Goal: Task Accomplishment & Management: Use online tool/utility

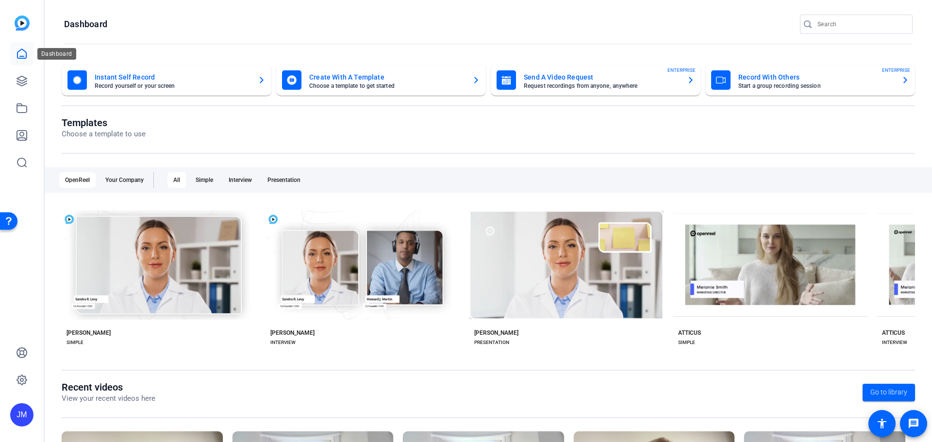
click at [25, 57] on icon at bounding box center [22, 54] width 12 height 12
click at [24, 77] on icon at bounding box center [22, 81] width 10 height 10
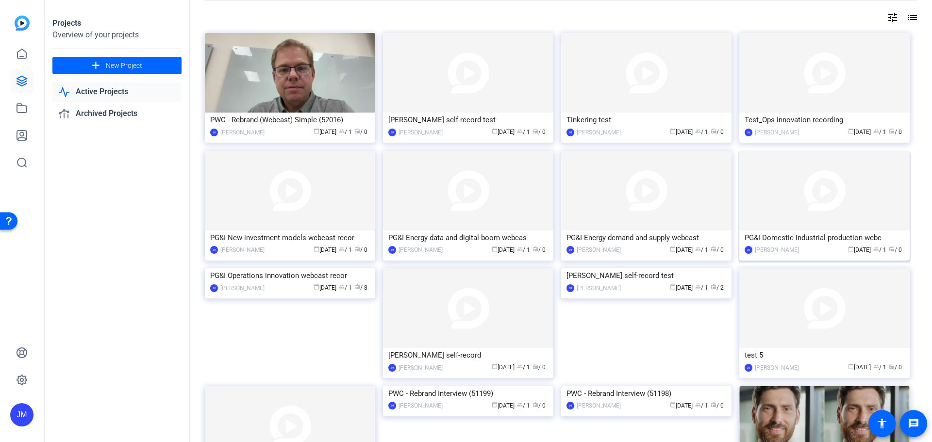
scroll to position [49, 0]
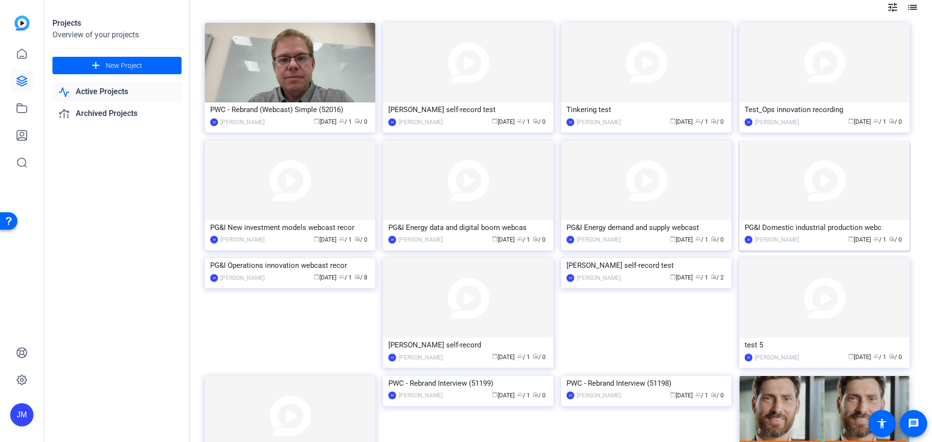
click at [868, 190] on img at bounding box center [824, 181] width 170 height 80
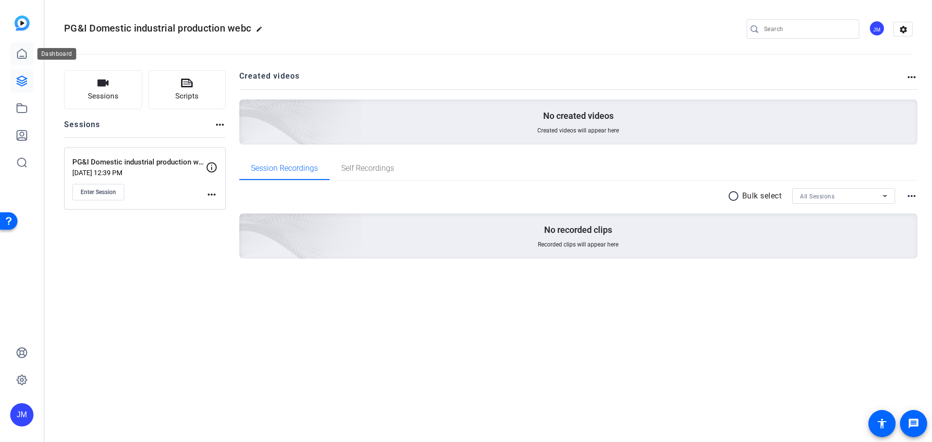
click at [32, 48] on link at bounding box center [21, 53] width 23 height 23
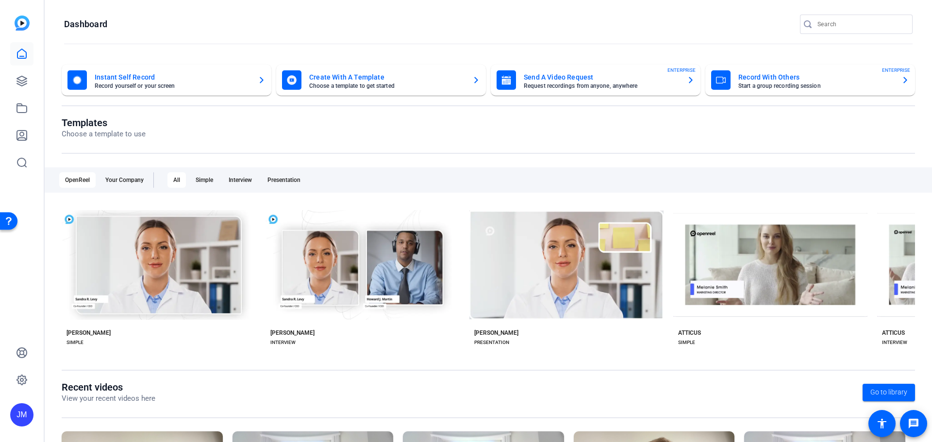
click at [751, 78] on mat-card-title "Record With Others" at bounding box center [815, 77] width 155 height 12
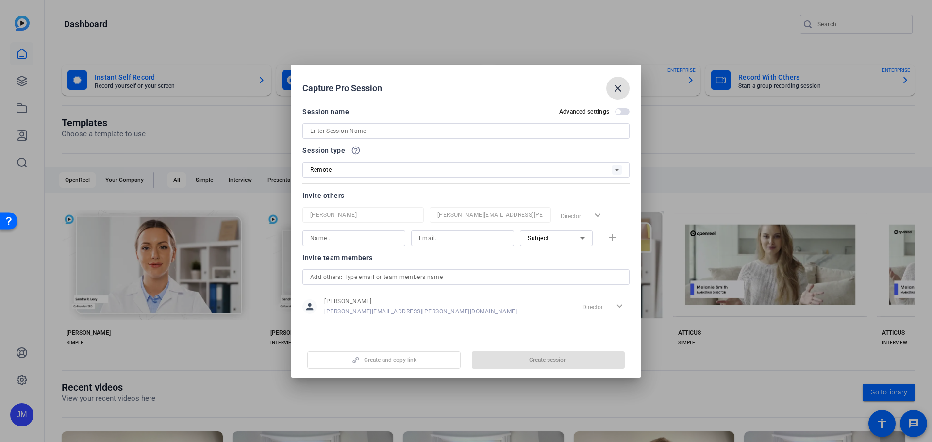
click at [366, 139] on div at bounding box center [465, 144] width 327 height 11
click at [366, 128] on input at bounding box center [466, 131] width 312 height 12
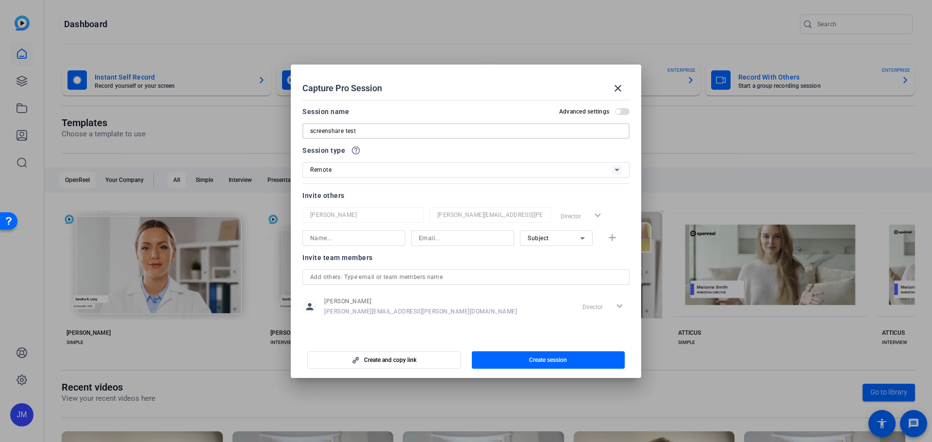
type input "screenshare test"
click at [401, 174] on div "Remote" at bounding box center [461, 170] width 302 height 12
click at [398, 173] on div at bounding box center [466, 221] width 932 height 442
click at [387, 243] on input at bounding box center [353, 239] width 87 height 12
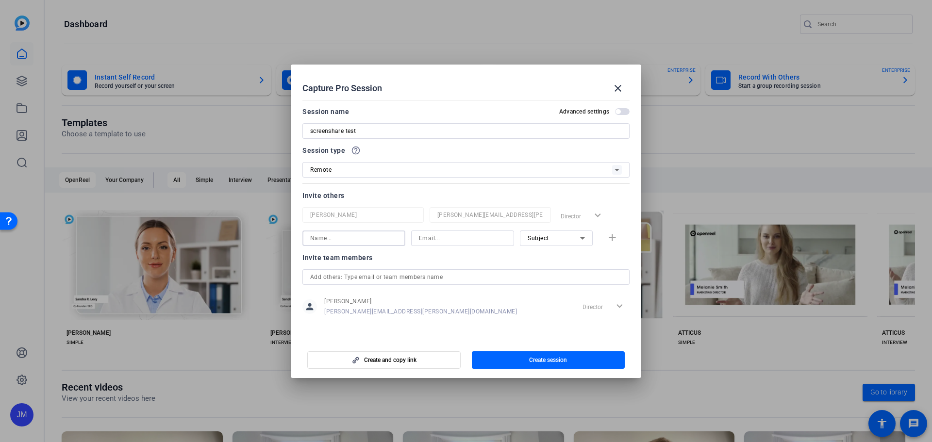
drag, startPoint x: 397, startPoint y: 319, endPoint x: 402, endPoint y: 319, distance: 5.4
click at [396, 319] on div "Invite team members person Jennifer Mohr jennifer.mohr@pwc.com Director expand_…" at bounding box center [465, 290] width 327 height 77
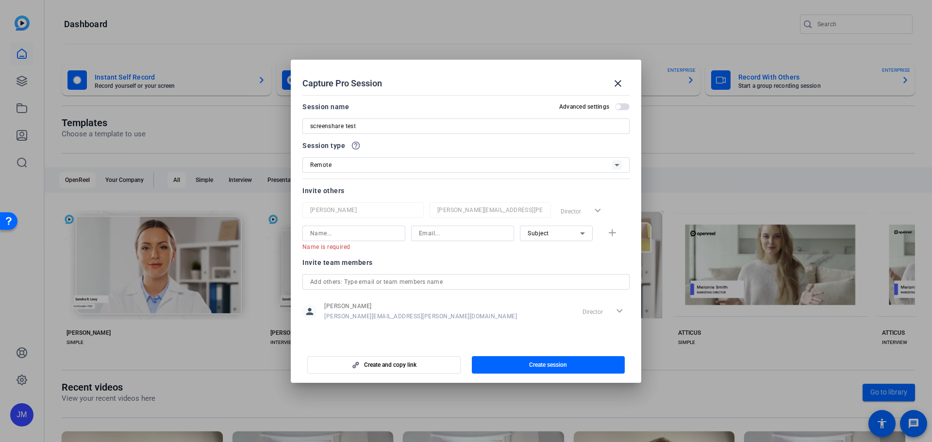
click at [620, 109] on span "button" at bounding box center [622, 106] width 15 height 7
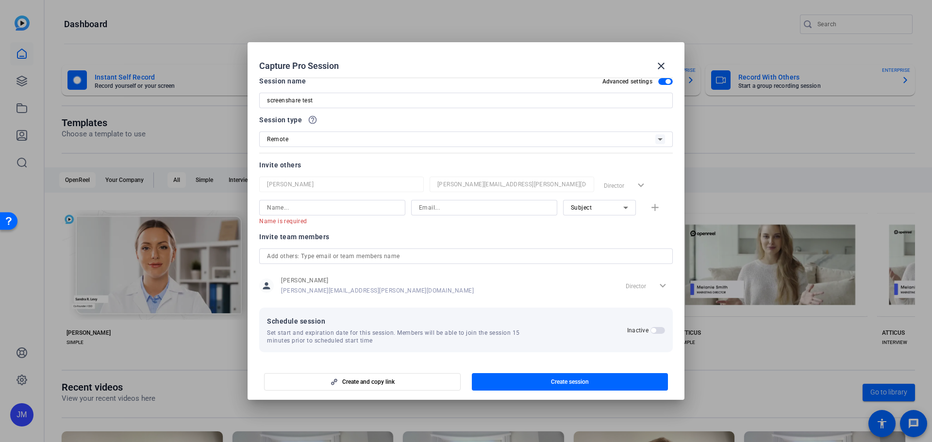
scroll to position [10, 0]
click at [661, 76] on span "button" at bounding box center [665, 79] width 15 height 7
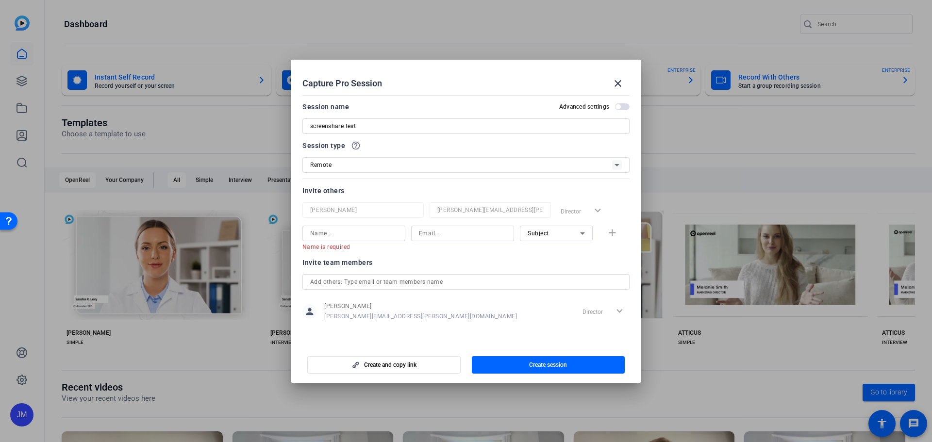
click at [625, 108] on span "button" at bounding box center [622, 106] width 15 height 7
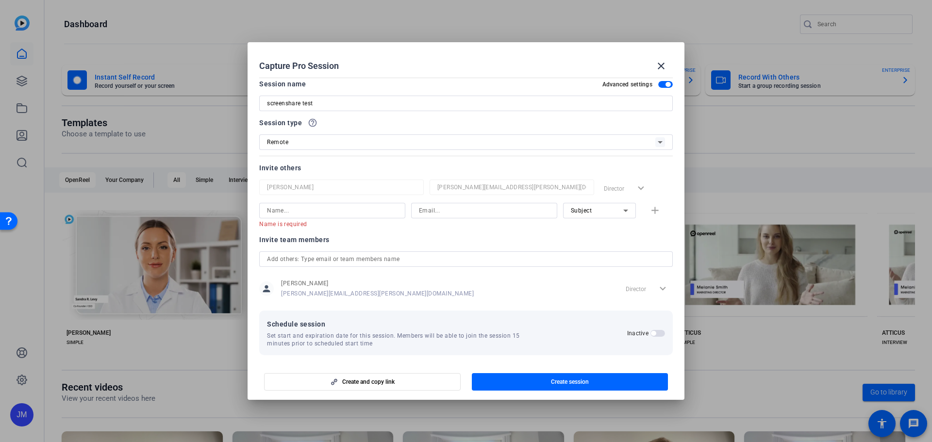
scroll to position [10, 0]
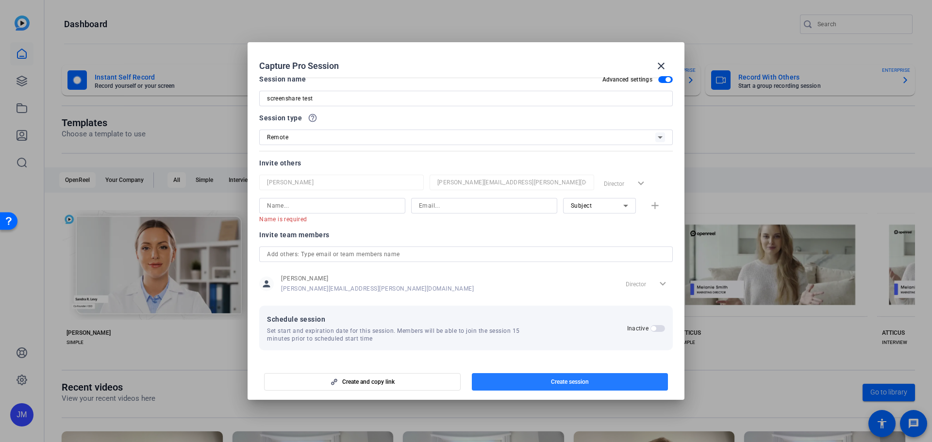
click at [559, 385] on span "Create session" at bounding box center [570, 382] width 38 height 8
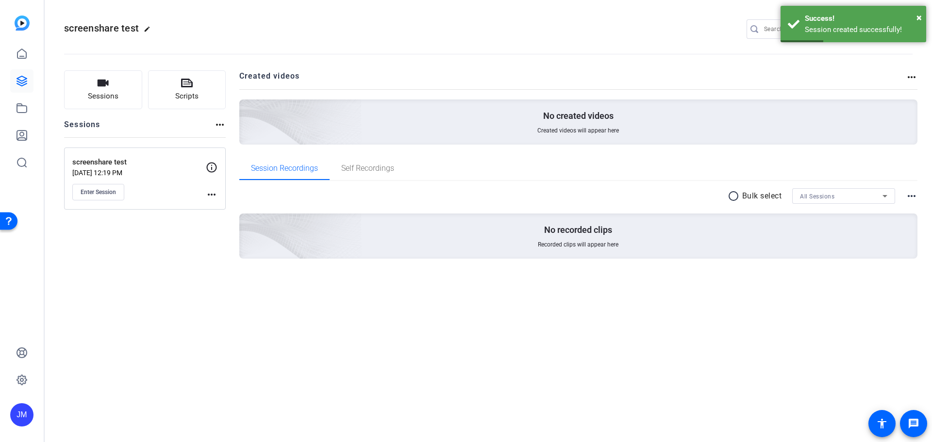
click at [213, 194] on mat-icon "more_horiz" at bounding box center [212, 195] width 12 height 12
click at [227, 207] on span "Edit Session" at bounding box center [236, 209] width 44 height 12
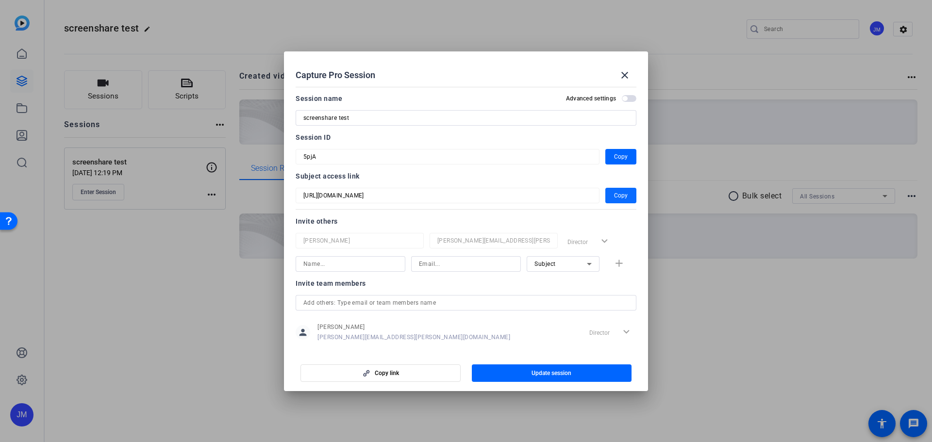
click at [615, 196] on span "Copy" at bounding box center [621, 196] width 14 height 12
click at [626, 76] on mat-icon "close" at bounding box center [625, 75] width 12 height 12
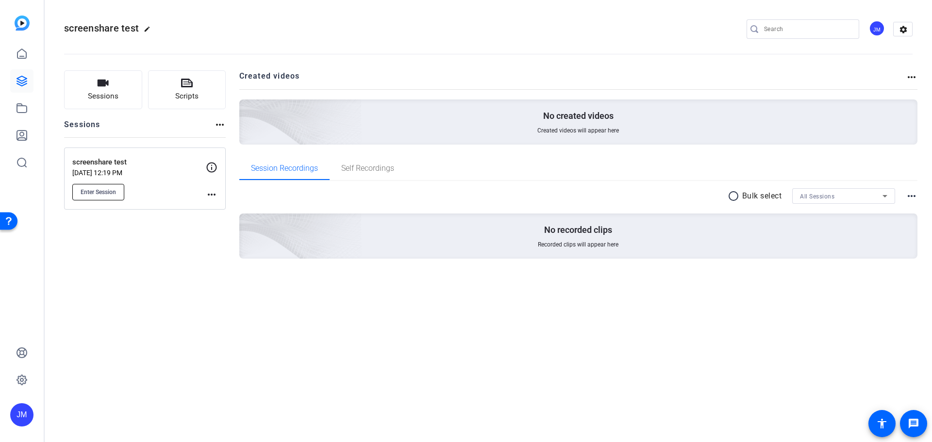
click at [99, 191] on span "Enter Session" at bounding box center [98, 192] width 35 height 8
click at [11, 78] on link at bounding box center [21, 80] width 23 height 23
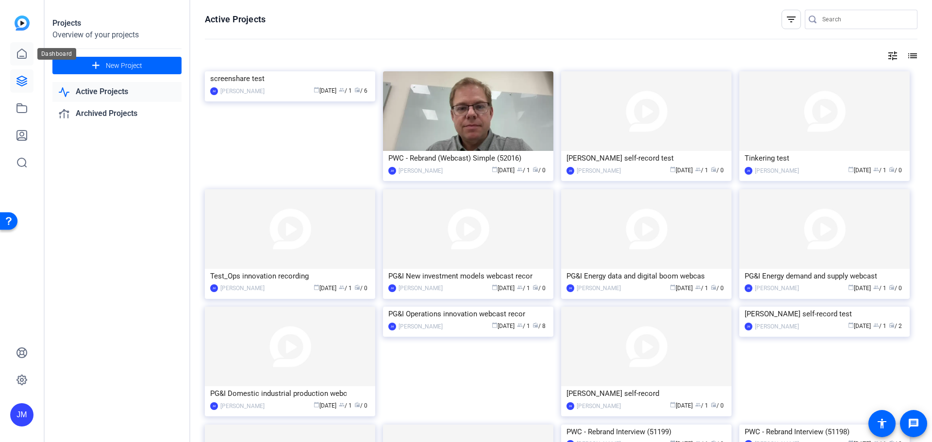
click at [22, 56] on icon at bounding box center [21, 53] width 9 height 9
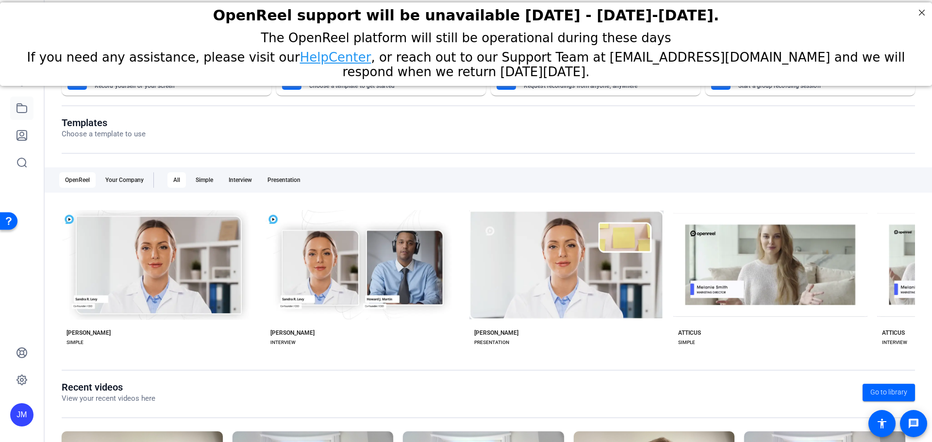
click at [19, 104] on icon at bounding box center [22, 108] width 10 height 9
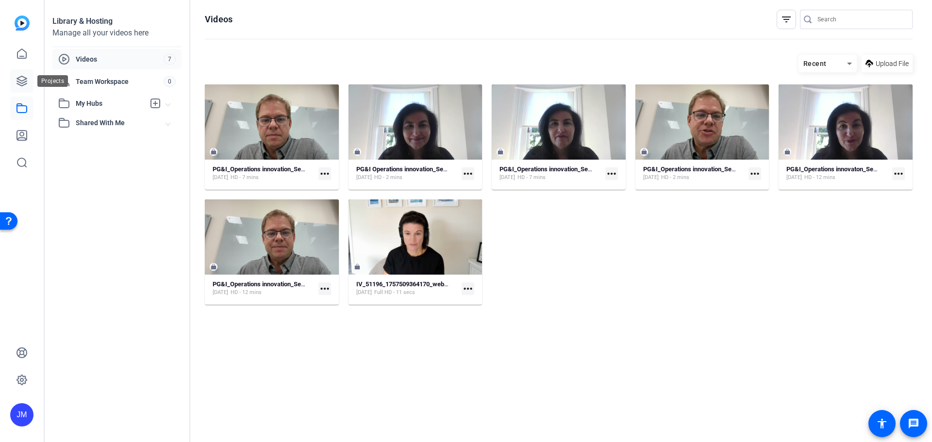
click at [19, 81] on icon at bounding box center [22, 81] width 12 height 12
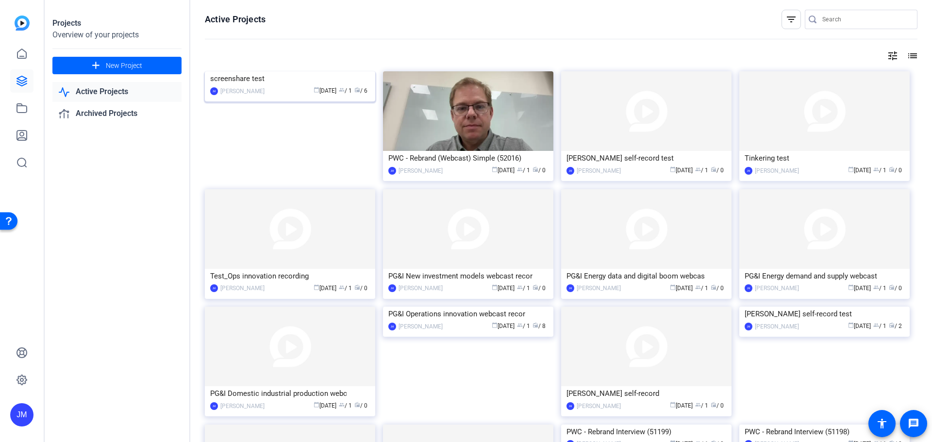
click at [325, 71] on img at bounding box center [290, 71] width 170 height 0
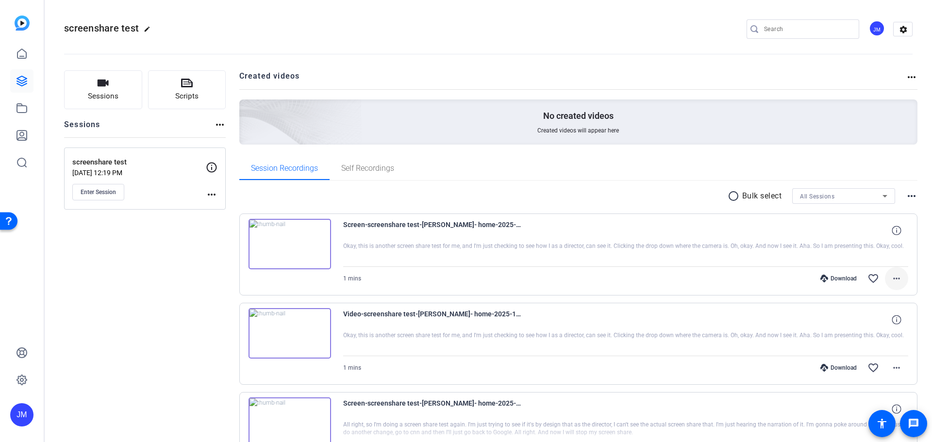
click at [891, 277] on mat-icon "more_horiz" at bounding box center [897, 279] width 12 height 12
click at [861, 394] on span "Delete clip" at bounding box center [866, 396] width 58 height 12
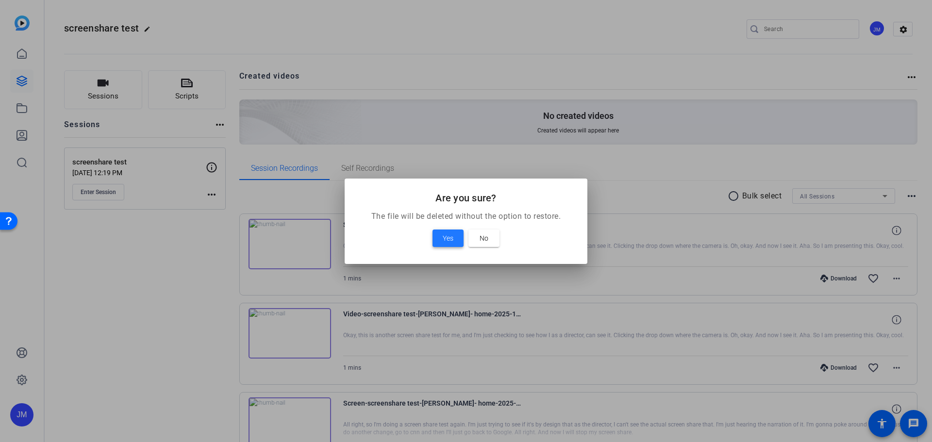
click at [441, 234] on span at bounding box center [448, 238] width 31 height 23
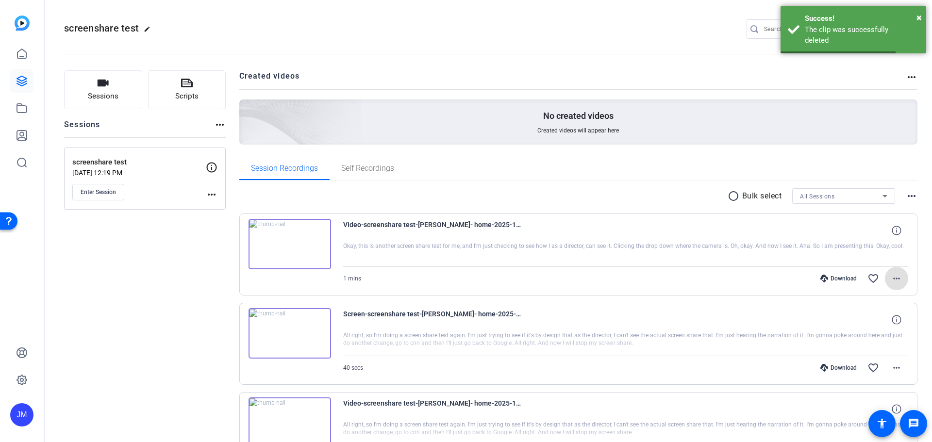
click at [891, 286] on span at bounding box center [896, 278] width 23 height 23
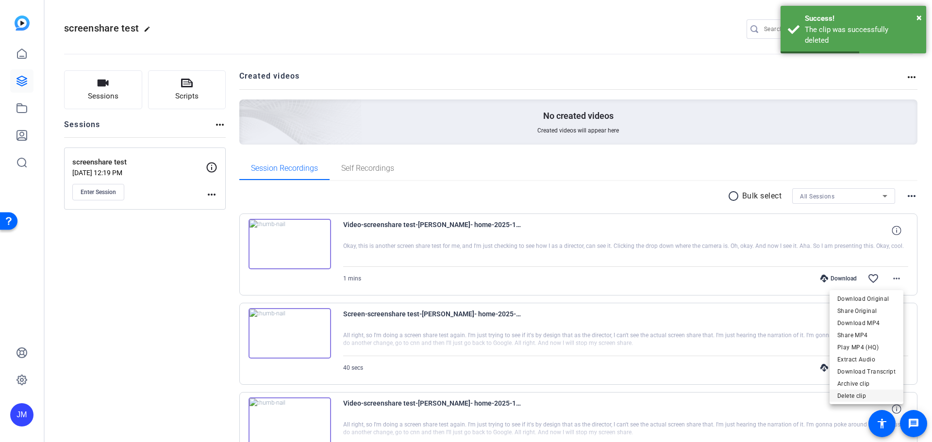
click at [861, 396] on span "Delete clip" at bounding box center [866, 396] width 58 height 12
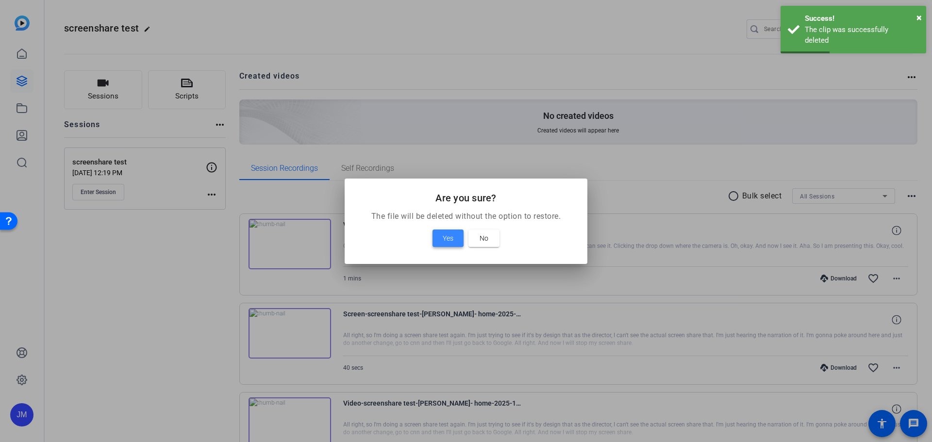
click at [455, 239] on span at bounding box center [448, 238] width 31 height 23
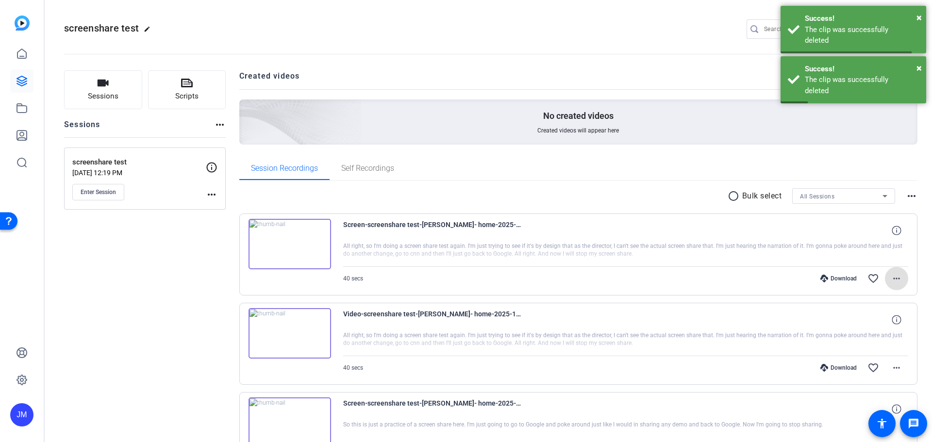
click at [894, 275] on mat-icon "more_horiz" at bounding box center [897, 279] width 12 height 12
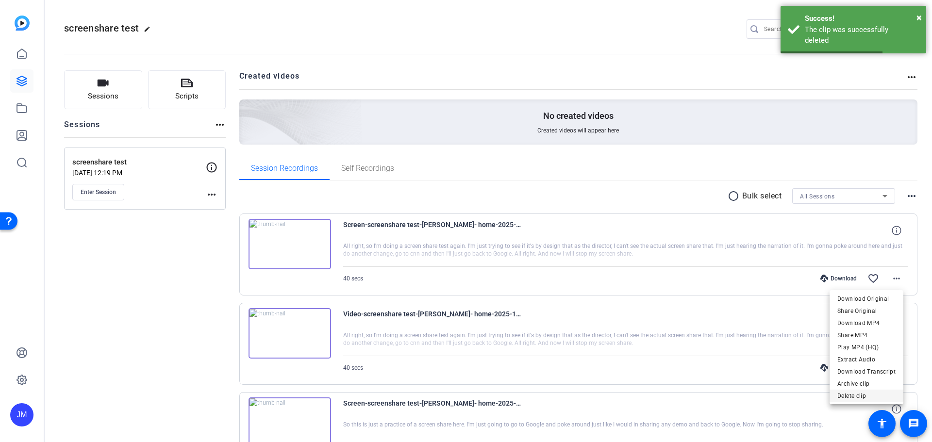
click at [852, 394] on span "Delete clip" at bounding box center [866, 396] width 58 height 12
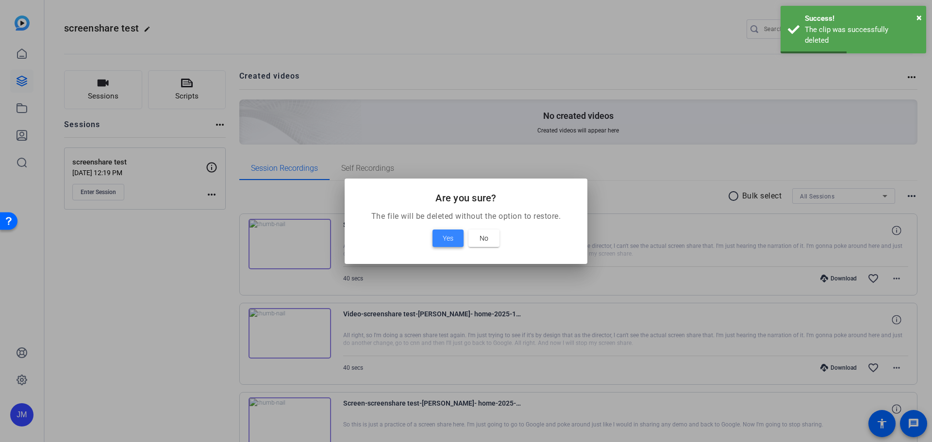
click at [445, 242] on span "Yes" at bounding box center [448, 239] width 11 height 12
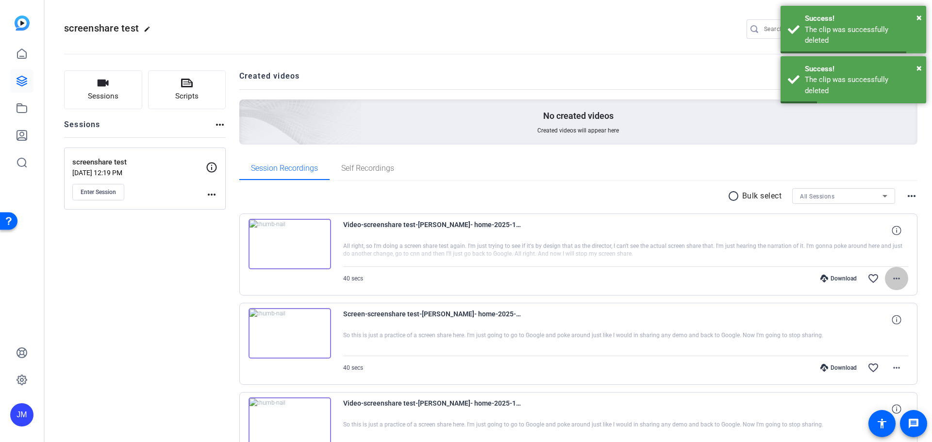
click at [891, 277] on mat-icon "more_horiz" at bounding box center [897, 279] width 12 height 12
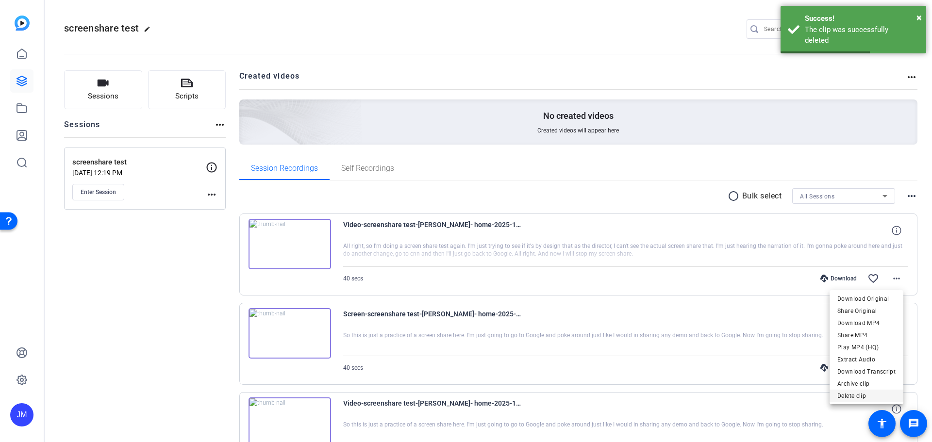
click at [859, 397] on span "Delete clip" at bounding box center [866, 396] width 58 height 12
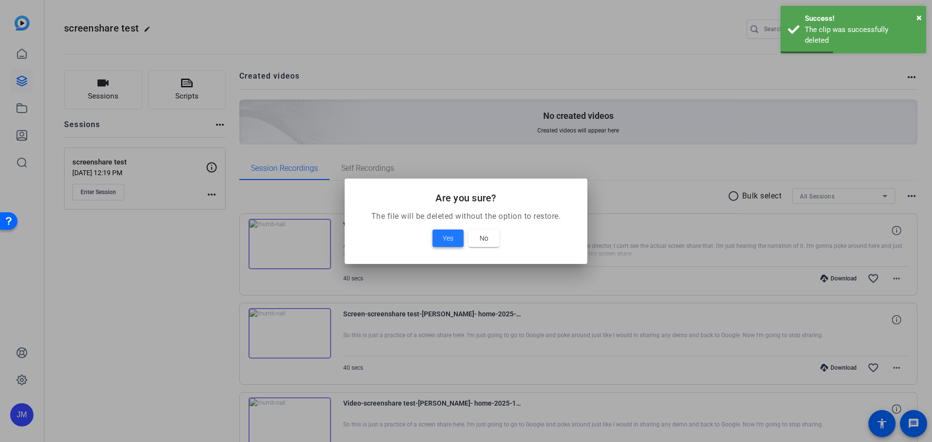
click at [450, 238] on span "Yes" at bounding box center [448, 239] width 11 height 12
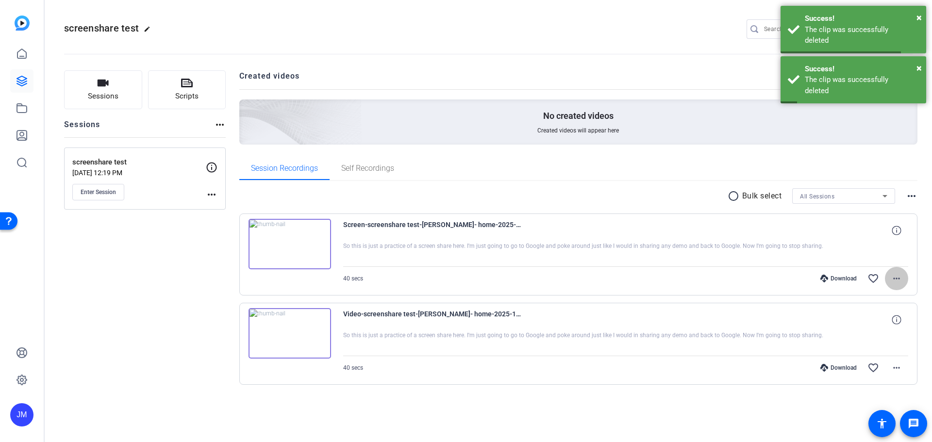
click at [899, 285] on span at bounding box center [896, 278] width 23 height 23
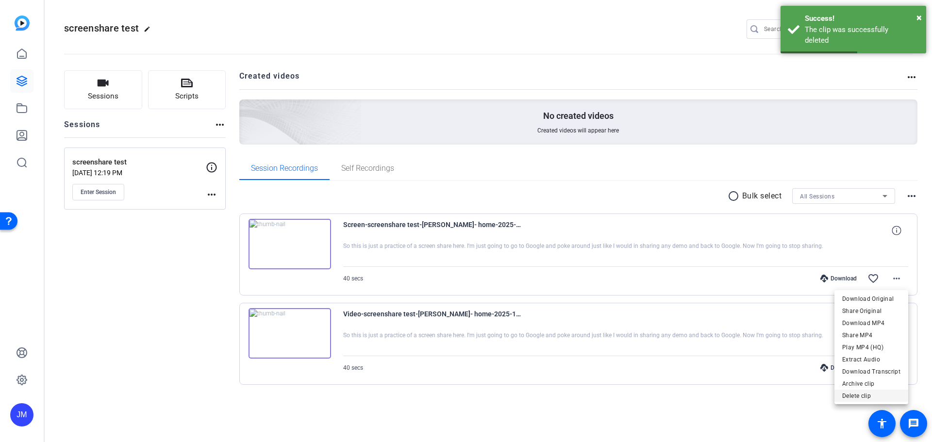
click at [858, 392] on span "Delete clip" at bounding box center [871, 396] width 58 height 12
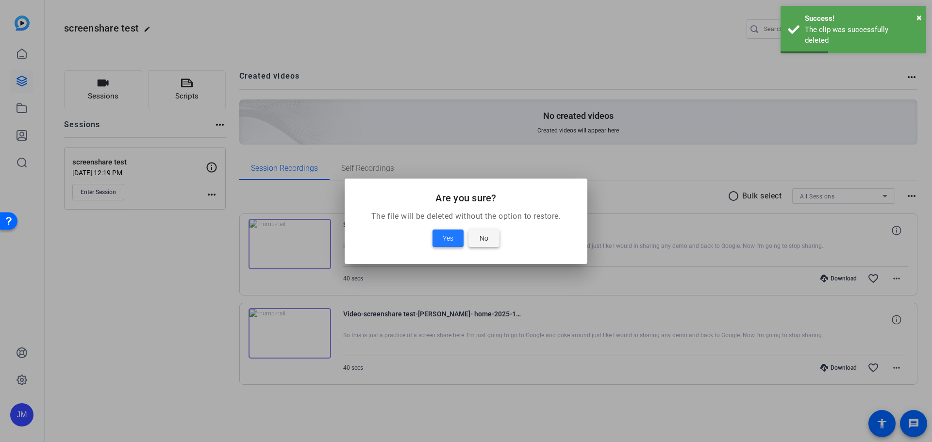
drag, startPoint x: 443, startPoint y: 236, endPoint x: 470, endPoint y: 244, distance: 28.3
click at [446, 238] on span "Yes" at bounding box center [448, 239] width 11 height 12
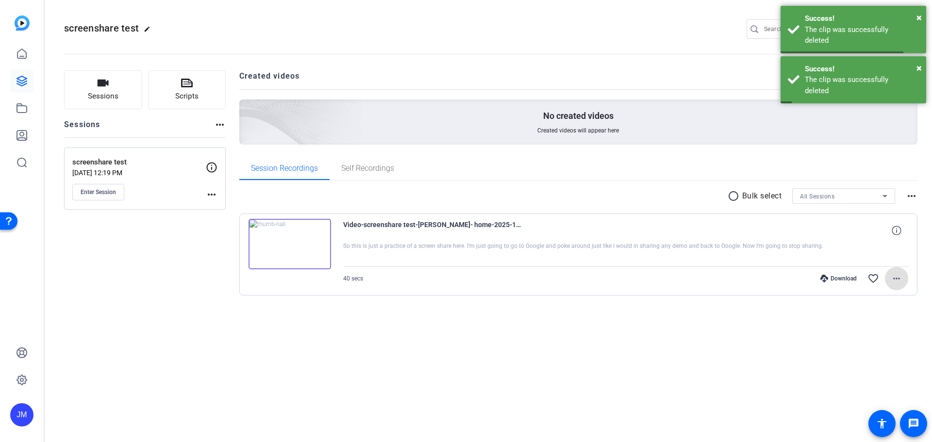
click at [895, 278] on mat-icon "more_horiz" at bounding box center [897, 279] width 12 height 12
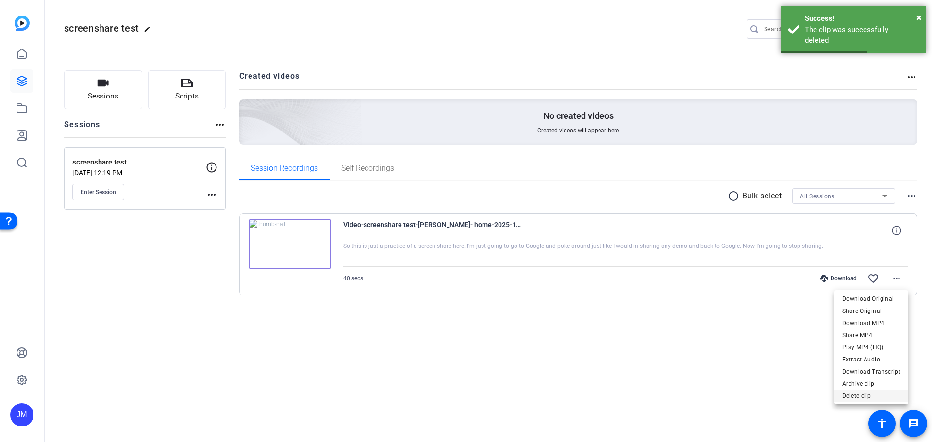
click at [863, 397] on span "Delete clip" at bounding box center [871, 396] width 58 height 12
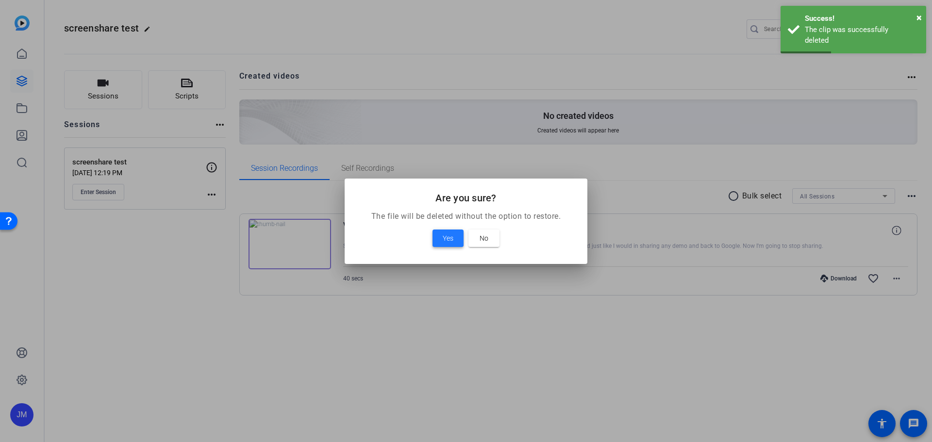
click at [439, 236] on span at bounding box center [448, 238] width 31 height 23
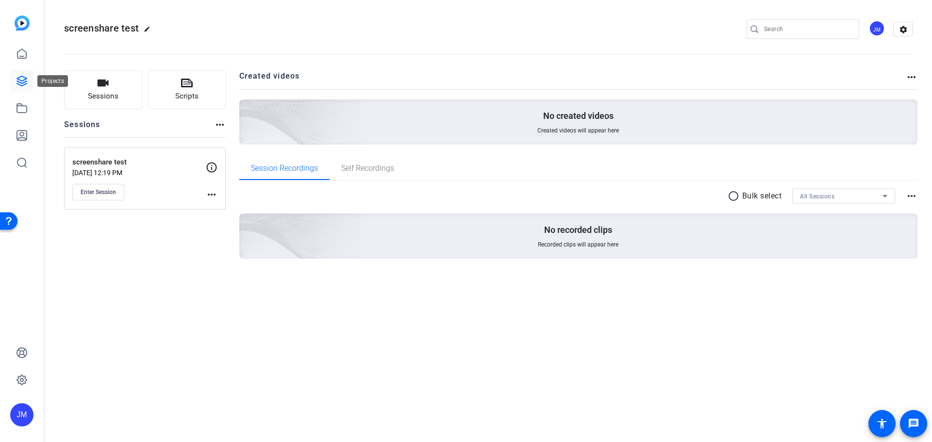
click at [21, 80] on icon at bounding box center [22, 81] width 12 height 12
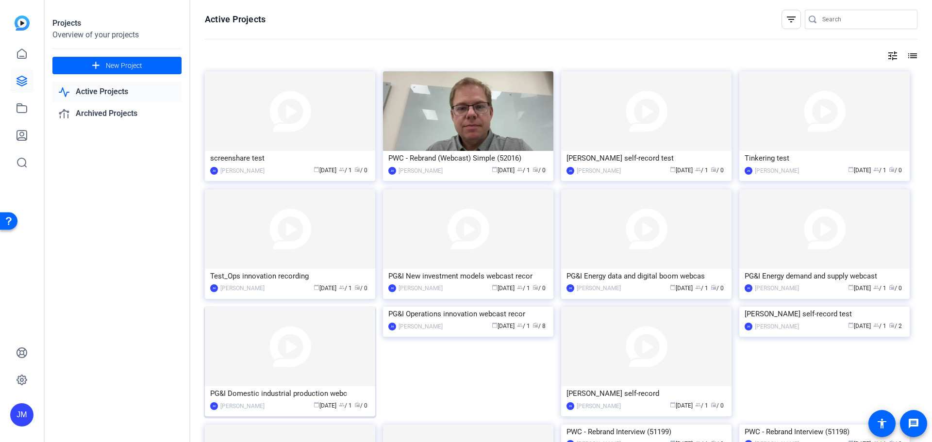
click at [301, 356] on img at bounding box center [290, 347] width 170 height 80
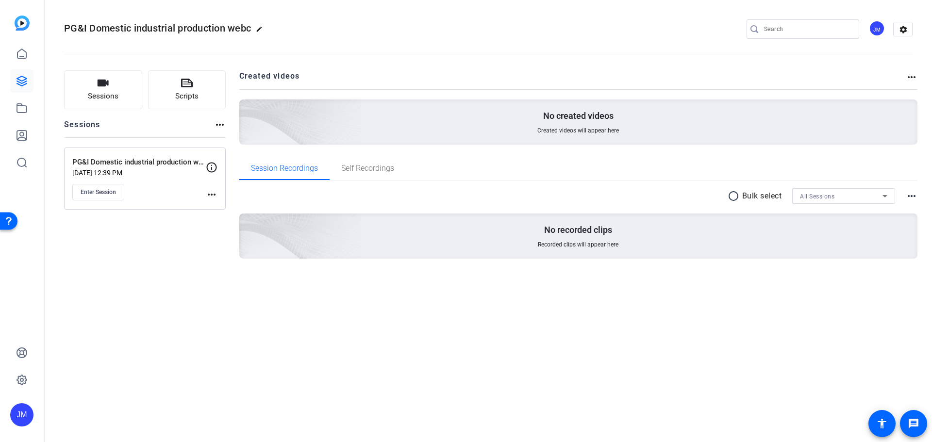
click at [212, 194] on mat-icon "more_horiz" at bounding box center [212, 195] width 12 height 12
click at [228, 208] on span "Edit Session" at bounding box center [236, 209] width 44 height 12
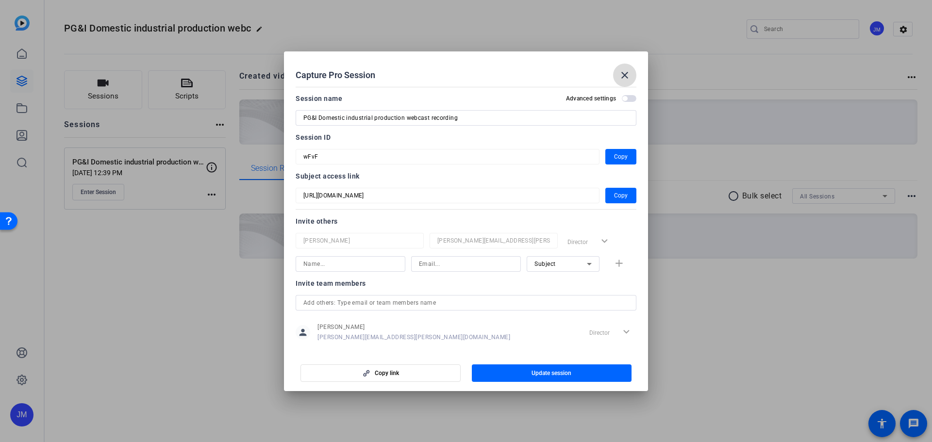
click at [623, 77] on mat-icon "close" at bounding box center [625, 75] width 12 height 12
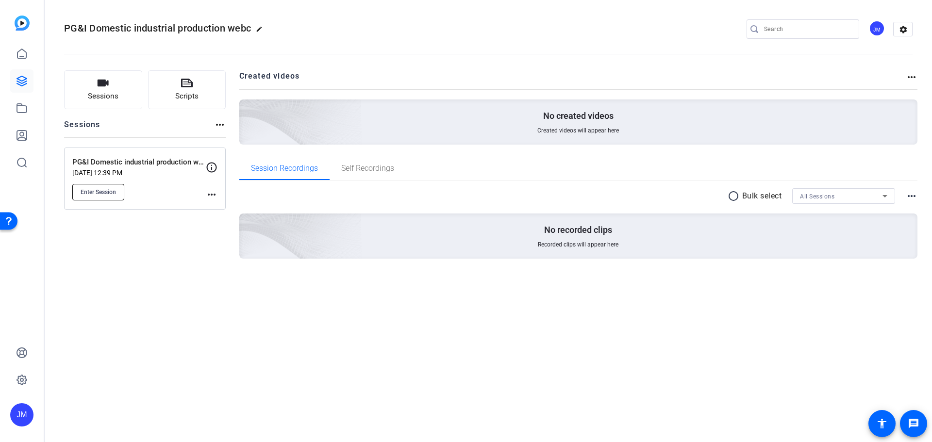
click at [99, 195] on span "Enter Session" at bounding box center [98, 192] width 35 height 8
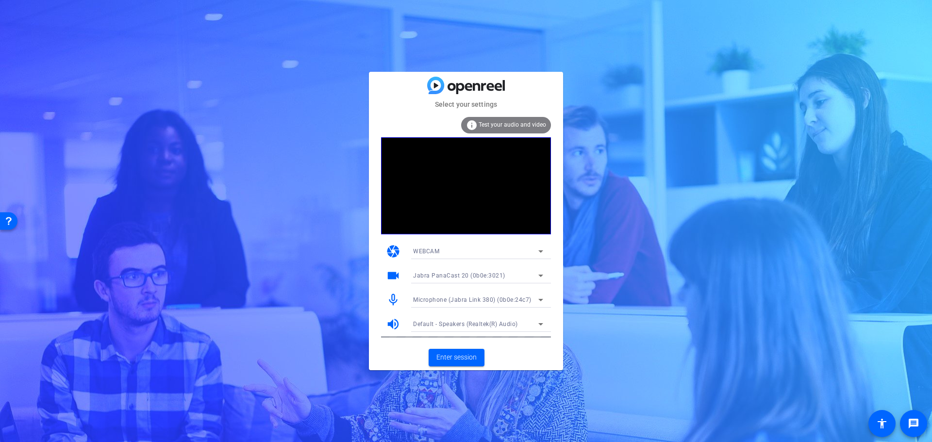
click at [527, 318] on div "Default - Speakers (Realtek(R) Audio)" at bounding box center [475, 324] width 125 height 12
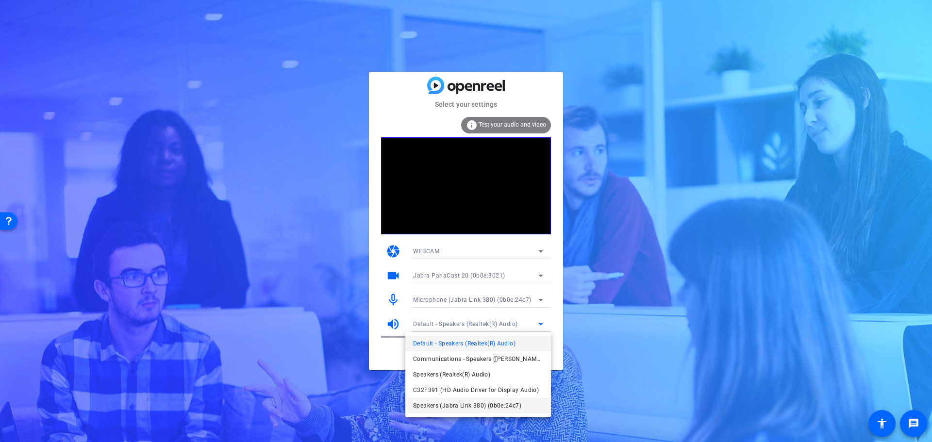
click at [432, 403] on span "Speakers (Jabra Link 380) (0b0e:24c7)" at bounding box center [467, 406] width 108 height 12
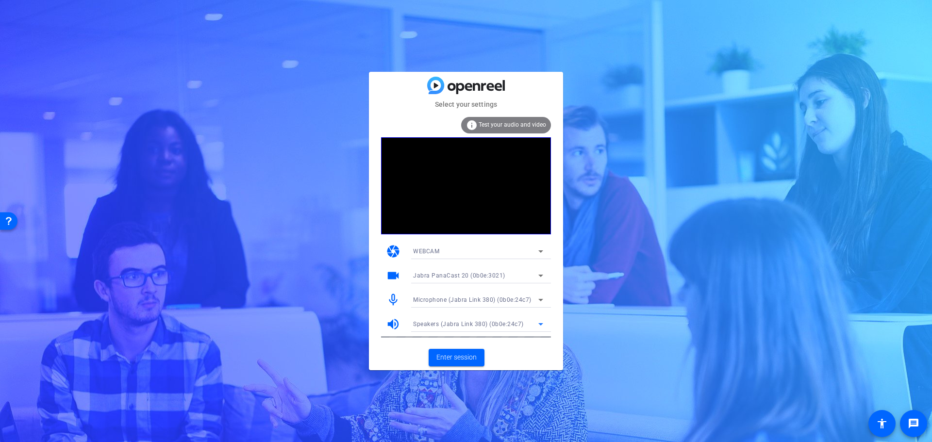
click at [505, 129] on div "info Test your audio and video" at bounding box center [506, 125] width 90 height 17
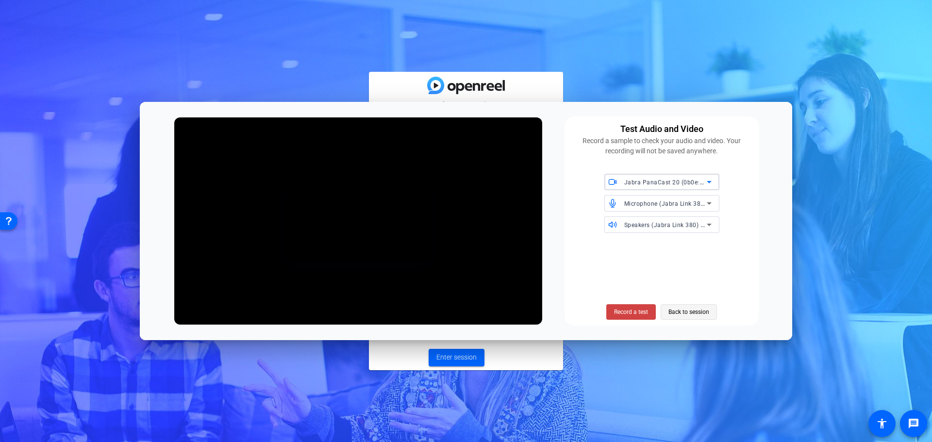
click at [688, 316] on span "Back to session" at bounding box center [689, 312] width 41 height 18
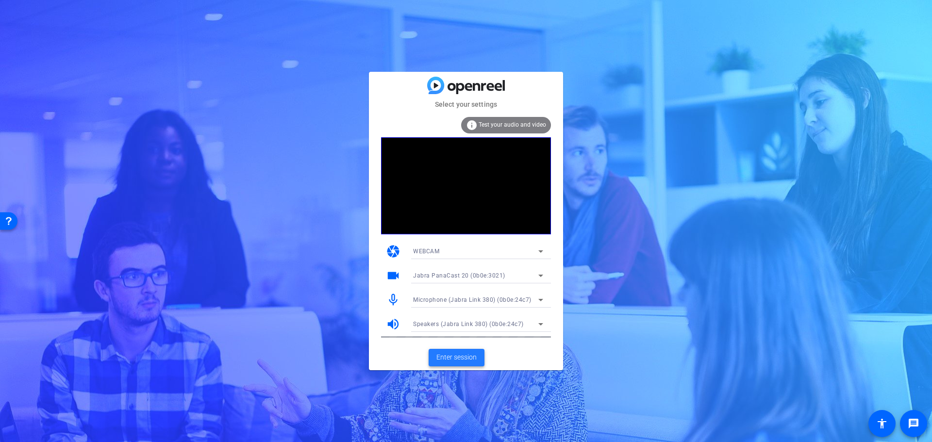
click at [438, 358] on span "Enter session" at bounding box center [456, 357] width 40 height 10
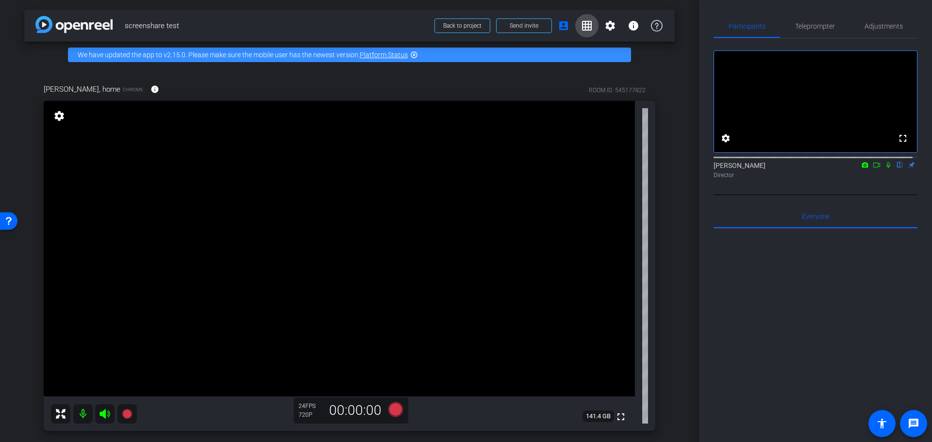
click at [585, 23] on mat-icon "grid_on" at bounding box center [587, 26] width 12 height 12
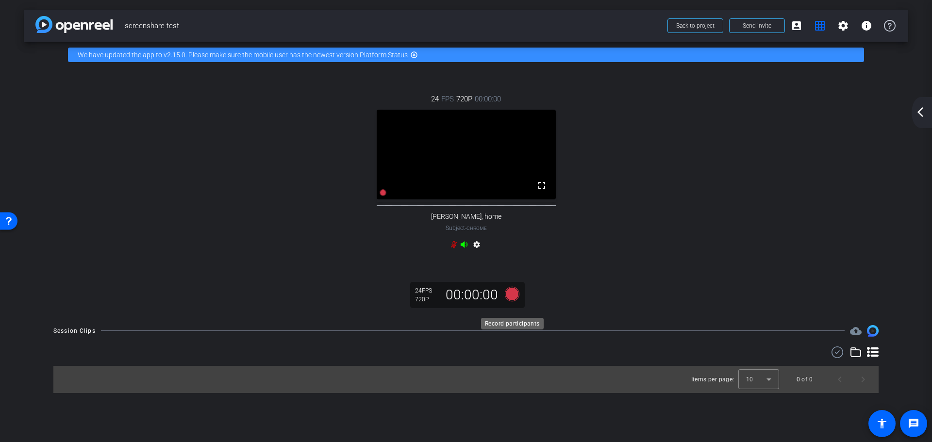
click at [510, 301] on icon at bounding box center [512, 293] width 15 height 15
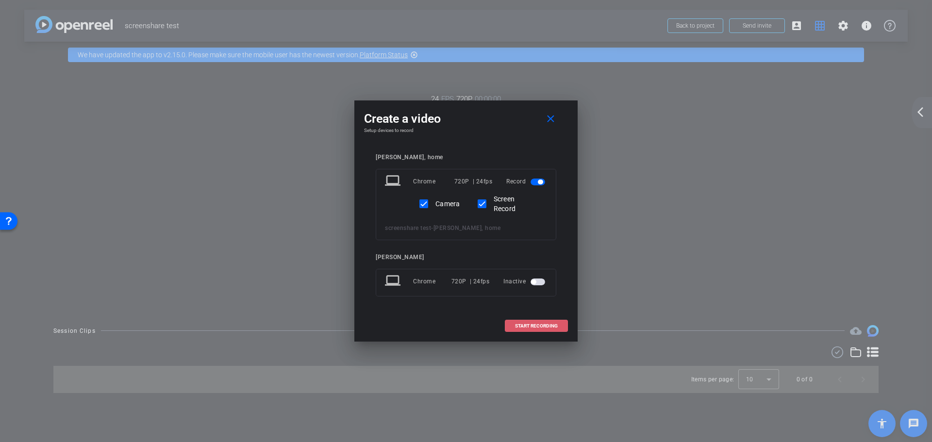
click at [532, 327] on span "START RECORDING" at bounding box center [536, 326] width 43 height 5
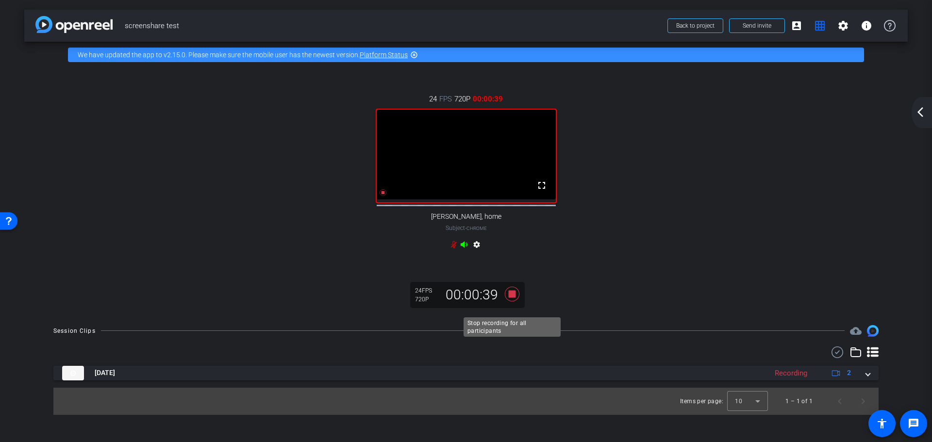
click at [513, 301] on icon at bounding box center [512, 293] width 15 height 15
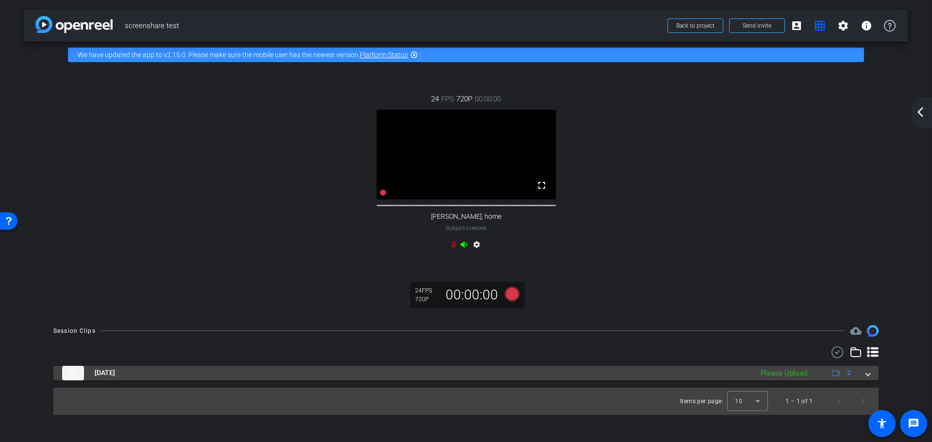
click at [863, 381] on div "Oct 15, 2025 Please Upload 2" at bounding box center [464, 373] width 804 height 15
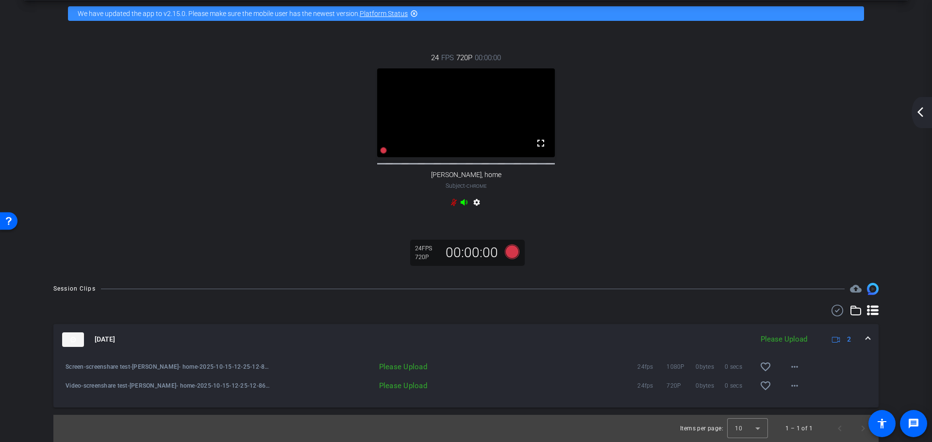
scroll to position [52, 0]
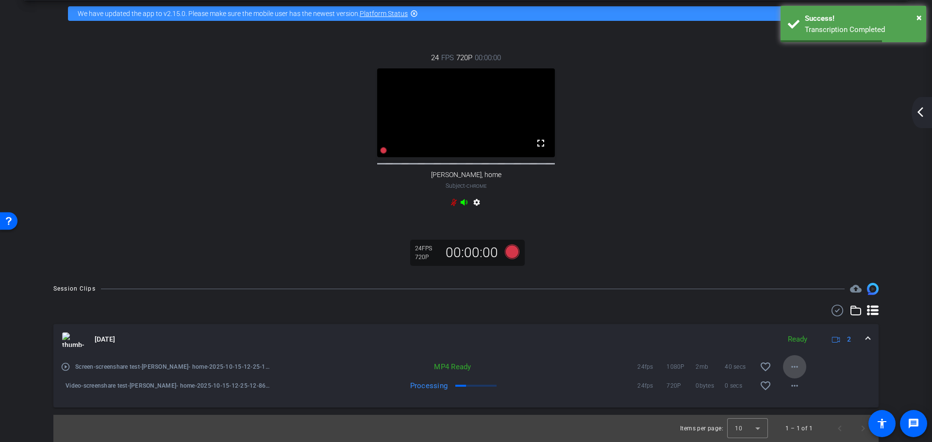
click at [791, 367] on mat-icon "more_horiz" at bounding box center [795, 367] width 12 height 12
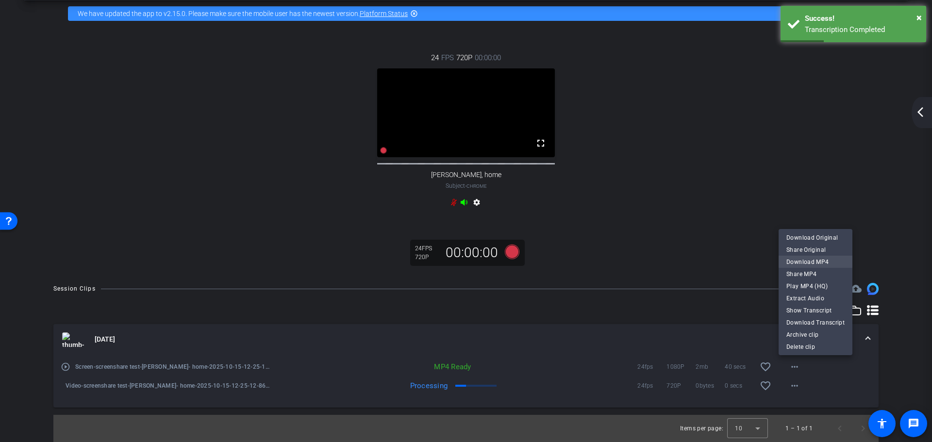
click at [810, 263] on span "Download MP4" at bounding box center [816, 262] width 58 height 12
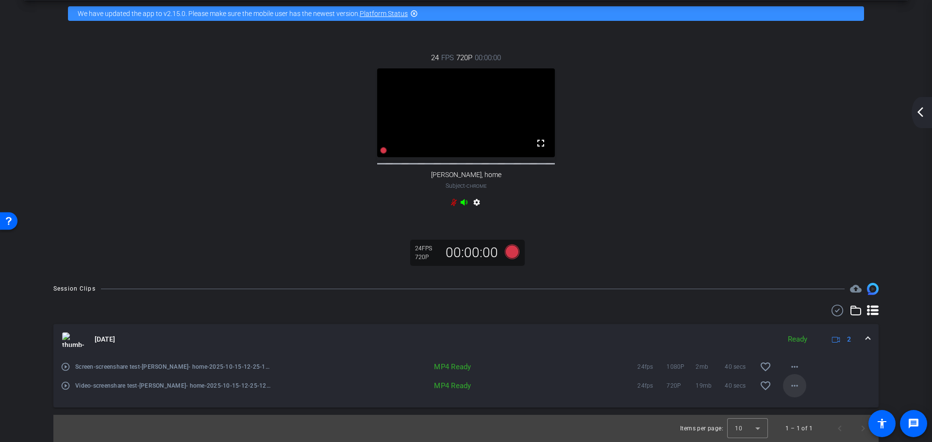
click at [789, 382] on mat-icon "more_horiz" at bounding box center [795, 386] width 12 height 12
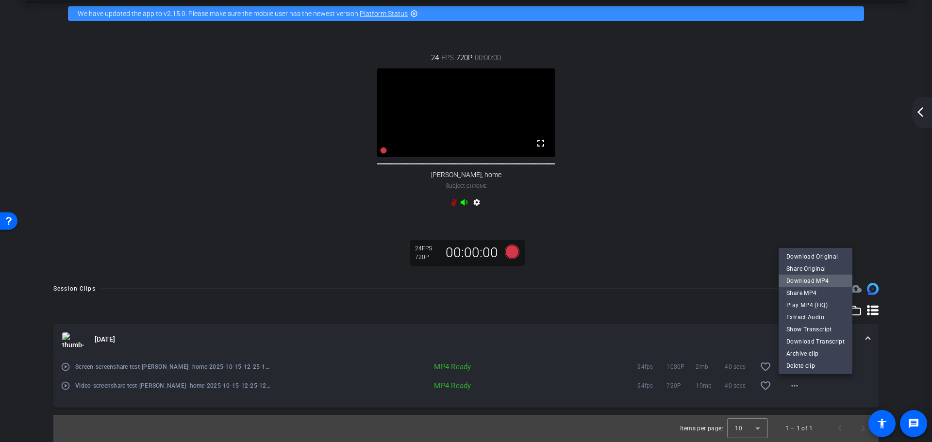
click at [817, 277] on span "Download MP4" at bounding box center [816, 281] width 58 height 12
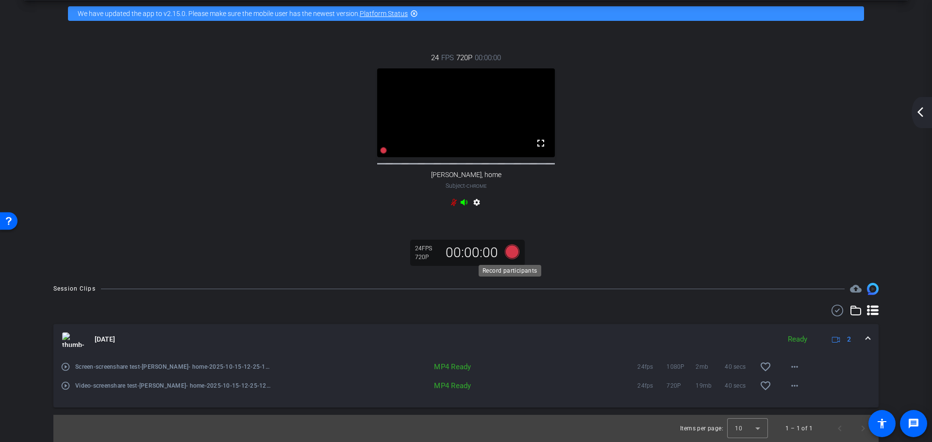
click at [510, 253] on icon at bounding box center [512, 252] width 15 height 15
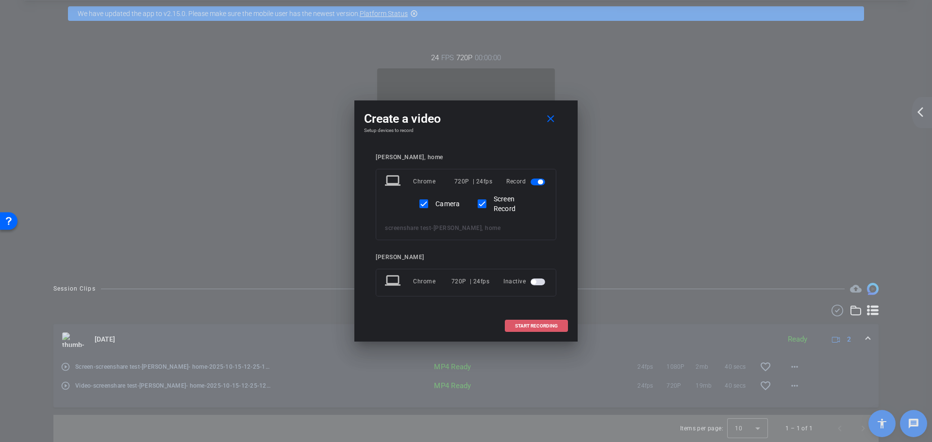
click at [536, 325] on span "START RECORDING" at bounding box center [536, 326] width 43 height 5
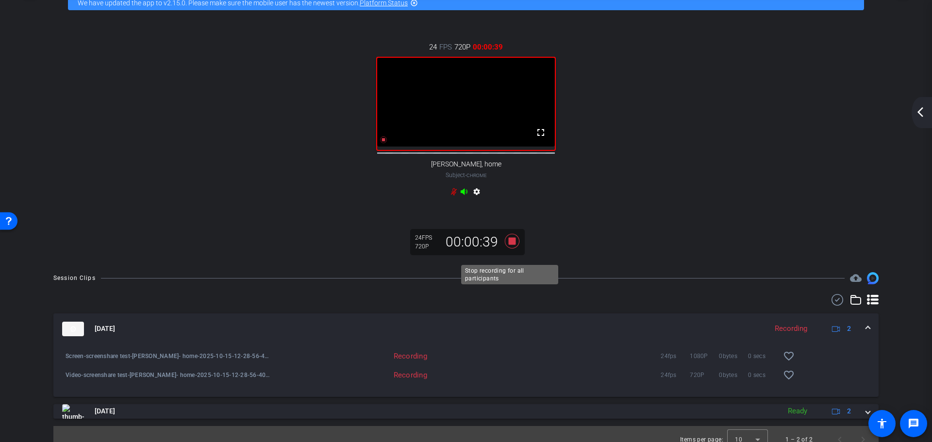
click at [511, 248] on icon at bounding box center [512, 241] width 23 height 17
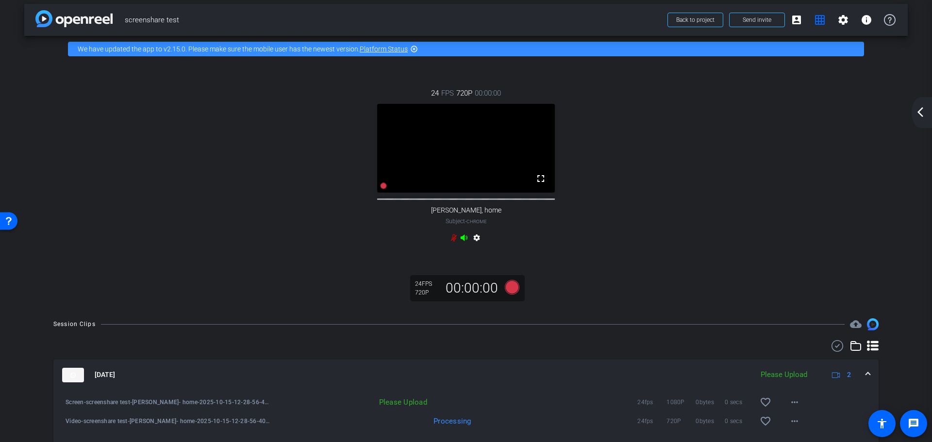
scroll to position [0, 0]
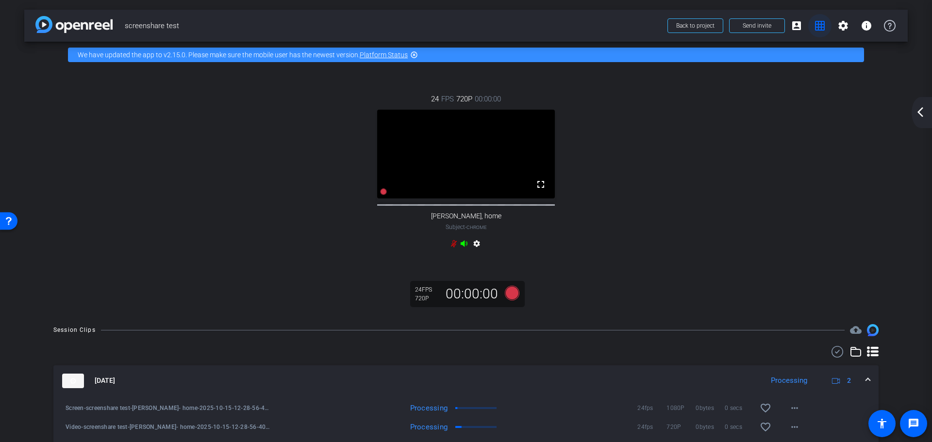
click at [817, 25] on mat-icon "grid_on" at bounding box center [820, 26] width 12 height 12
click at [832, 25] on span at bounding box center [843, 25] width 23 height 23
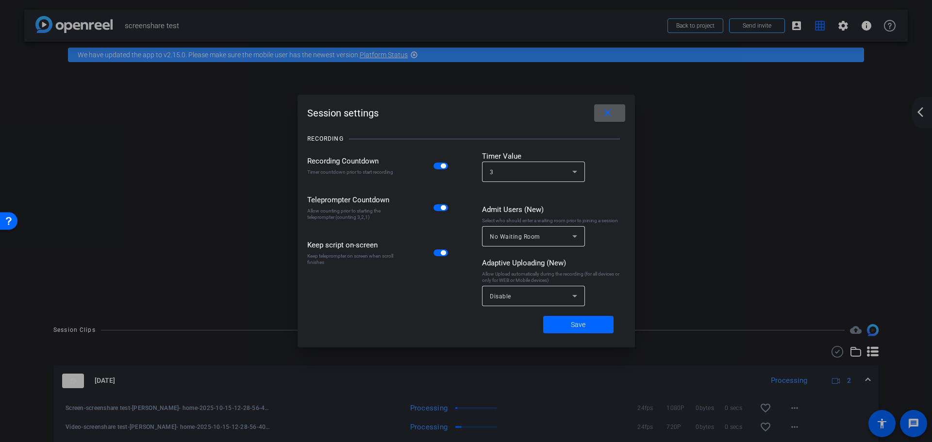
click at [840, 26] on div at bounding box center [466, 221] width 932 height 442
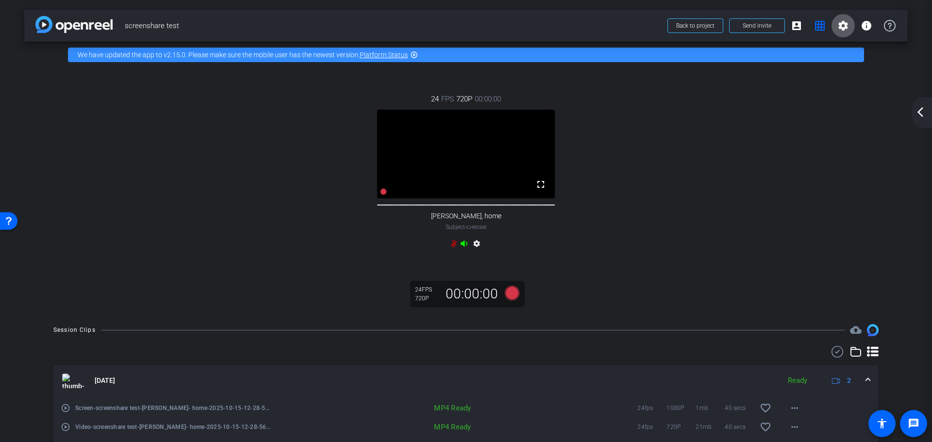
click at [920, 108] on mat-icon "arrow_back_ios_new" at bounding box center [921, 112] width 12 height 12
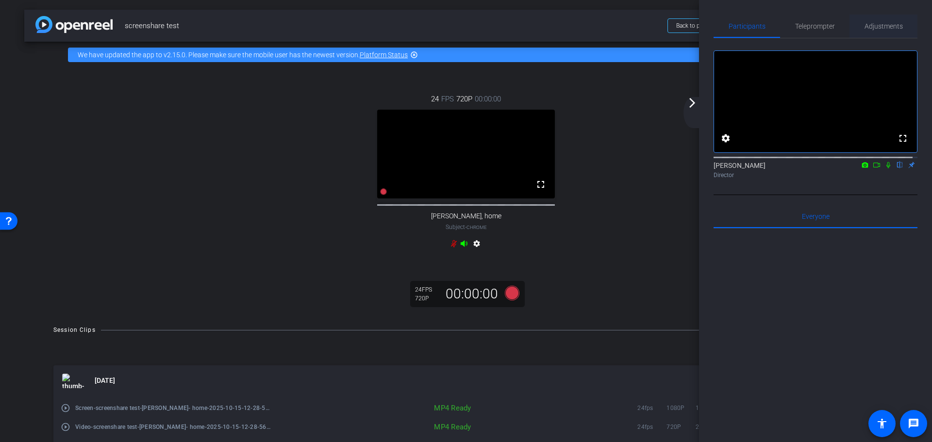
click at [888, 28] on span "Adjustments" at bounding box center [884, 26] width 38 height 7
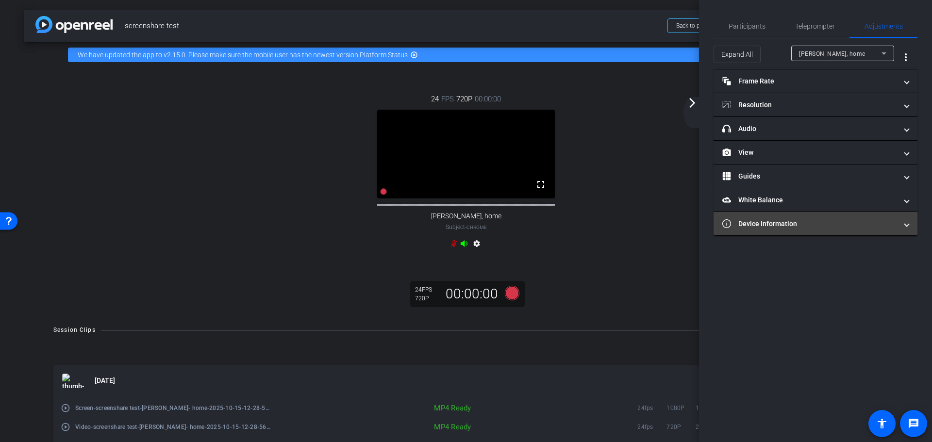
click at [904, 229] on span "Device Information" at bounding box center [813, 224] width 183 height 10
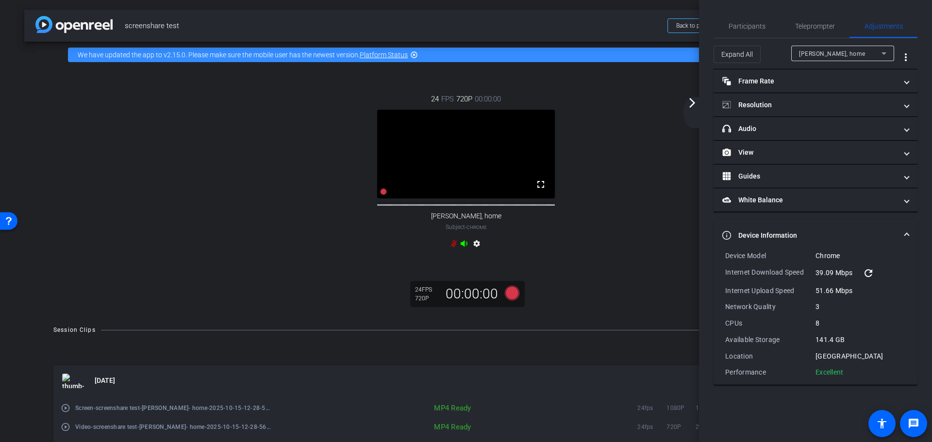
click at [907, 228] on mat-expansion-panel-header "Device Information" at bounding box center [816, 235] width 204 height 31
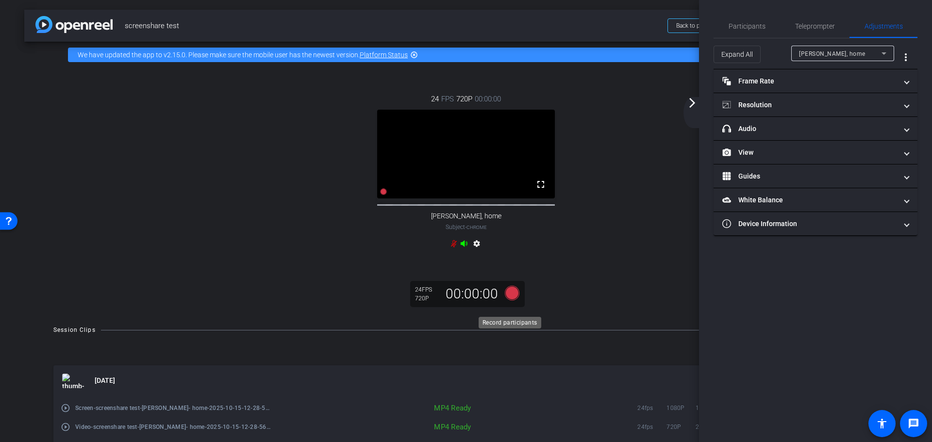
click at [507, 301] on icon at bounding box center [512, 293] width 15 height 15
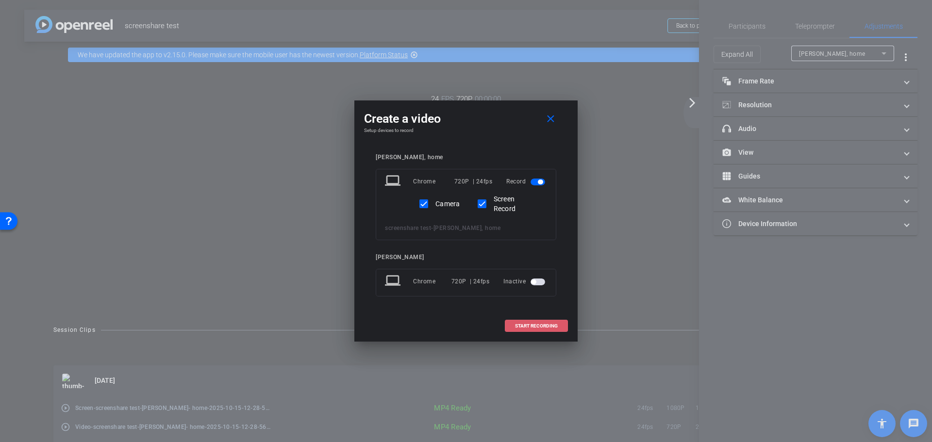
click at [543, 326] on span "START RECORDING" at bounding box center [536, 326] width 43 height 5
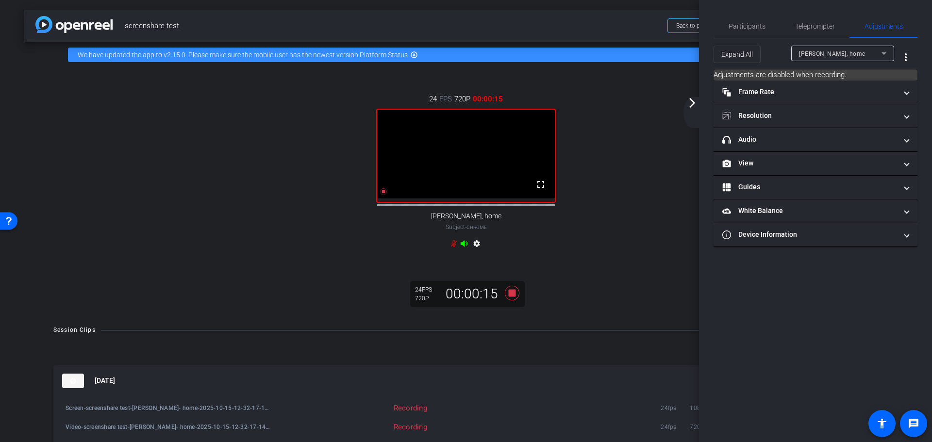
click at [886, 51] on icon at bounding box center [884, 54] width 12 height 12
click at [842, 73] on span "Jen Mohr, home" at bounding box center [833, 73] width 68 height 12
click at [894, 92] on mat-panel-title "Frame Rate Frame Rate" at bounding box center [809, 92] width 175 height 10
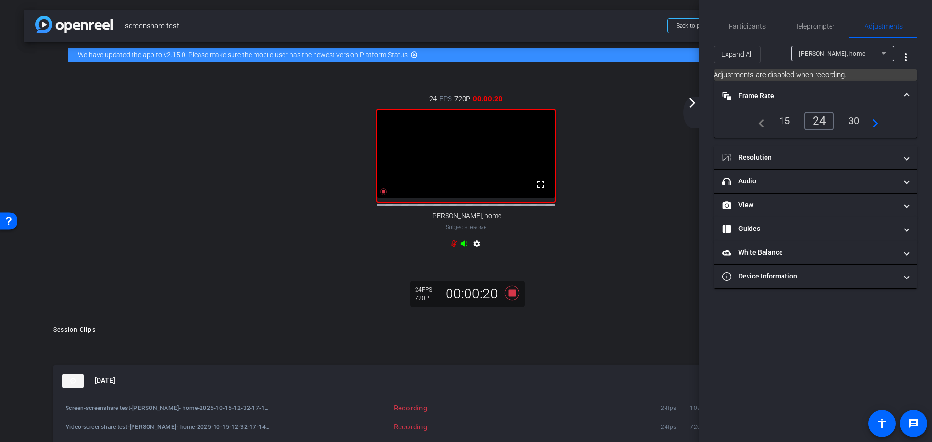
click at [894, 92] on mat-panel-title "Frame Rate Frame Rate" at bounding box center [809, 96] width 175 height 10
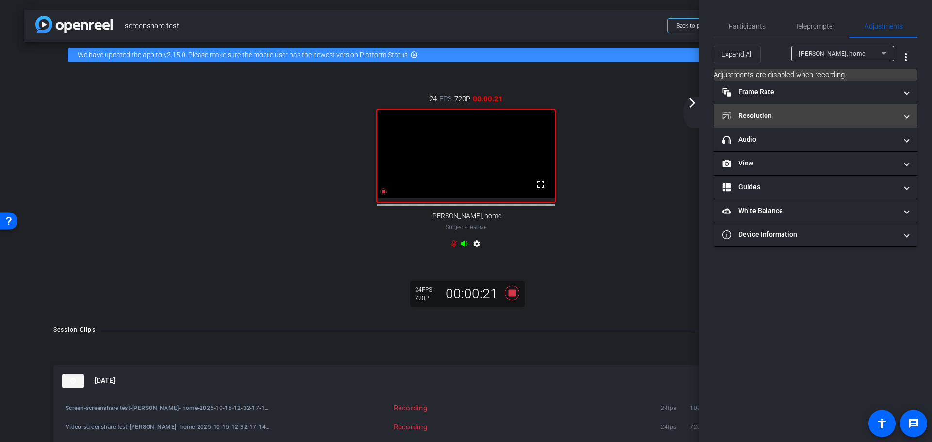
click at [910, 118] on mat-expansion-panel-header "Resolution" at bounding box center [816, 115] width 204 height 23
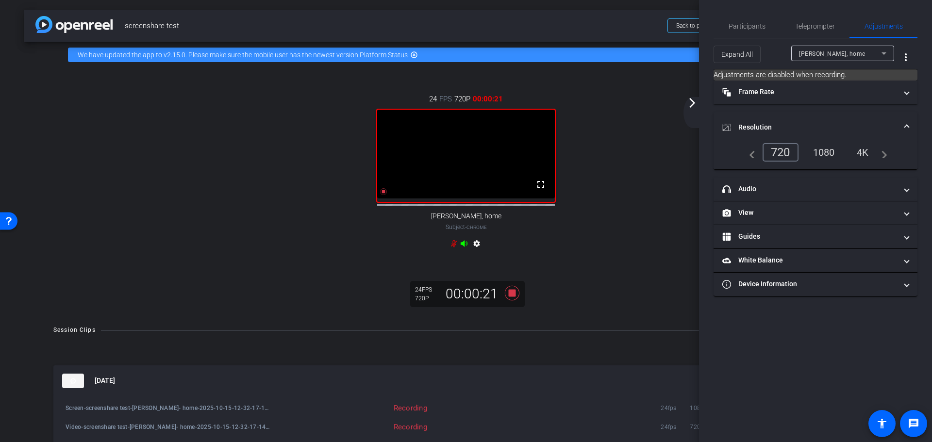
click at [910, 118] on mat-expansion-panel-header "Resolution" at bounding box center [816, 127] width 204 height 31
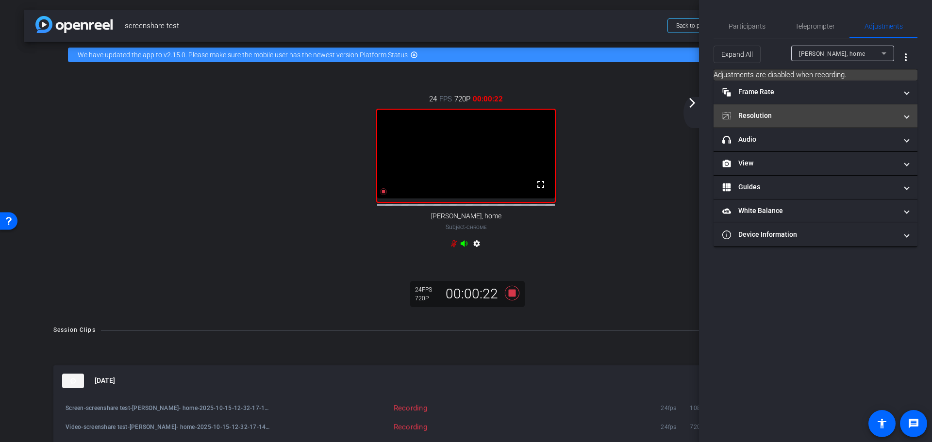
click at [911, 120] on mat-expansion-panel-header "Resolution" at bounding box center [816, 115] width 204 height 23
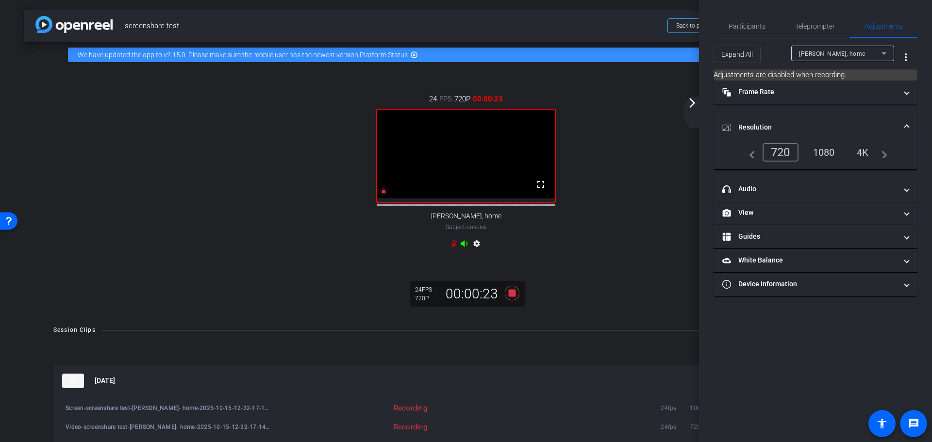
click at [911, 120] on mat-expansion-panel-header "Resolution" at bounding box center [816, 127] width 204 height 31
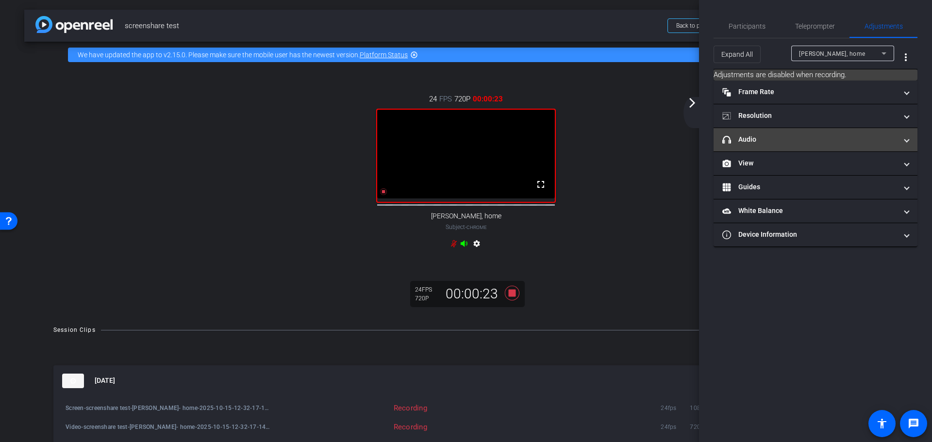
click at [907, 141] on span at bounding box center [907, 139] width 4 height 10
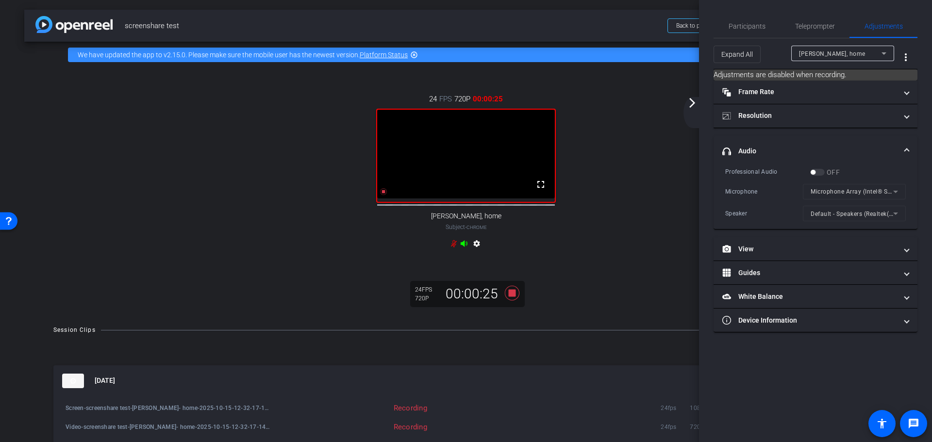
click at [907, 141] on mat-expansion-panel-header "headphone icon Audio" at bounding box center [816, 151] width 204 height 31
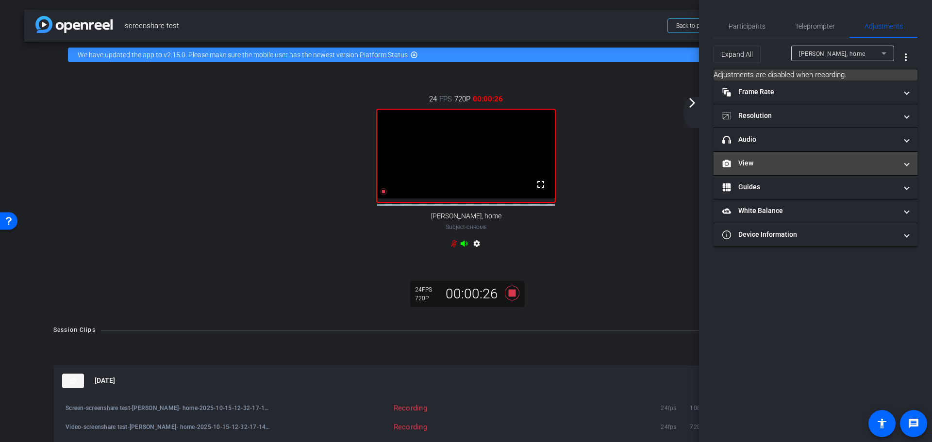
click at [907, 162] on span at bounding box center [907, 163] width 4 height 10
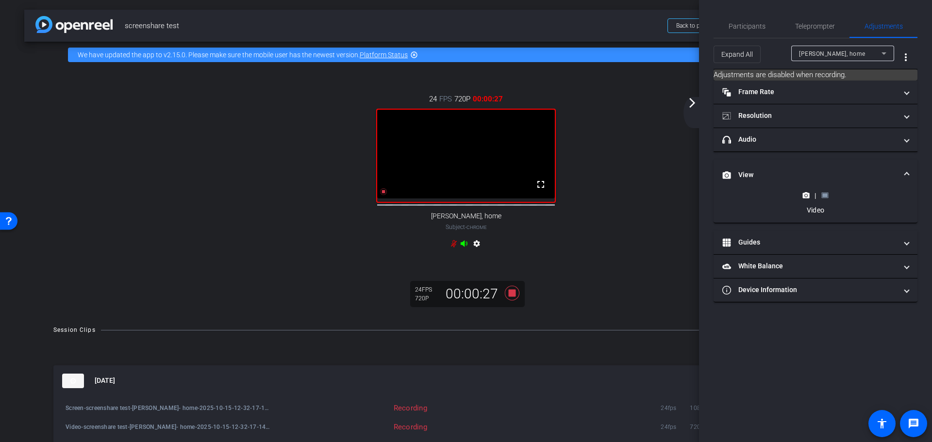
click at [821, 197] on icon at bounding box center [824, 195] width 7 height 7
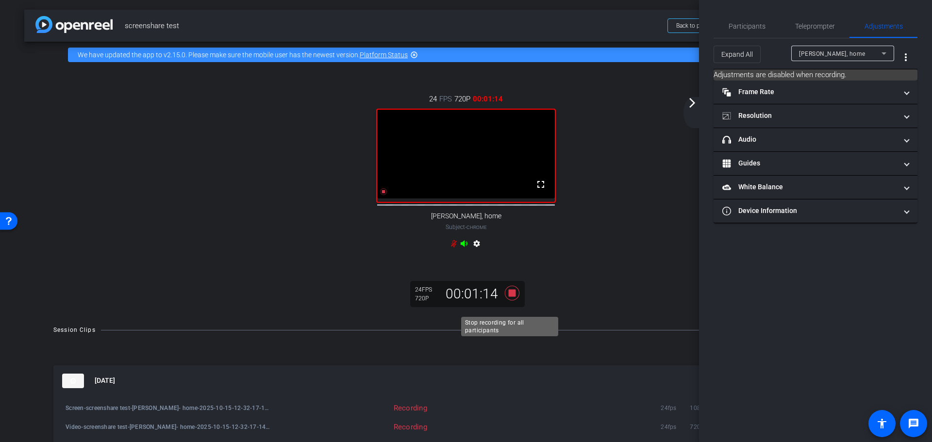
click at [511, 301] on icon at bounding box center [512, 293] width 15 height 15
click at [689, 98] on mat-icon "arrow_forward_ios" at bounding box center [693, 103] width 12 height 12
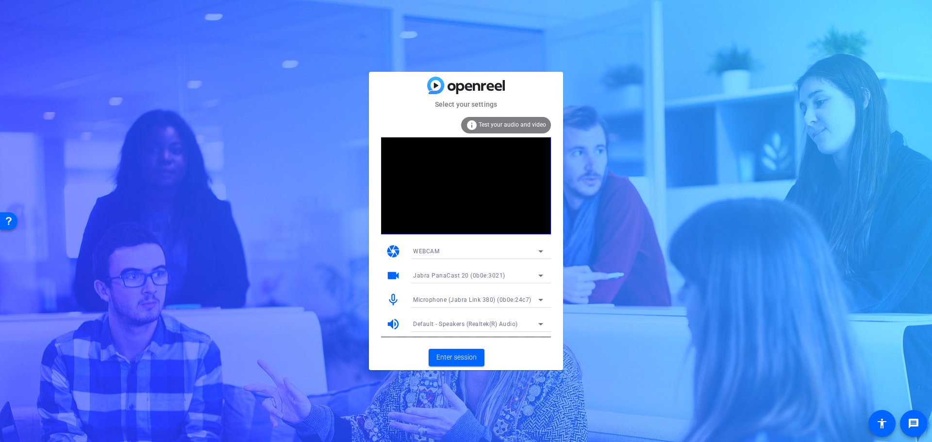
click at [547, 325] on div "Default - Speakers (Realtek(R) Audio)" at bounding box center [478, 325] width 146 height 16
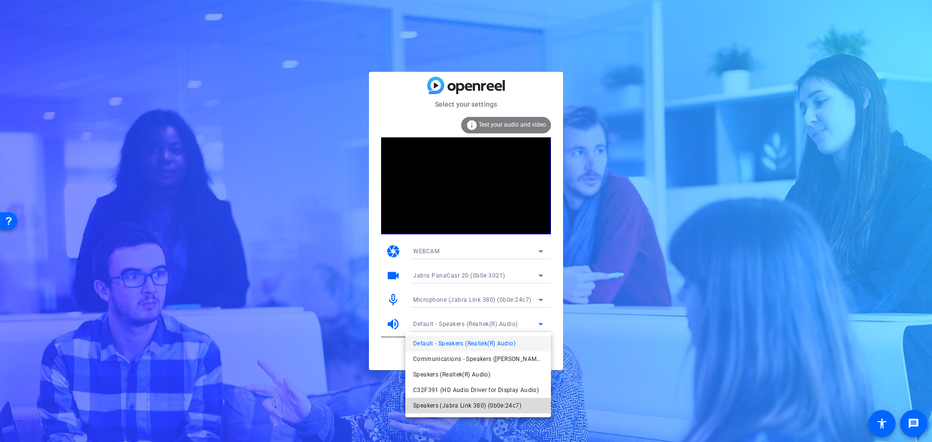
click at [452, 402] on span "Speakers (Jabra Link 380) (0b0e:24c7)" at bounding box center [467, 406] width 108 height 12
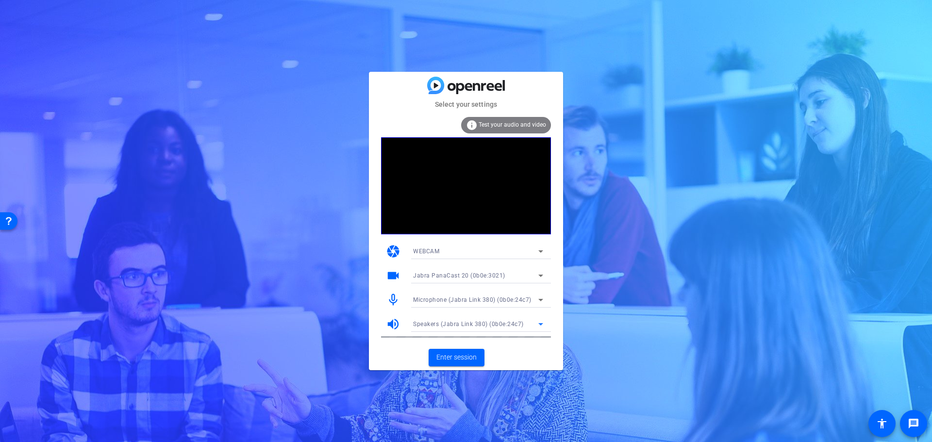
click at [504, 124] on span "Test your audio and video" at bounding box center [512, 124] width 67 height 7
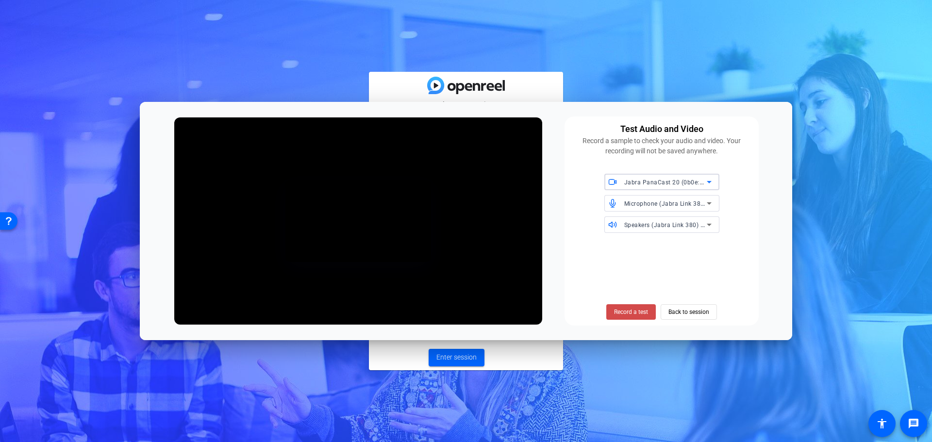
click at [631, 317] on span at bounding box center [631, 312] width 50 height 23
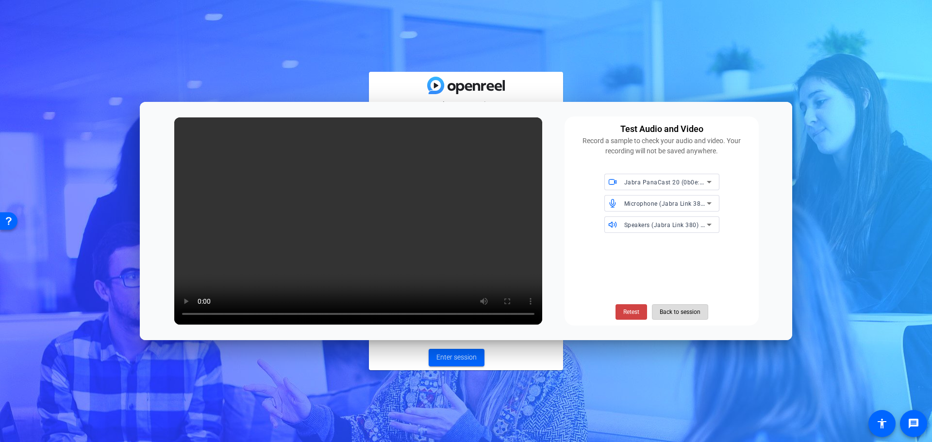
click at [685, 311] on span "Back to session" at bounding box center [680, 312] width 41 height 18
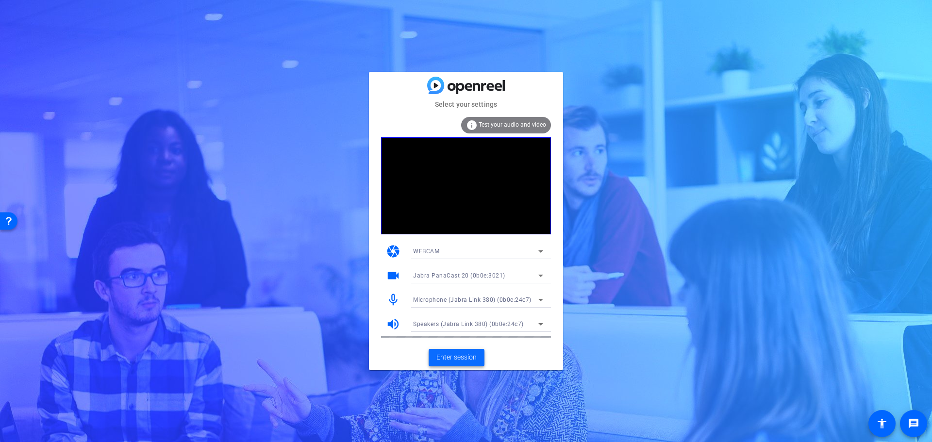
click at [462, 358] on span "Enter session" at bounding box center [456, 357] width 40 height 10
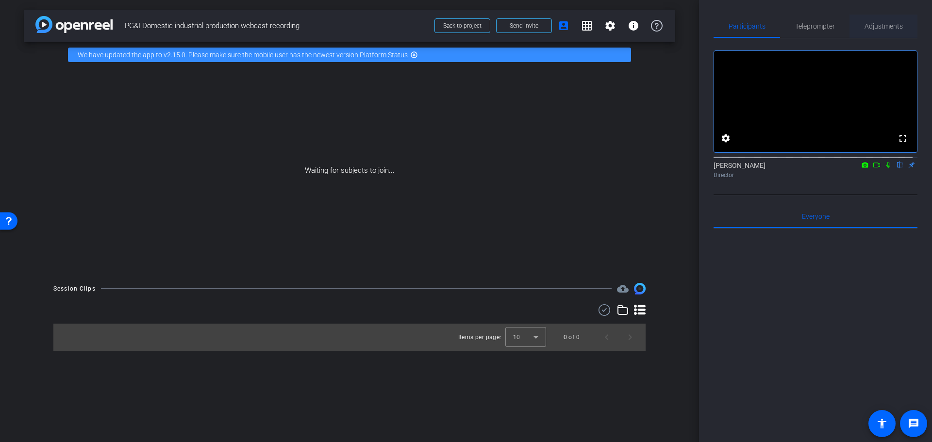
click at [880, 28] on span "Adjustments" at bounding box center [884, 26] width 38 height 7
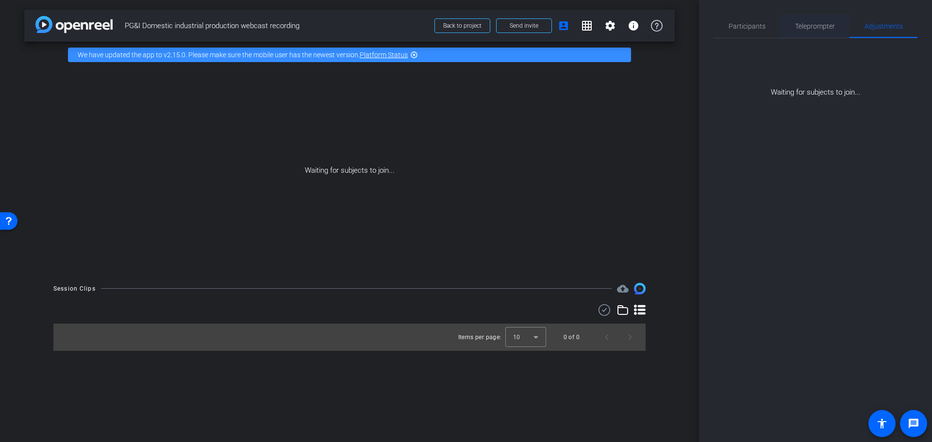
click at [823, 28] on span "Teleprompter" at bounding box center [815, 26] width 40 height 7
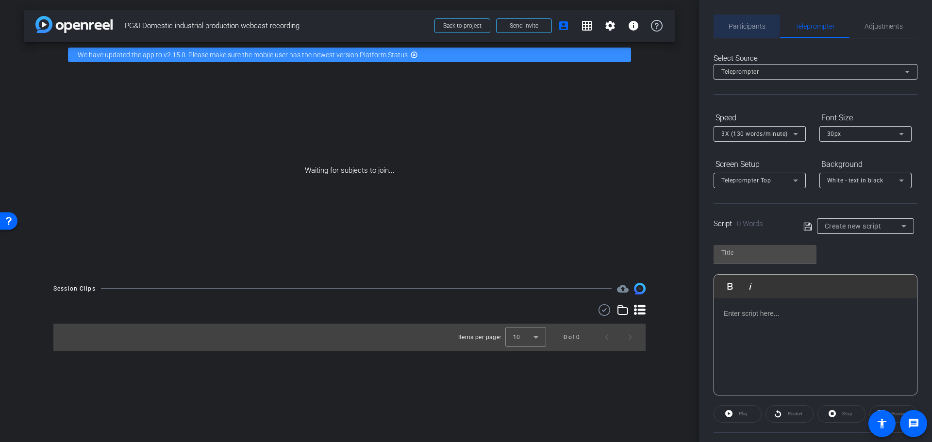
click at [744, 24] on span "Participants" at bounding box center [747, 26] width 37 height 7
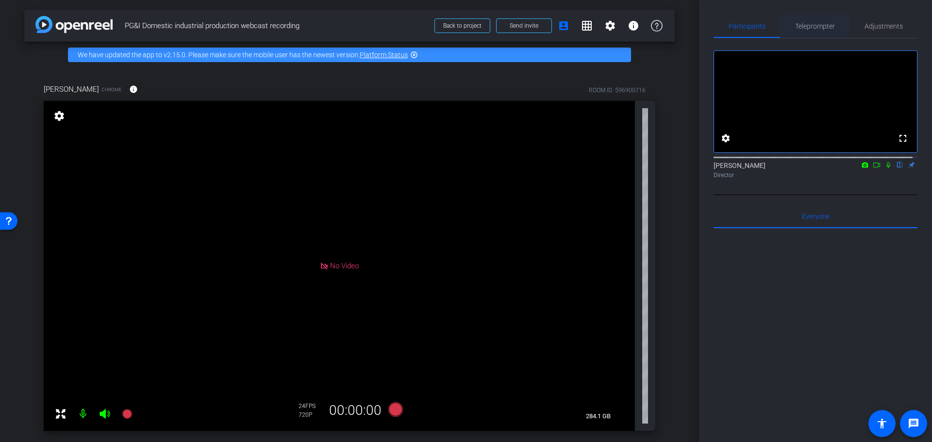
click at [806, 28] on span "Teleprompter" at bounding box center [815, 26] width 40 height 7
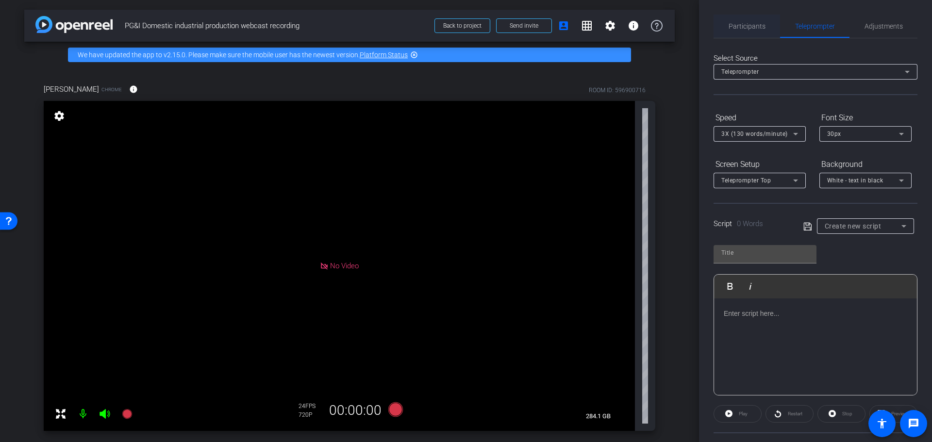
click at [744, 20] on span "Participants" at bounding box center [747, 26] width 37 height 23
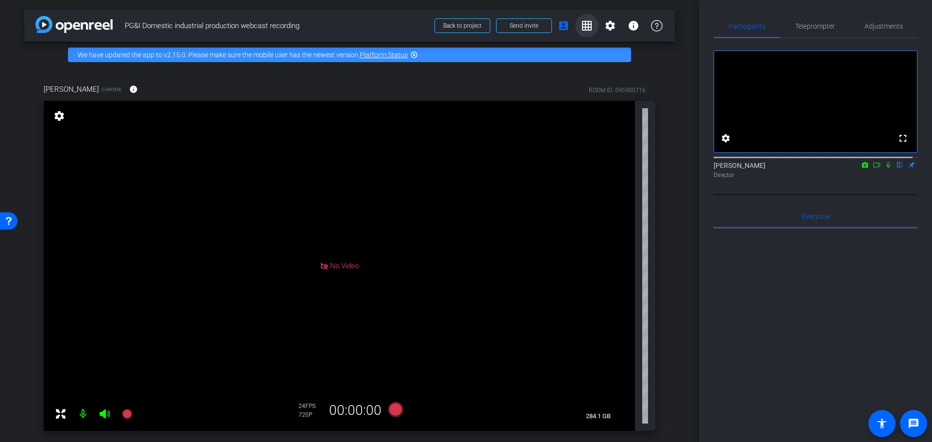
click at [584, 23] on mat-icon "grid_on" at bounding box center [587, 26] width 12 height 12
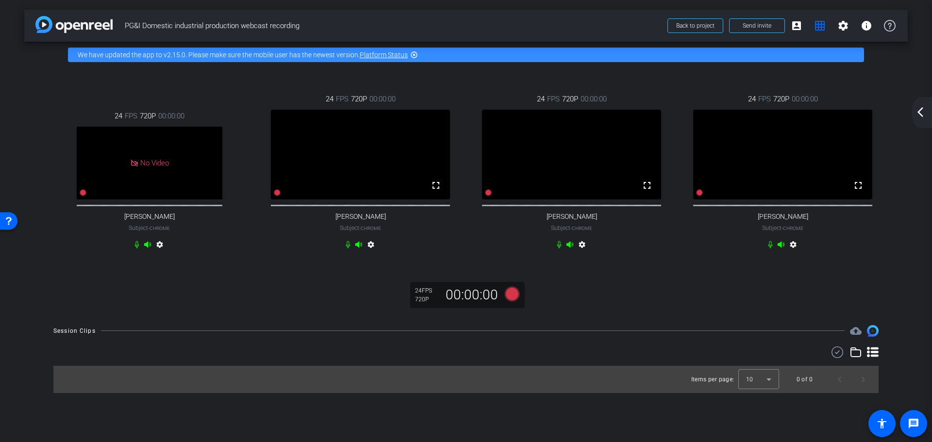
click at [924, 113] on mat-icon "arrow_back_ios_new" at bounding box center [921, 112] width 12 height 12
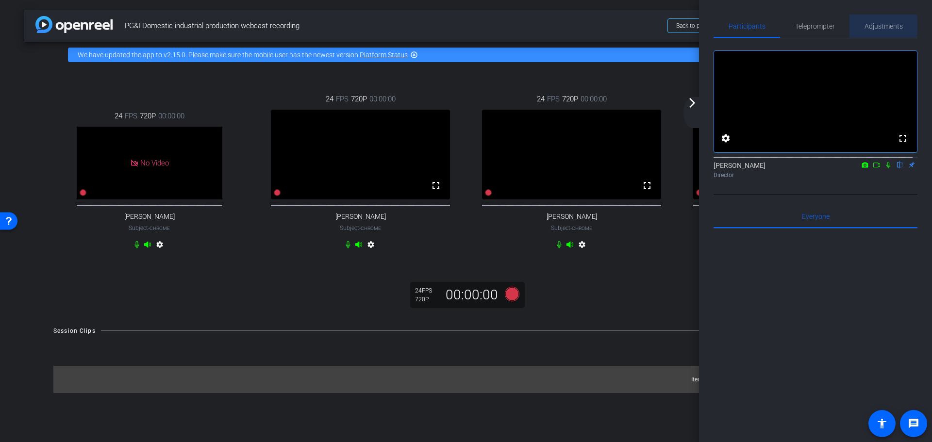
click at [873, 25] on span "Adjustments" at bounding box center [884, 26] width 38 height 7
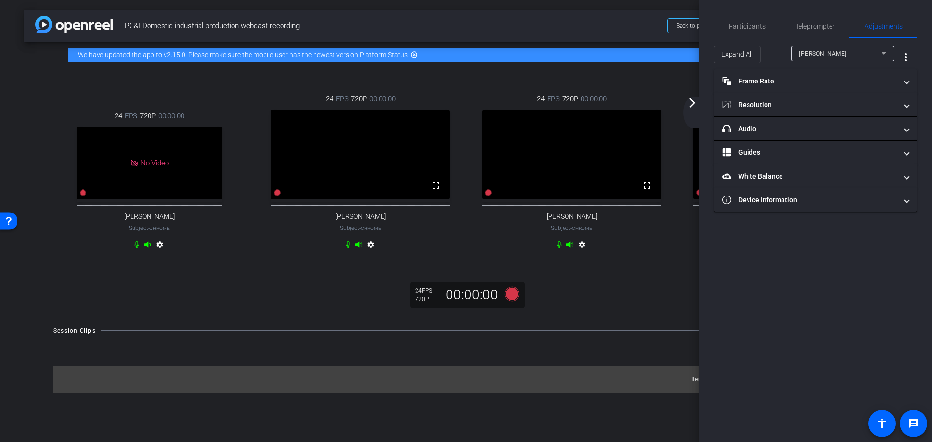
click at [656, 268] on div "24 FPS 720P 00:00:00 fullscreen Joe Carpenter Subject - Chrome settings" at bounding box center [571, 173] width 211 height 191
click at [496, 358] on div at bounding box center [465, 353] width 825 height 12
click at [508, 301] on icon at bounding box center [512, 293] width 15 height 15
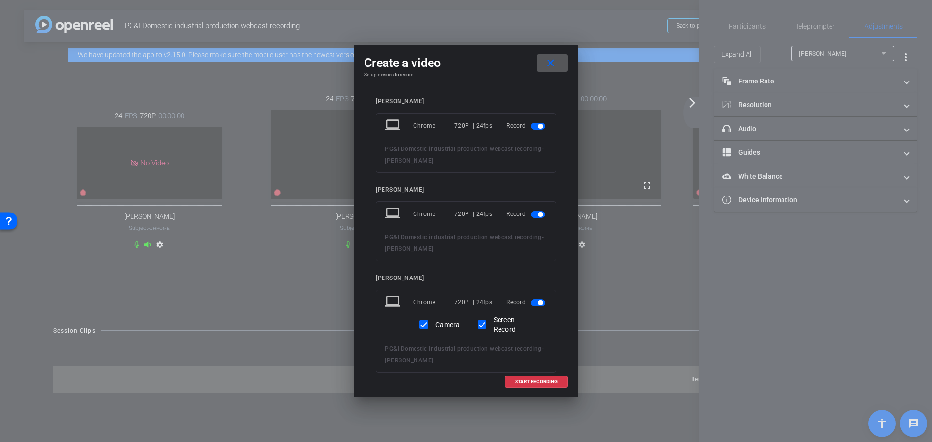
drag, startPoint x: 533, startPoint y: 126, endPoint x: 530, endPoint y: 135, distance: 9.2
click at [538, 126] on span "button" at bounding box center [540, 126] width 5 height 5
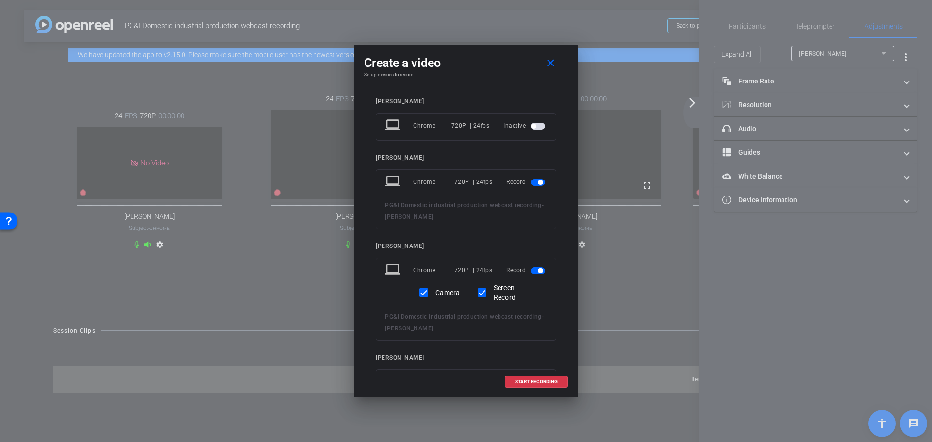
click at [532, 181] on span "button" at bounding box center [538, 182] width 15 height 7
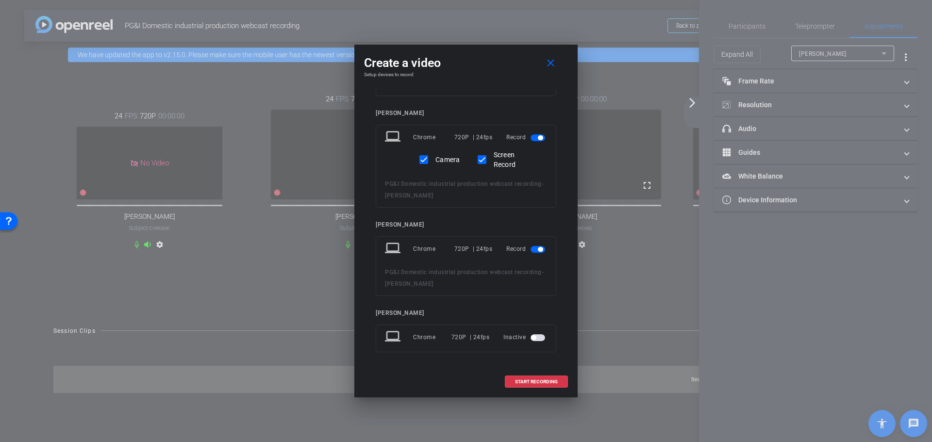
click at [538, 248] on span "button" at bounding box center [540, 249] width 5 height 5
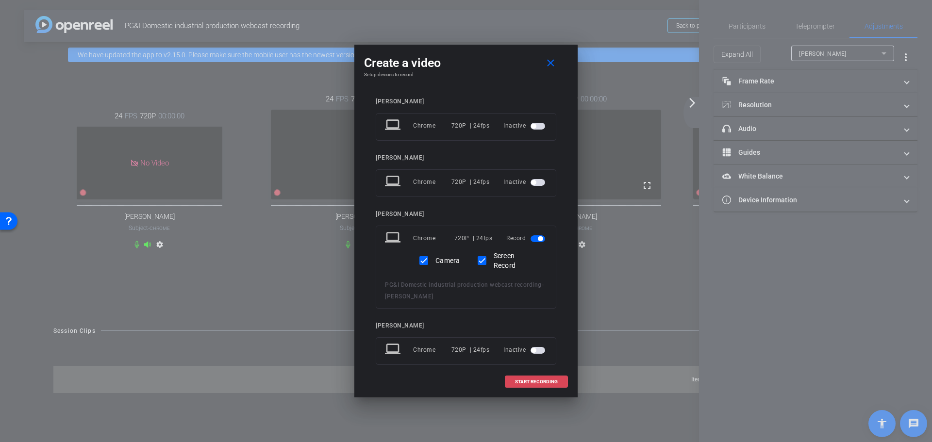
click at [532, 381] on span "START RECORDING" at bounding box center [536, 382] width 43 height 5
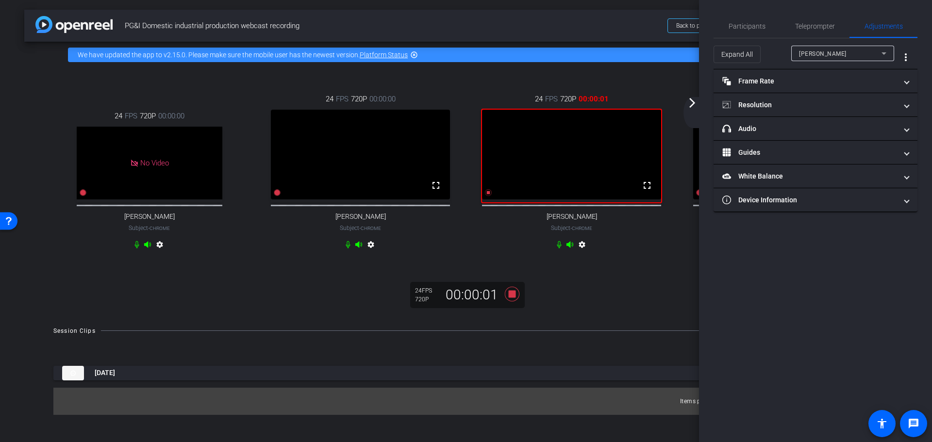
click at [695, 101] on mat-icon "arrow_forward_ios" at bounding box center [693, 103] width 12 height 12
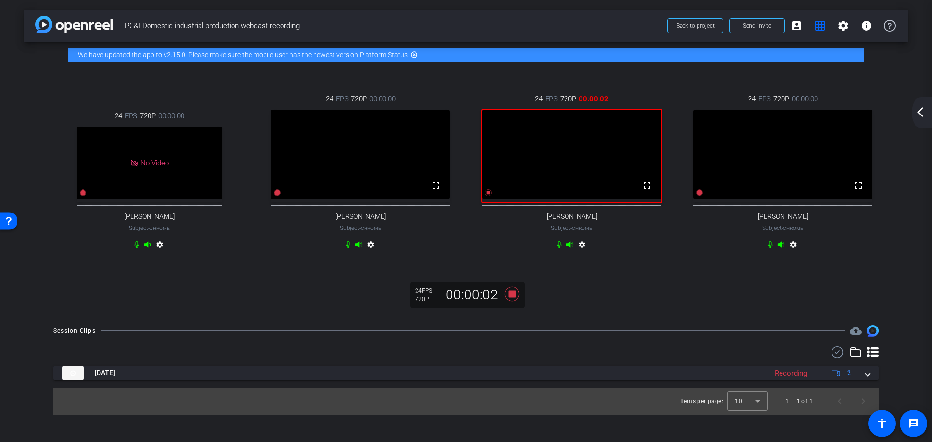
click at [921, 114] on mat-icon "arrow_back_ios_new" at bounding box center [921, 112] width 12 height 12
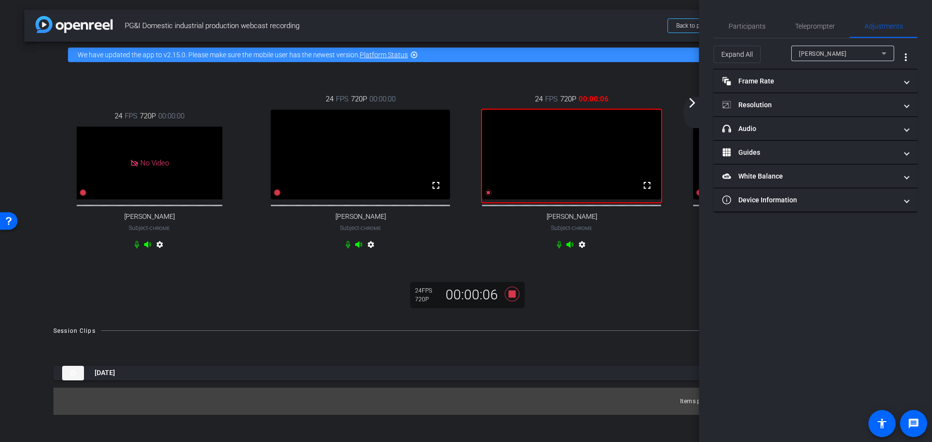
click at [870, 50] on div "Stephanie Trapani" at bounding box center [840, 54] width 83 height 12
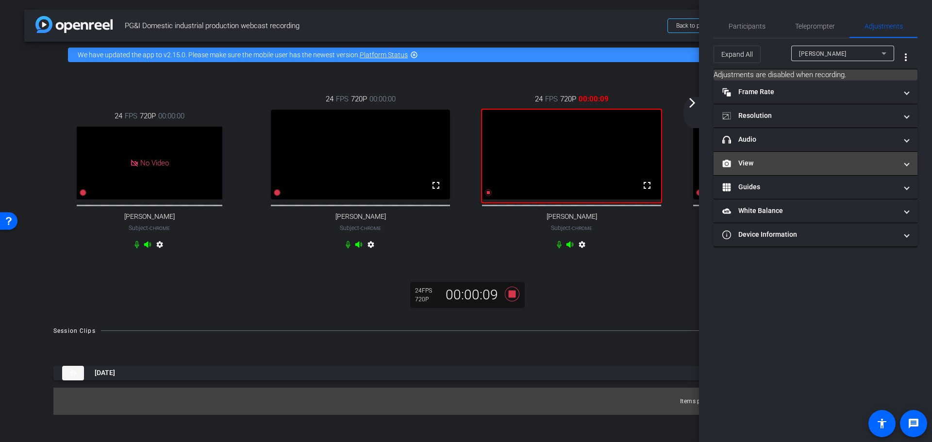
click at [912, 159] on mat-expansion-panel-header "View" at bounding box center [816, 163] width 204 height 23
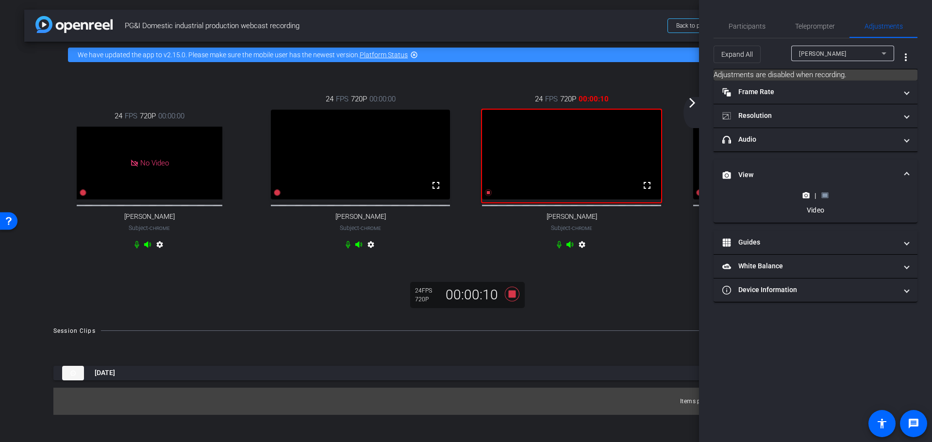
click at [823, 195] on rect at bounding box center [824, 196] width 5 height 4
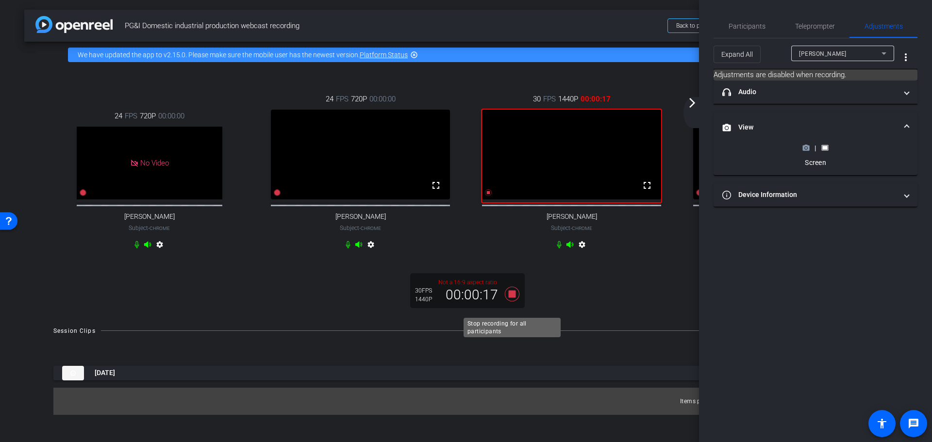
click at [512, 301] on icon at bounding box center [512, 293] width 15 height 15
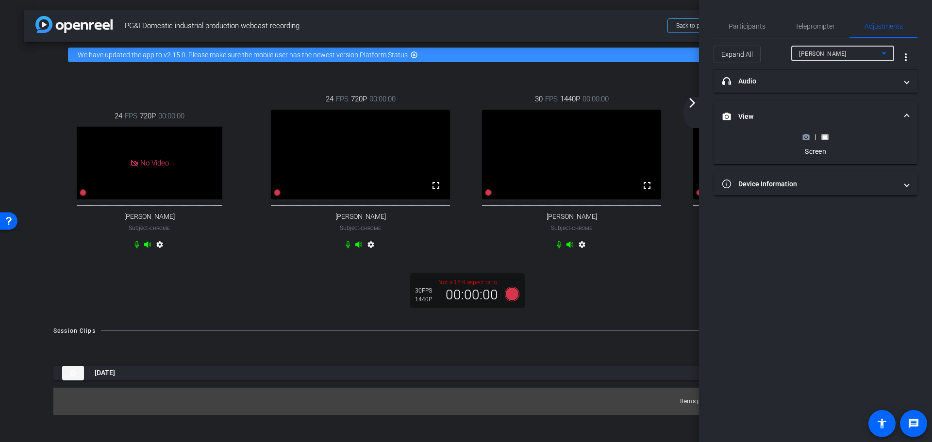
click at [888, 50] on icon at bounding box center [884, 54] width 12 height 12
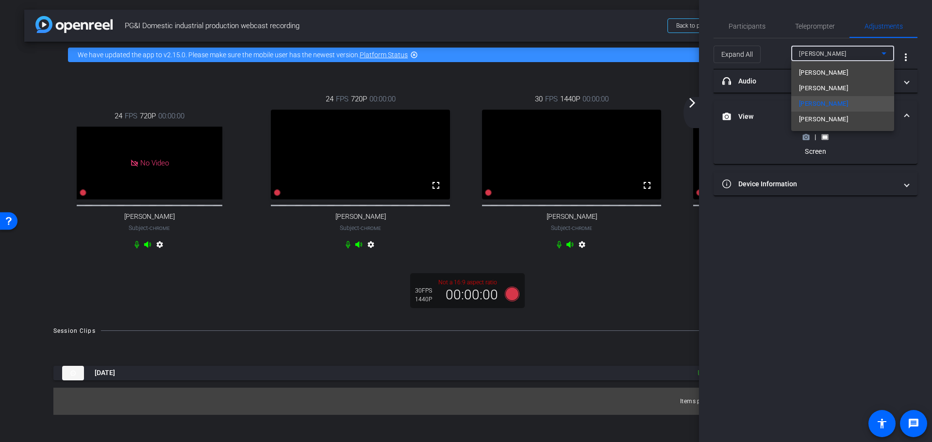
click at [696, 102] on div at bounding box center [466, 221] width 932 height 442
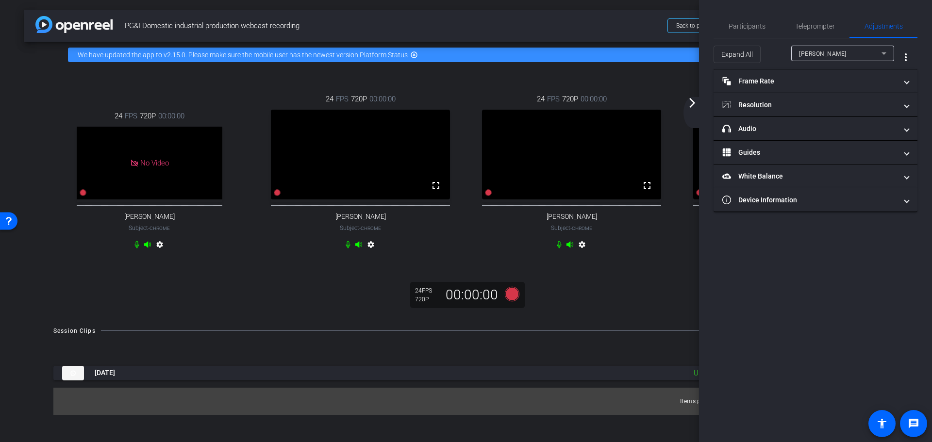
click at [691, 104] on mat-icon "arrow_forward_ios" at bounding box center [693, 103] width 12 height 12
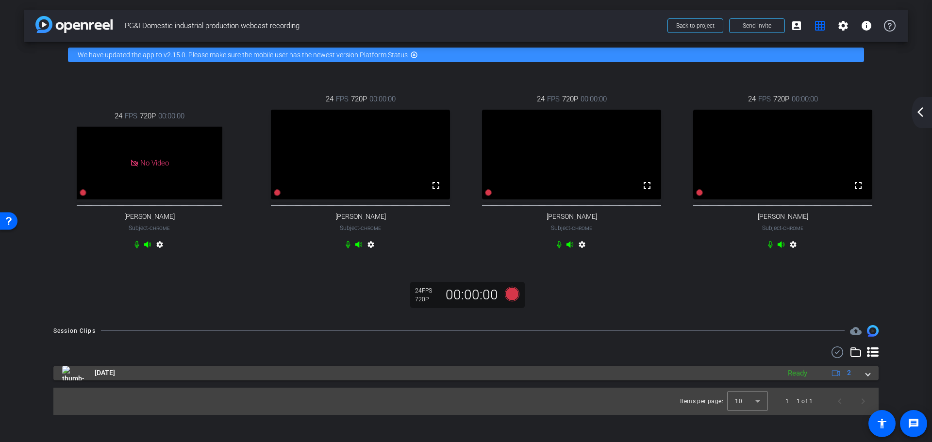
click at [868, 378] on span at bounding box center [868, 373] width 4 height 10
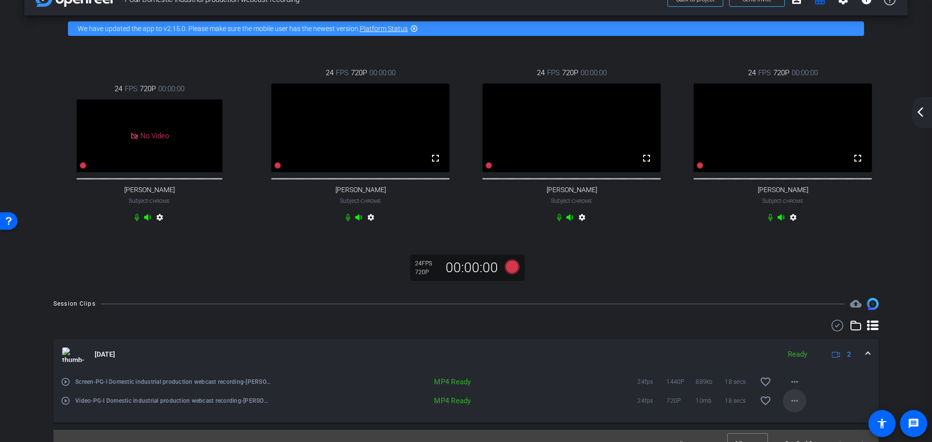
scroll to position [52, 0]
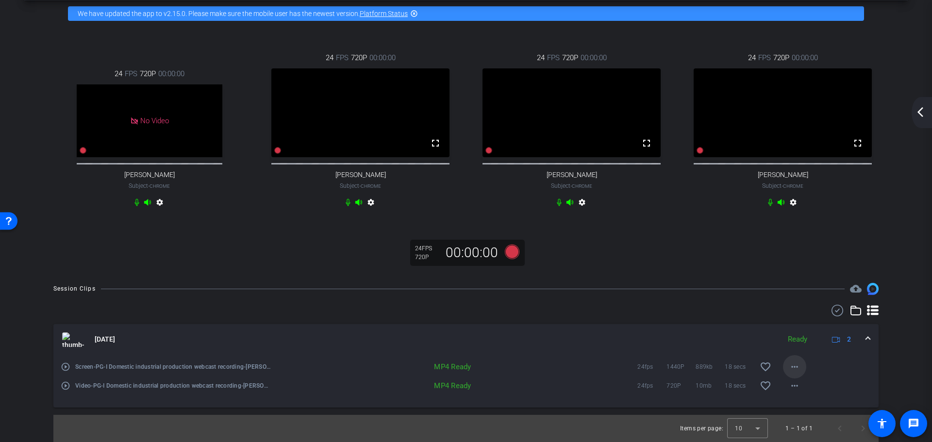
click at [789, 365] on mat-icon "more_horiz" at bounding box center [795, 367] width 12 height 12
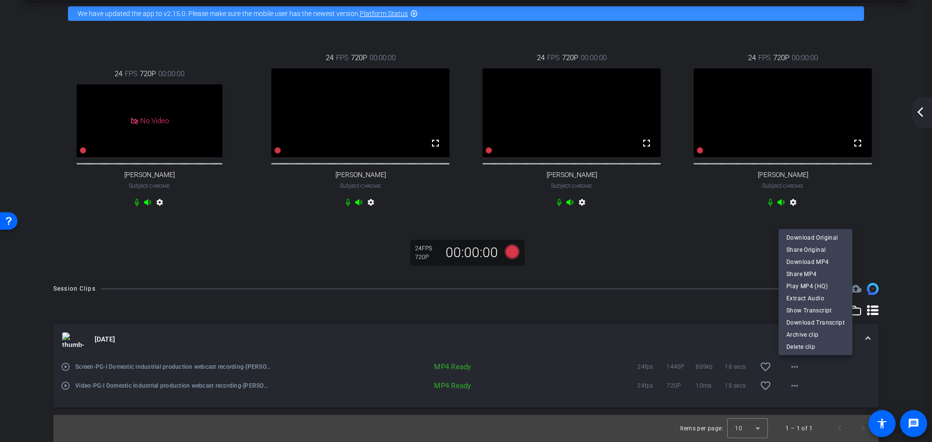
drag, startPoint x: 715, startPoint y: 253, endPoint x: 829, endPoint y: 234, distance: 115.7
click at [716, 253] on div at bounding box center [466, 221] width 932 height 442
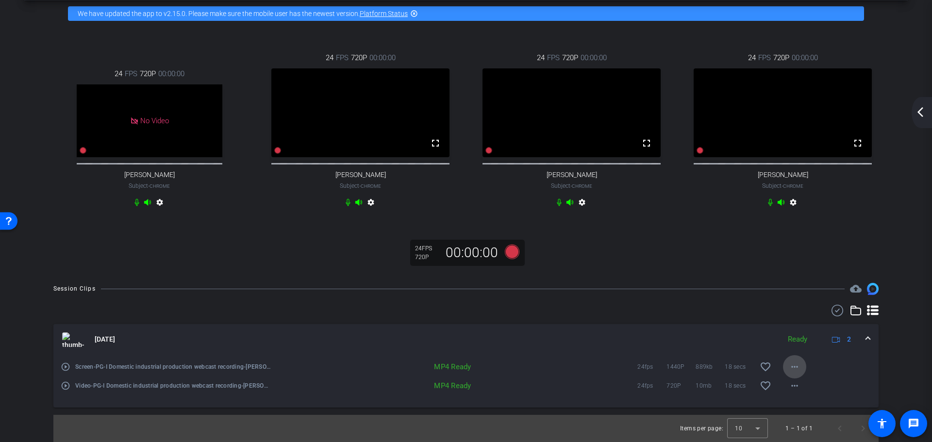
click at [789, 364] on mat-icon "more_horiz" at bounding box center [795, 367] width 12 height 12
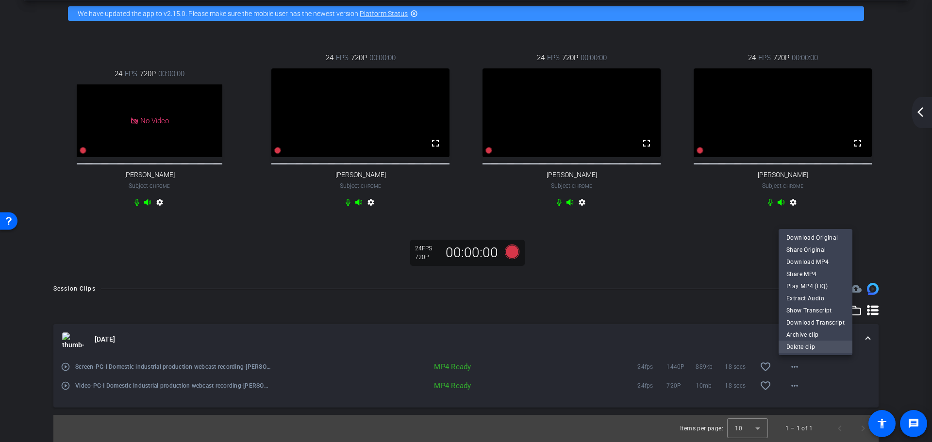
click at [813, 347] on span "Delete clip" at bounding box center [816, 347] width 58 height 12
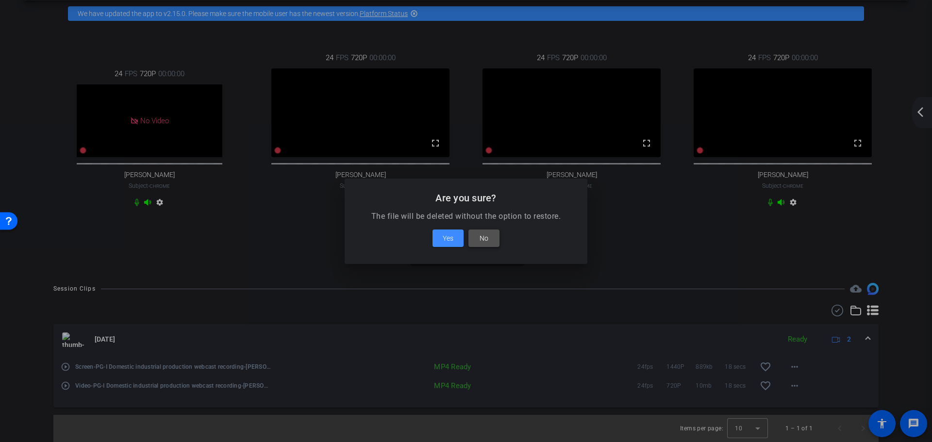
click at [447, 235] on span "Yes" at bounding box center [448, 239] width 11 height 12
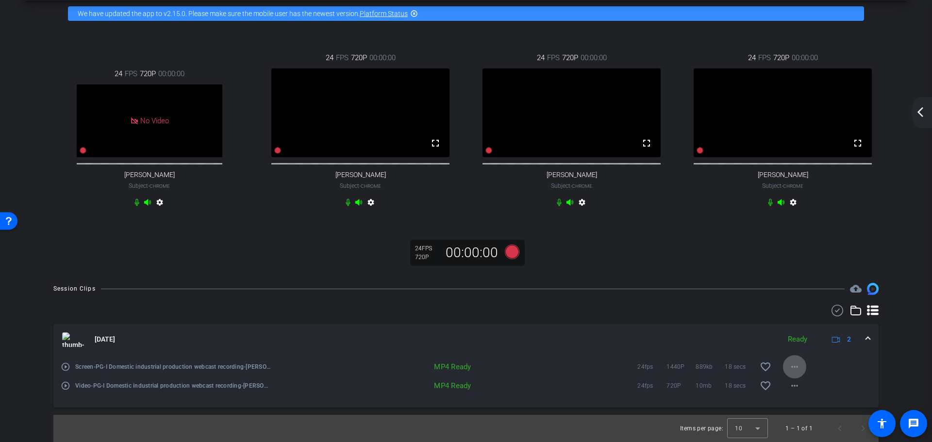
scroll to position [33, 0]
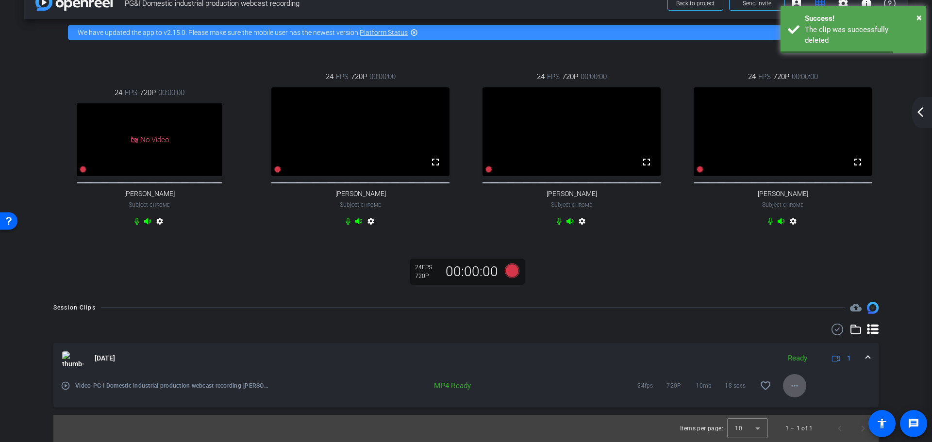
click at [793, 381] on mat-icon "more_horiz" at bounding box center [795, 386] width 12 height 12
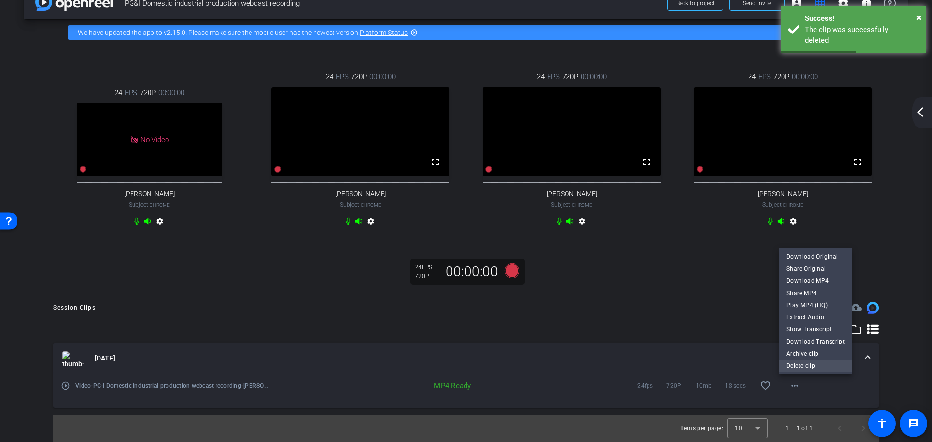
click at [808, 366] on span "Delete clip" at bounding box center [816, 366] width 58 height 12
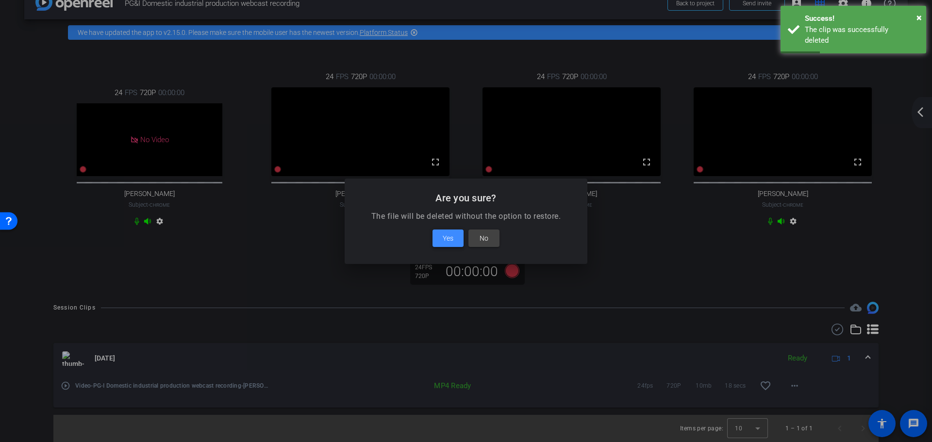
click at [441, 238] on span at bounding box center [448, 238] width 31 height 23
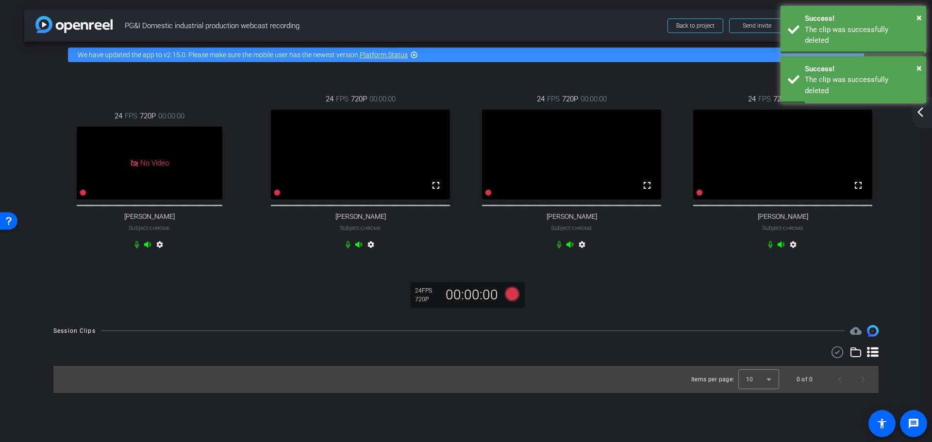
scroll to position [0, 0]
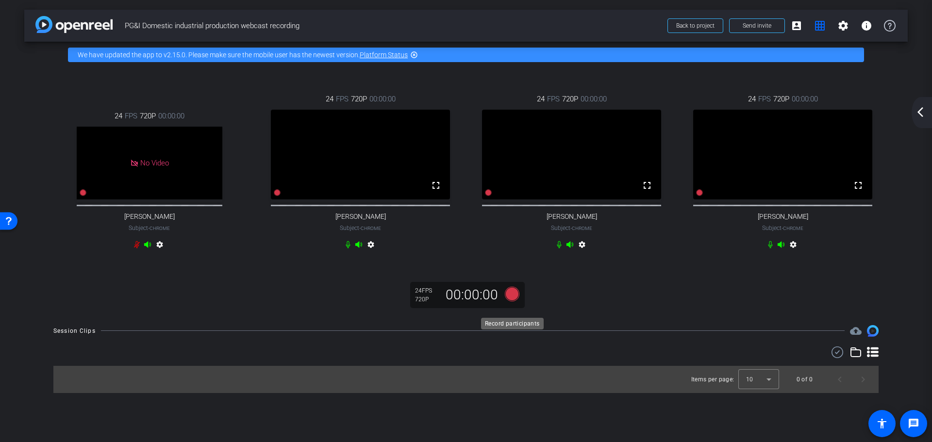
click at [510, 301] on icon at bounding box center [512, 293] width 15 height 15
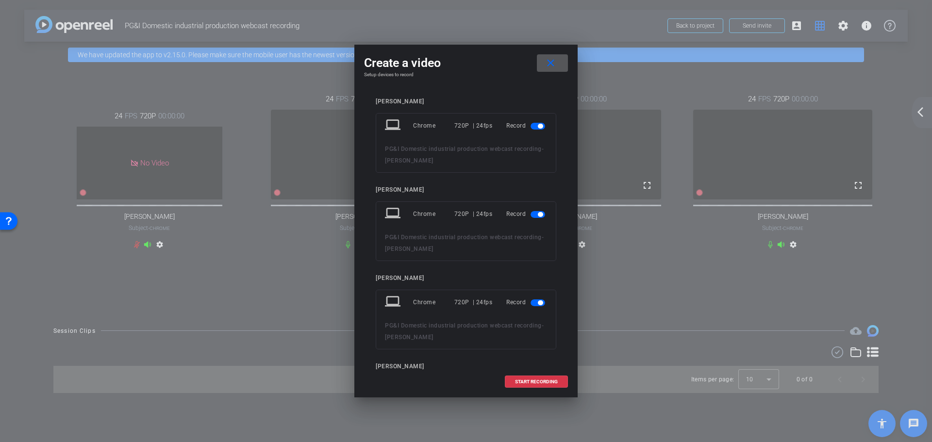
click at [527, 132] on div "Record" at bounding box center [526, 125] width 41 height 17
click at [531, 124] on span "button" at bounding box center [538, 126] width 15 height 7
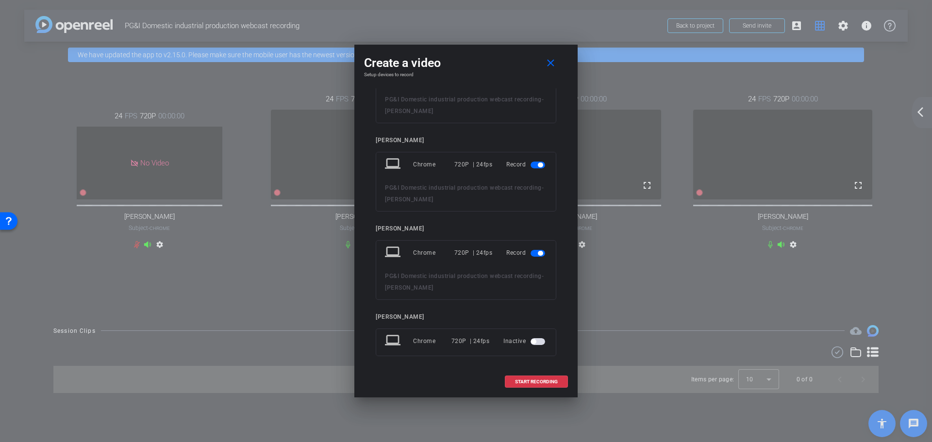
scroll to position [110, 0]
click at [535, 381] on span "START RECORDING" at bounding box center [536, 382] width 43 height 5
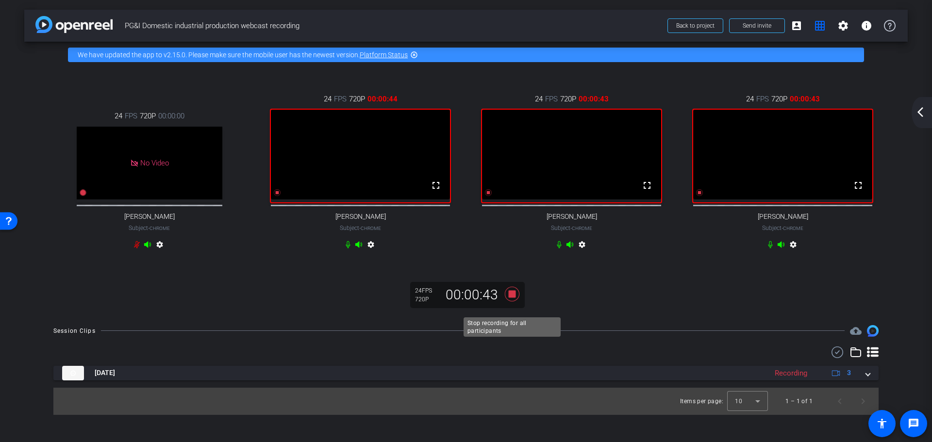
click at [513, 301] on icon at bounding box center [512, 293] width 15 height 15
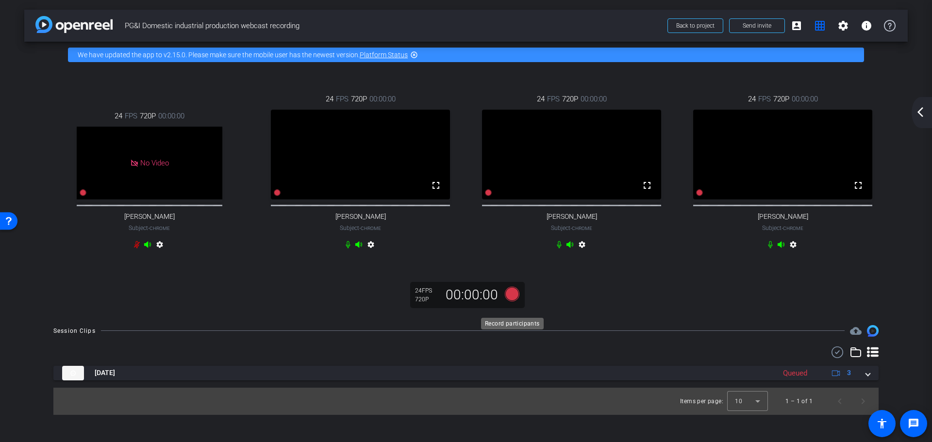
click at [513, 301] on icon at bounding box center [512, 293] width 15 height 15
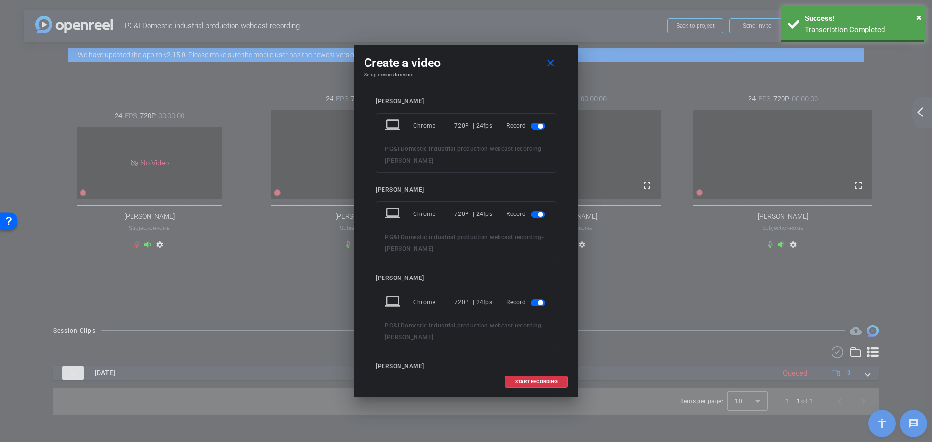
click at [538, 124] on span "button" at bounding box center [540, 126] width 5 height 5
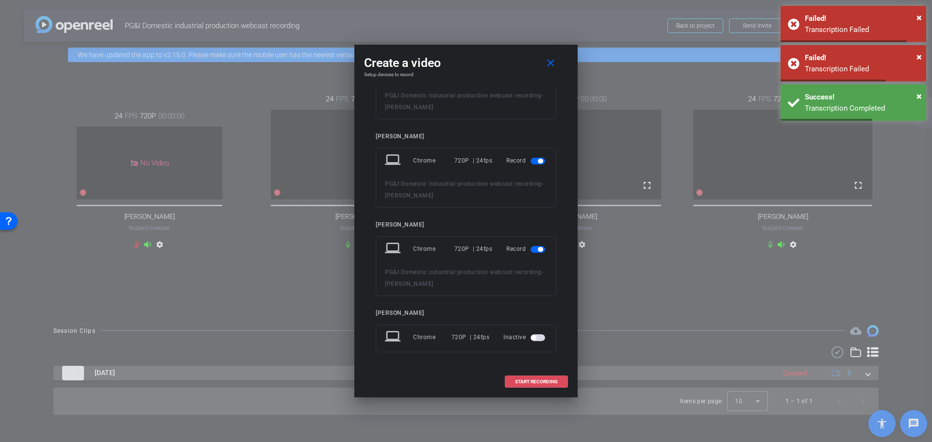
drag, startPoint x: 547, startPoint y: 378, endPoint x: 560, endPoint y: 377, distance: 13.1
click at [545, 378] on span at bounding box center [536, 381] width 62 height 23
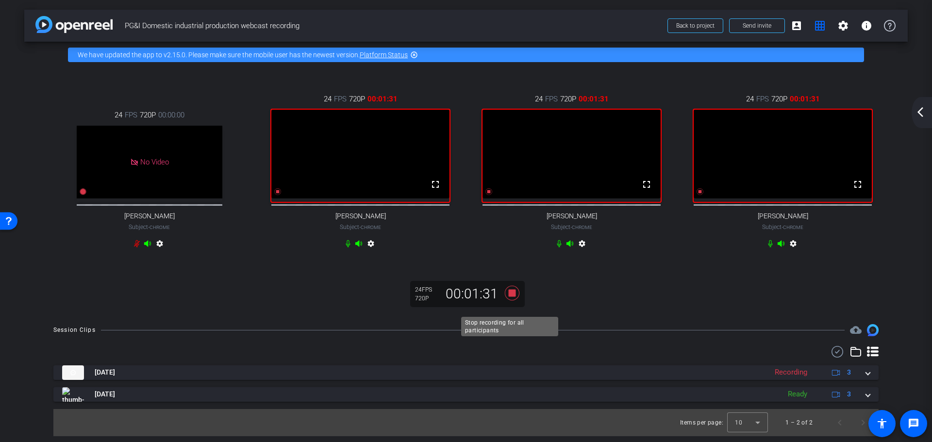
click at [510, 301] on icon at bounding box center [512, 293] width 15 height 15
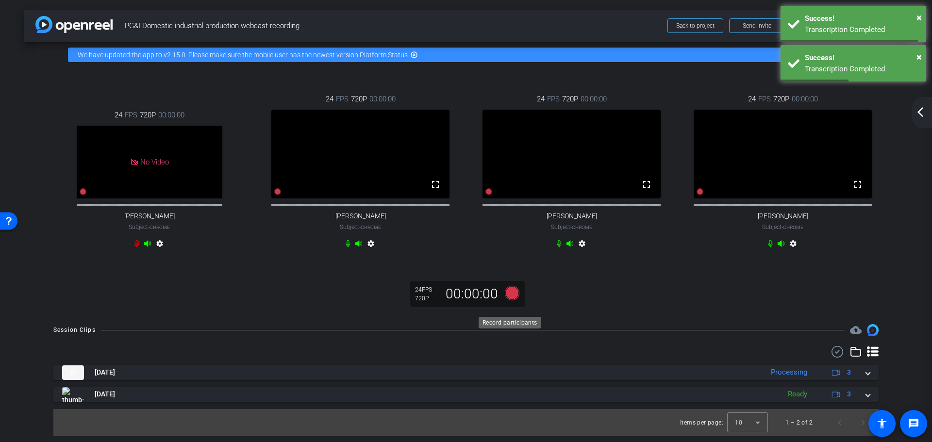
click at [511, 301] on icon at bounding box center [512, 293] width 15 height 15
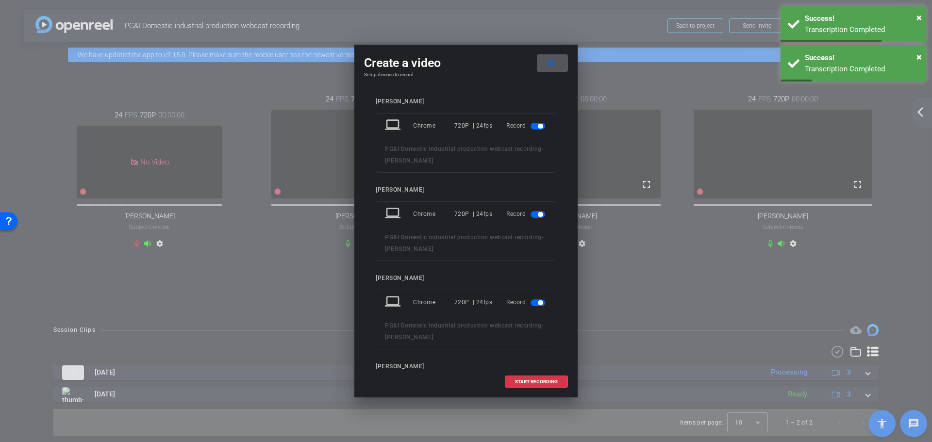
drag, startPoint x: 520, startPoint y: 121, endPoint x: 525, endPoint y: 118, distance: 5.7
click at [520, 120] on div "Record" at bounding box center [526, 125] width 41 height 17
click at [538, 128] on span "button" at bounding box center [540, 126] width 5 height 5
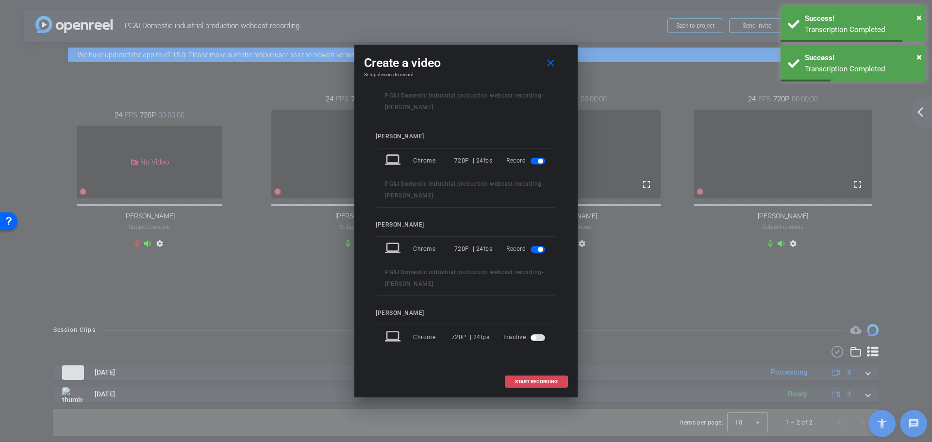
click at [533, 378] on span at bounding box center [536, 381] width 62 height 23
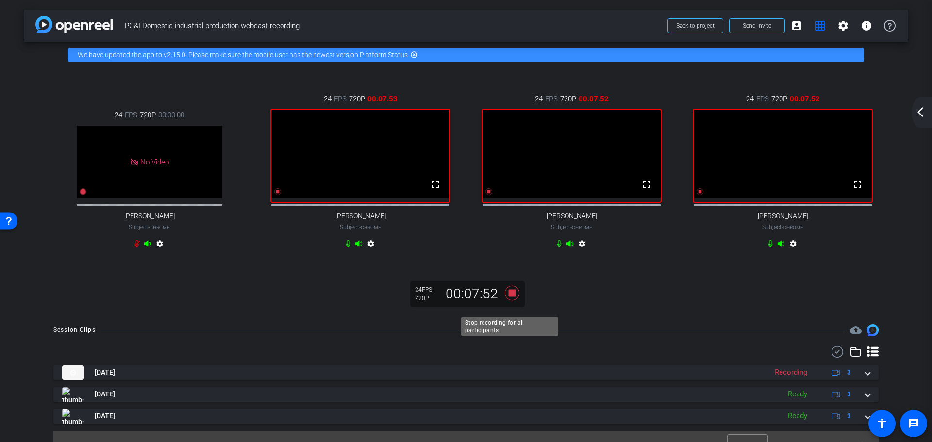
click at [509, 301] on icon at bounding box center [512, 293] width 15 height 15
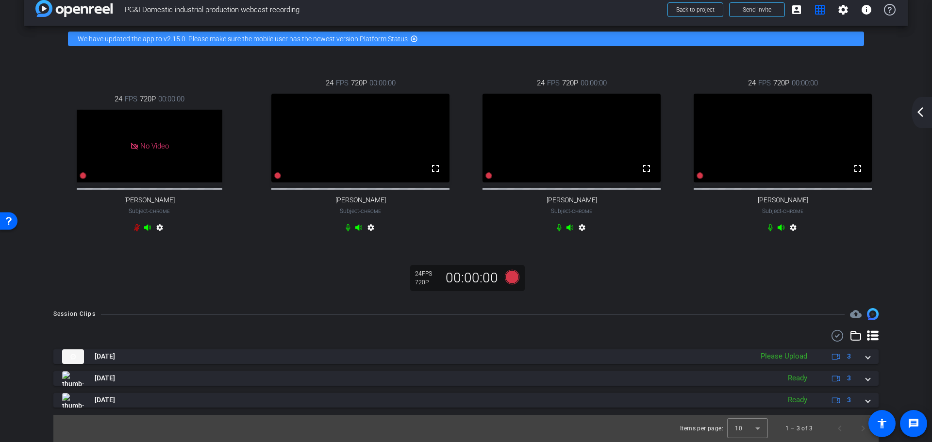
scroll to position [27, 0]
click at [510, 276] on icon at bounding box center [512, 277] width 15 height 15
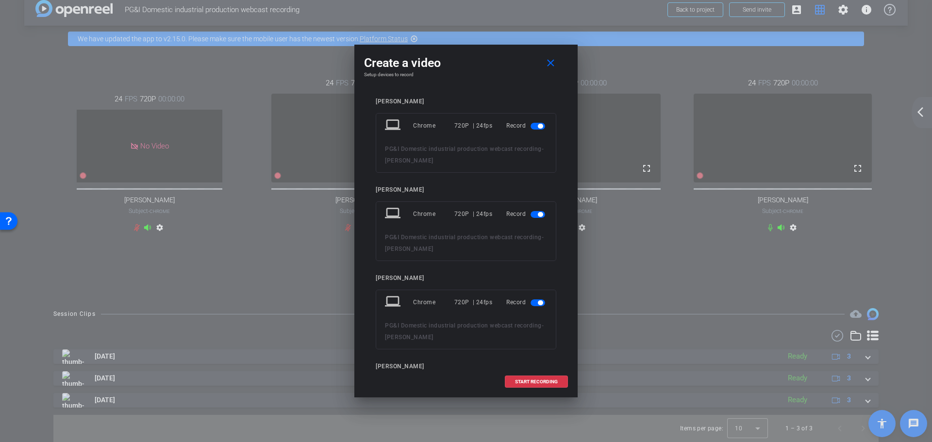
click at [531, 123] on mat-slide-toggle at bounding box center [539, 126] width 17 height 12
click at [531, 125] on span "button" at bounding box center [538, 126] width 15 height 7
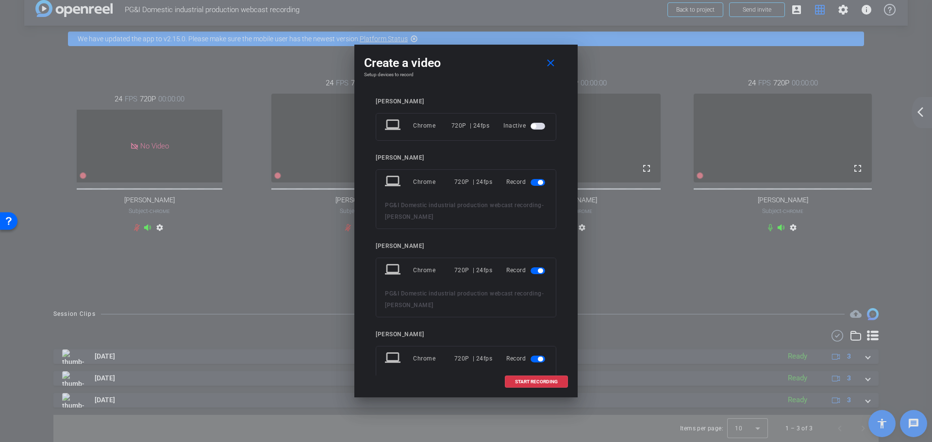
click at [531, 179] on span "button" at bounding box center [538, 182] width 15 height 7
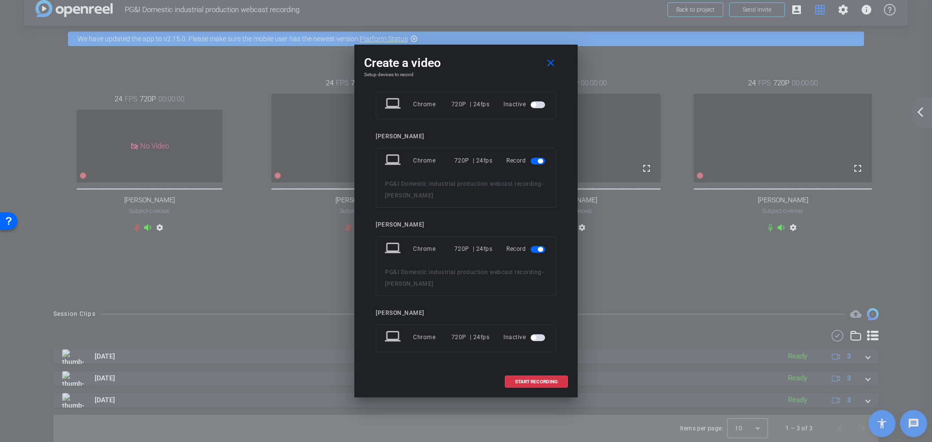
click at [532, 251] on span "button" at bounding box center [538, 249] width 15 height 7
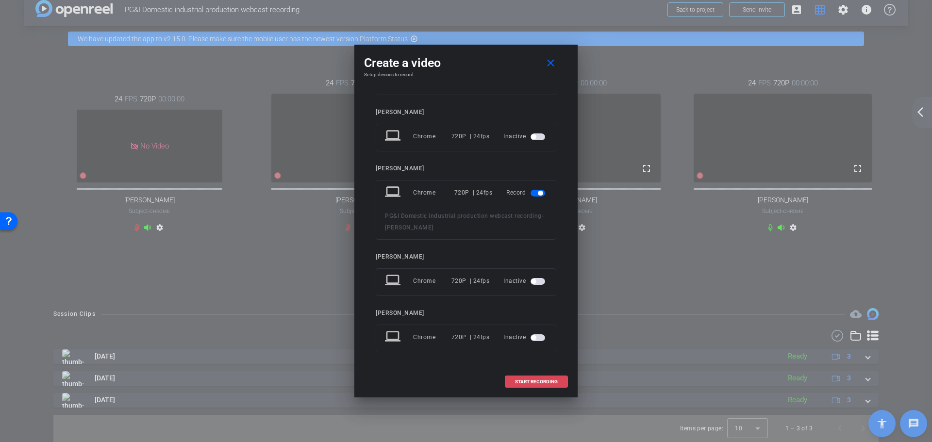
click at [536, 381] on span "START RECORDING" at bounding box center [536, 382] width 43 height 5
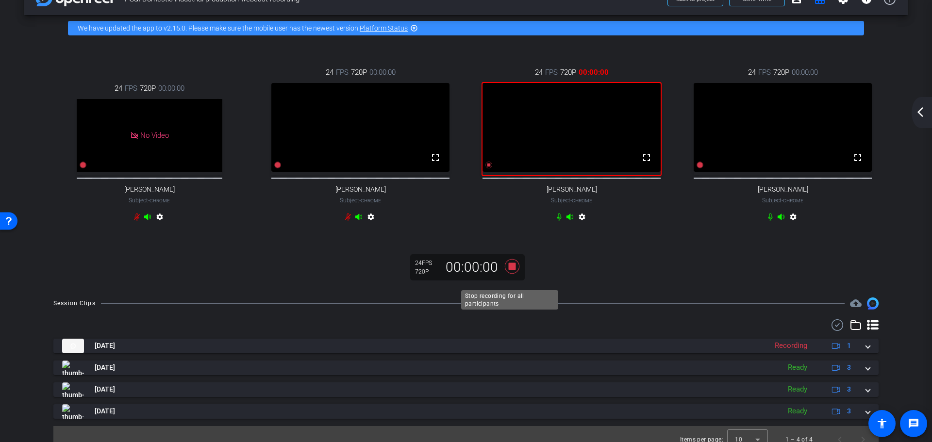
click at [504, 275] on icon at bounding box center [512, 266] width 23 height 17
click at [507, 274] on icon at bounding box center [512, 266] width 15 height 15
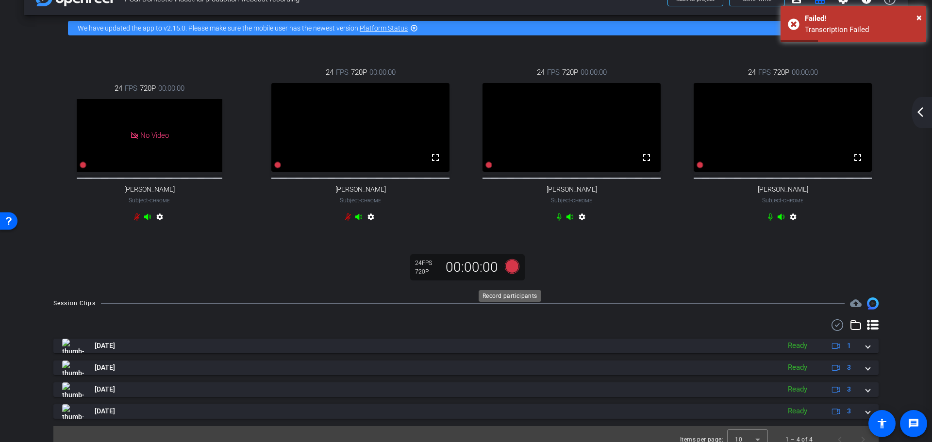
click at [510, 274] on icon at bounding box center [512, 266] width 15 height 15
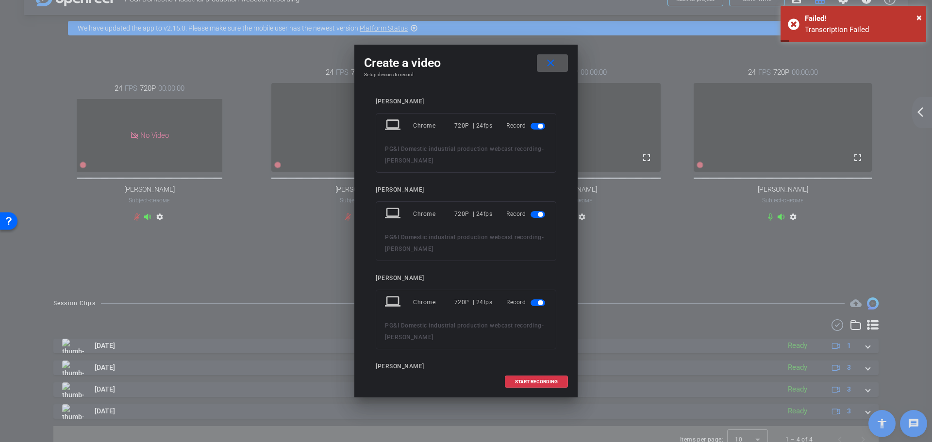
click at [531, 126] on span "button" at bounding box center [538, 126] width 15 height 7
click at [531, 126] on button "button" at bounding box center [538, 126] width 15 height 7
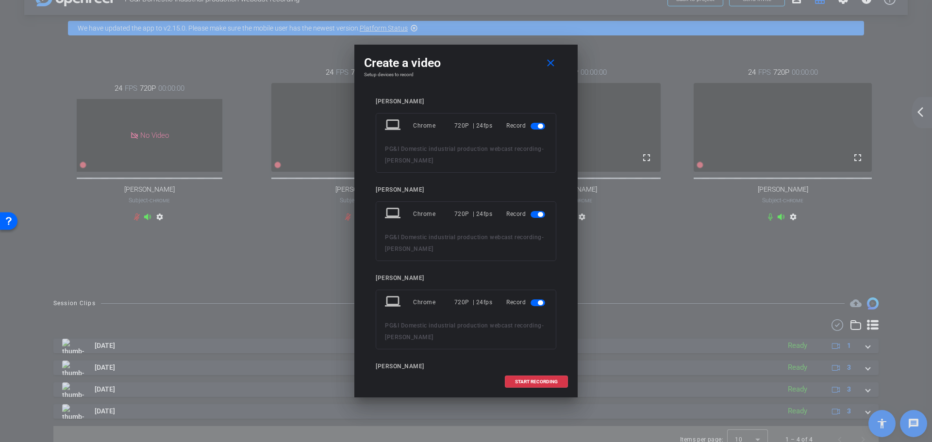
click at [532, 123] on span "button" at bounding box center [538, 126] width 15 height 7
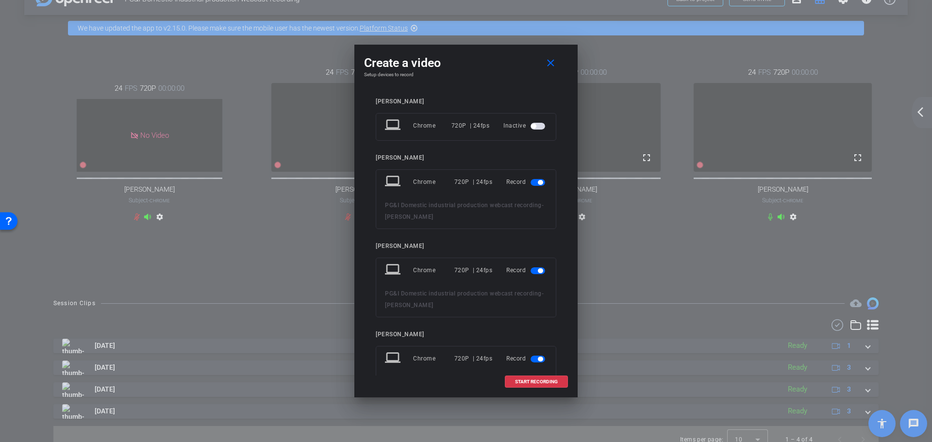
click at [531, 179] on span "button" at bounding box center [538, 182] width 15 height 7
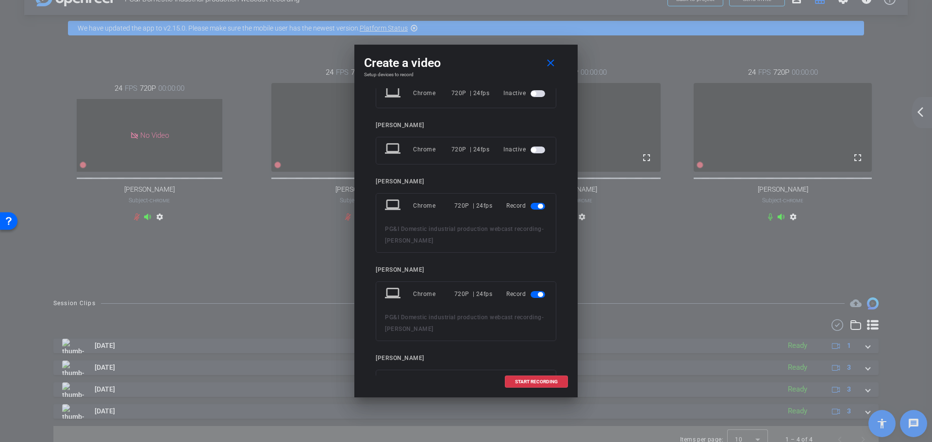
scroll to position [78, 0]
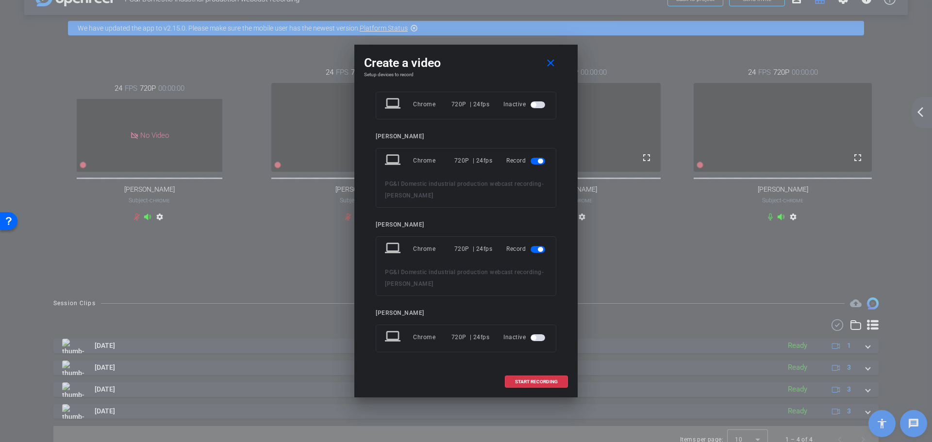
click at [531, 247] on span "button" at bounding box center [538, 249] width 15 height 7
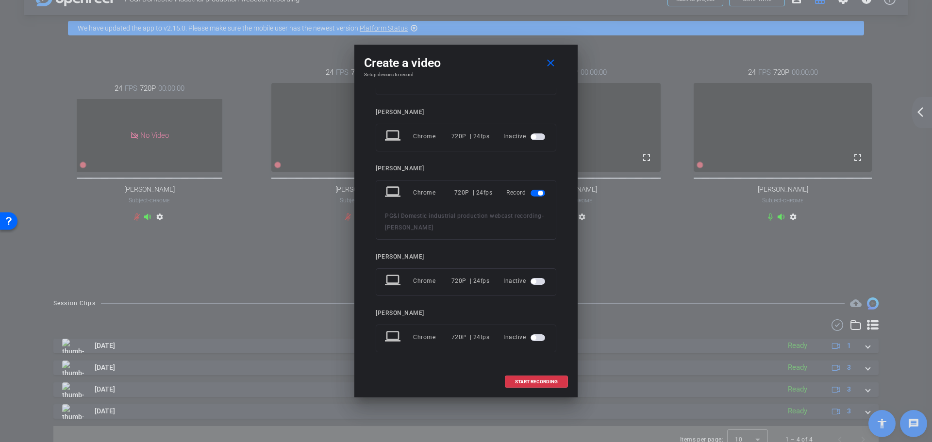
scroll to position [46, 0]
drag, startPoint x: 532, startPoint y: 383, endPoint x: 543, endPoint y: 371, distance: 16.1
click at [533, 383] on span "START RECORDING" at bounding box center [536, 382] width 43 height 5
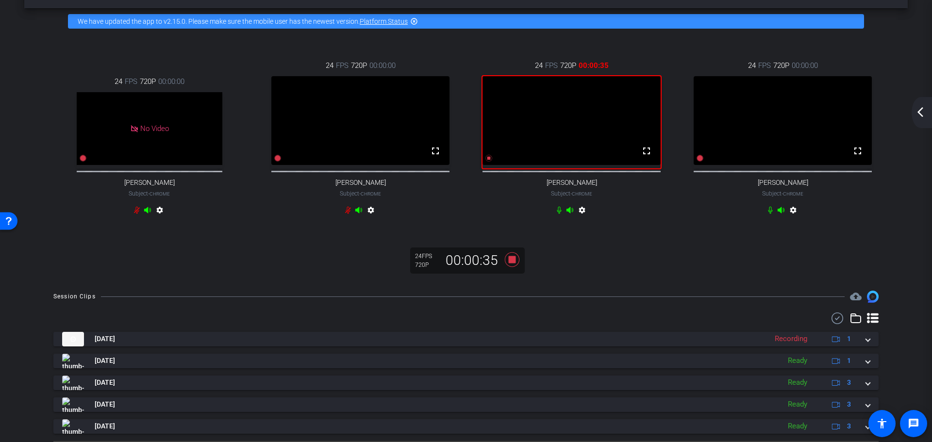
scroll to position [22, 0]
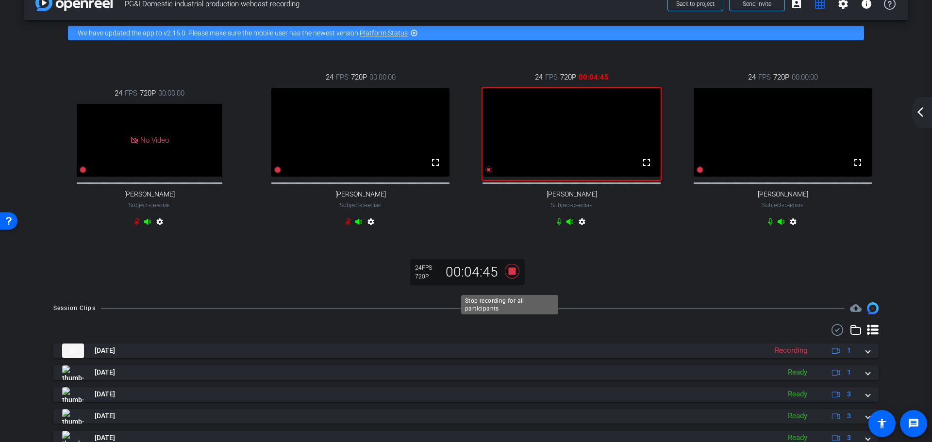
click at [509, 279] on icon at bounding box center [512, 271] width 15 height 15
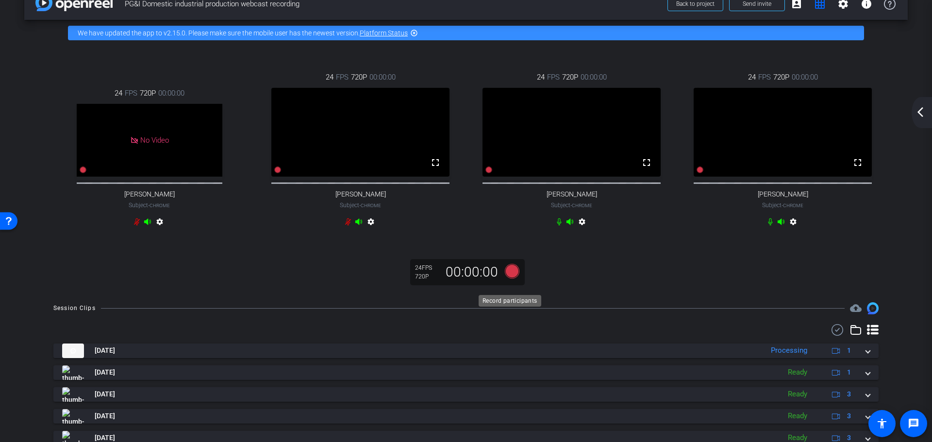
click at [509, 279] on icon at bounding box center [512, 271] width 15 height 15
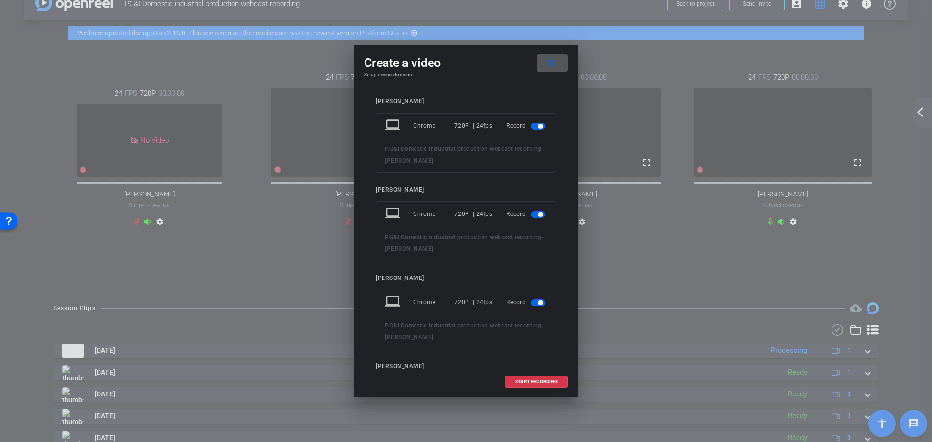
click at [538, 124] on span "button" at bounding box center [540, 126] width 5 height 5
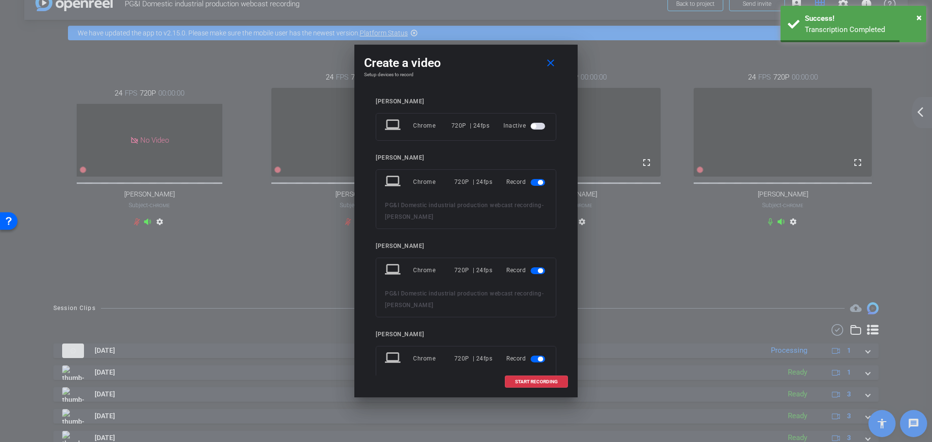
click at [531, 181] on span "button" at bounding box center [538, 182] width 15 height 7
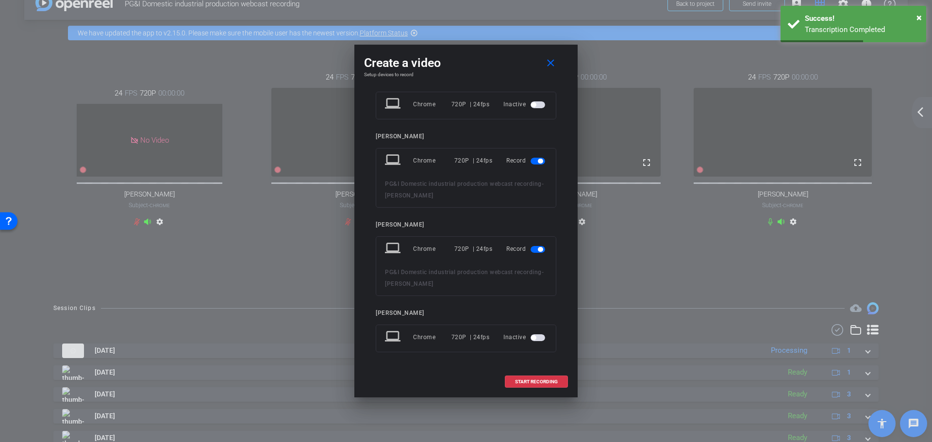
click at [531, 251] on span "button" at bounding box center [538, 249] width 15 height 7
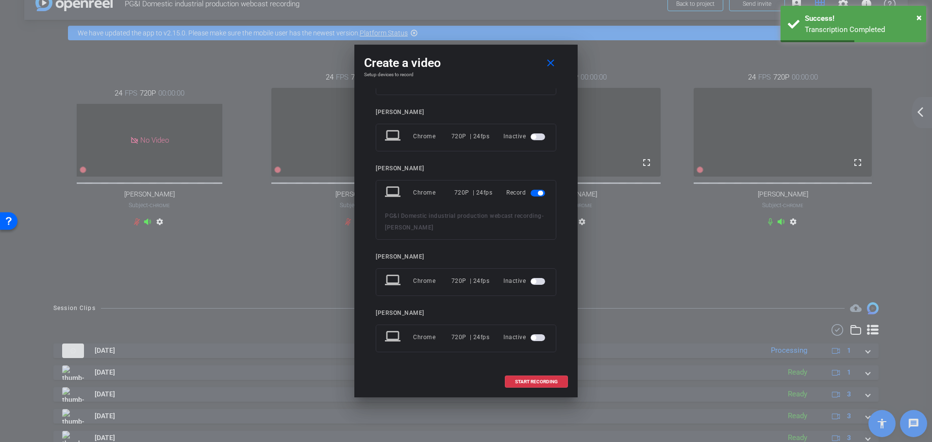
scroll to position [46, 0]
click at [534, 377] on span at bounding box center [536, 381] width 62 height 23
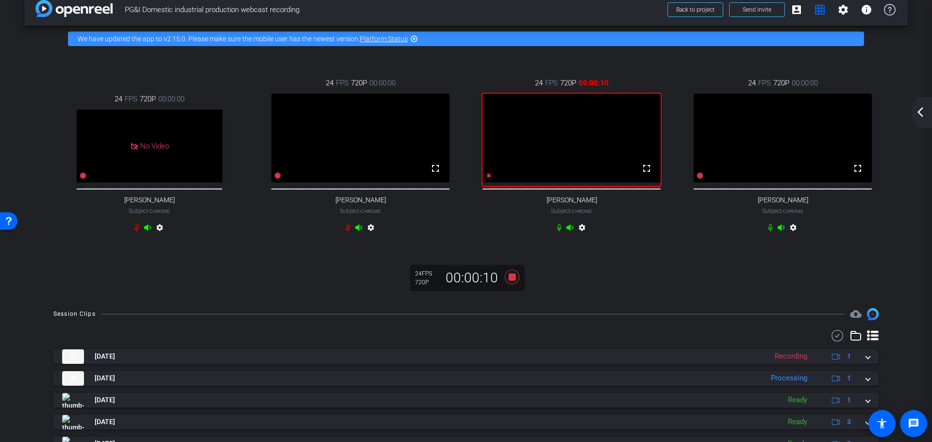
scroll to position [0, 0]
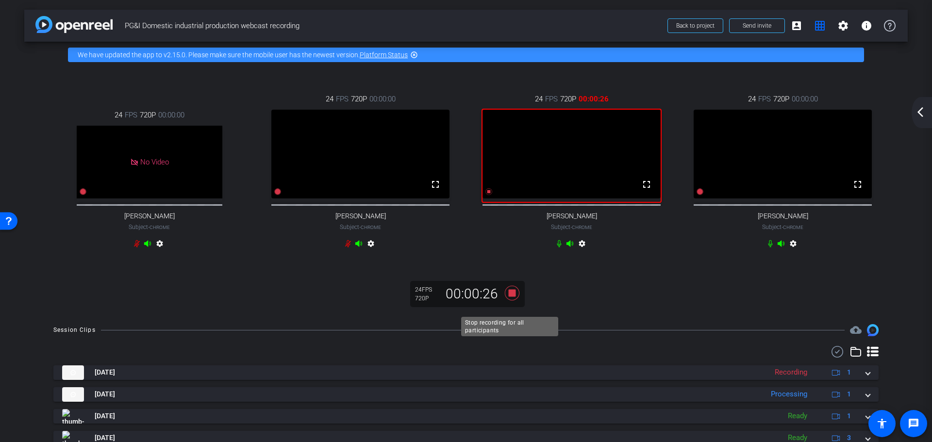
click at [508, 301] on icon at bounding box center [512, 293] width 15 height 15
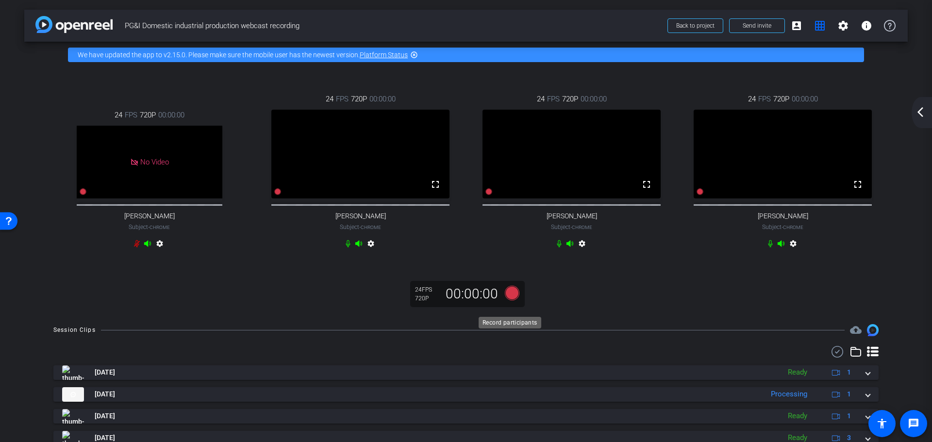
click at [510, 301] on icon at bounding box center [512, 293] width 15 height 15
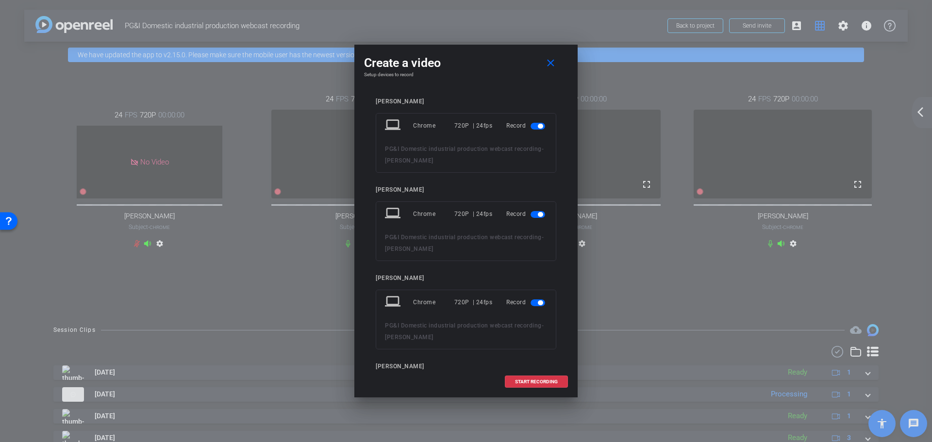
click at [531, 124] on span "button" at bounding box center [538, 126] width 15 height 7
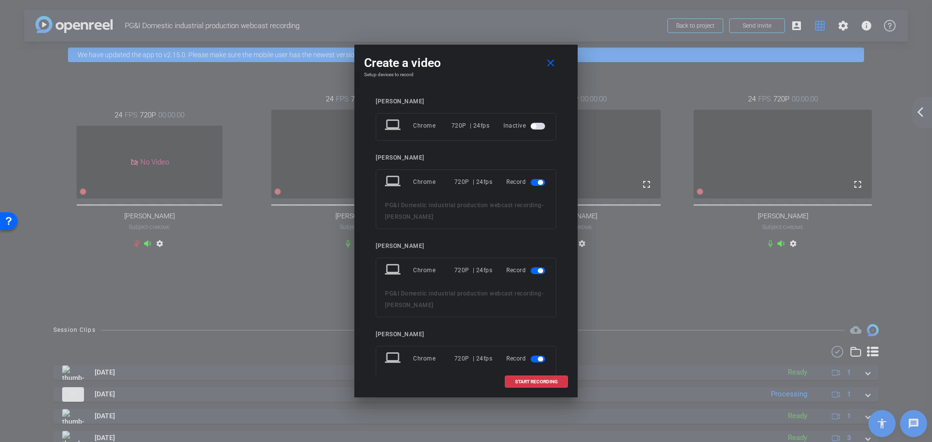
click at [532, 273] on span "button" at bounding box center [538, 271] width 15 height 7
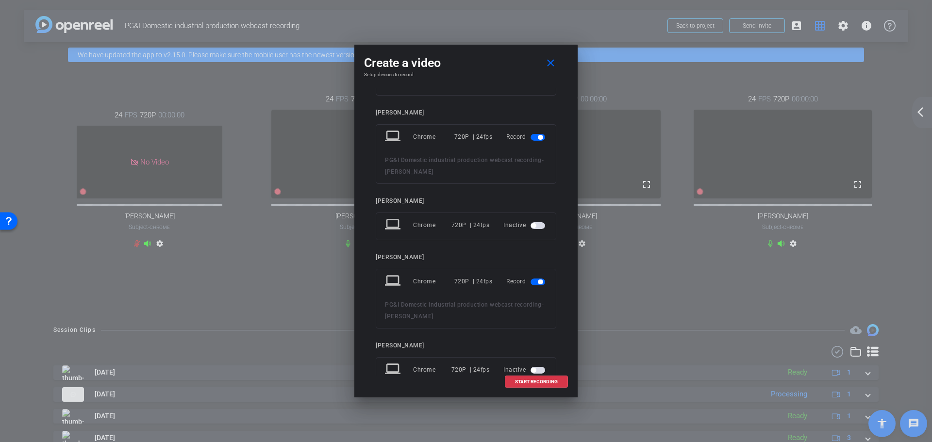
scroll to position [78, 0]
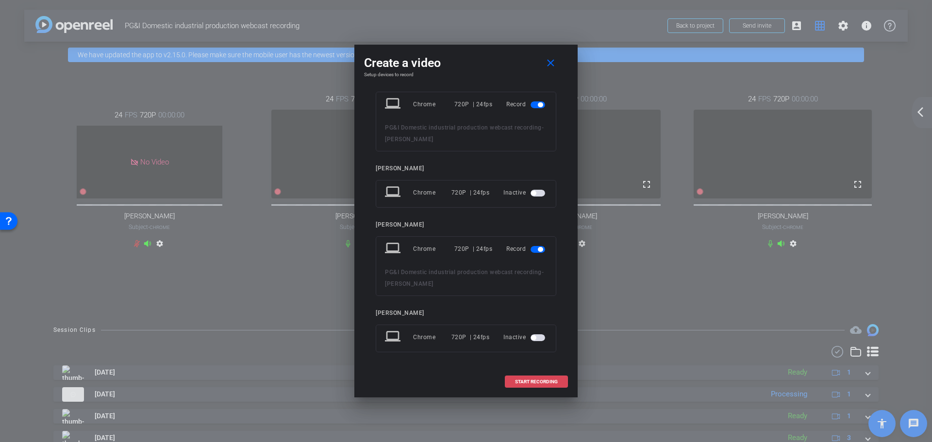
click at [536, 384] on span "START RECORDING" at bounding box center [536, 382] width 43 height 5
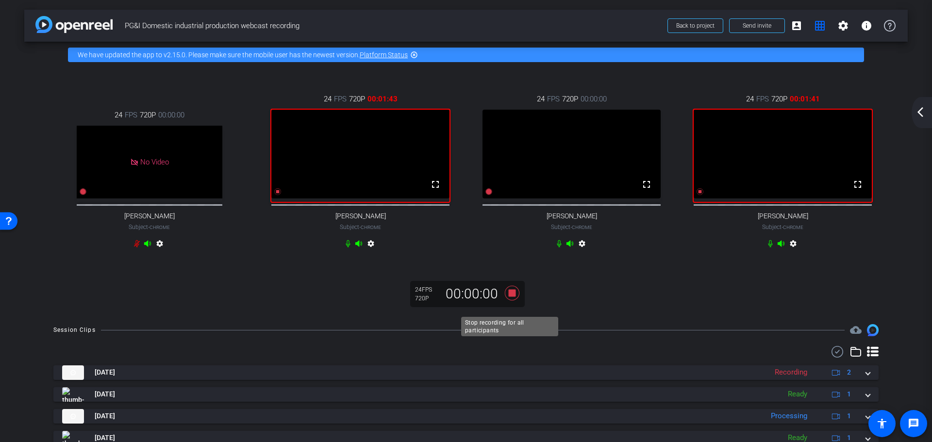
click at [510, 301] on icon at bounding box center [512, 293] width 15 height 15
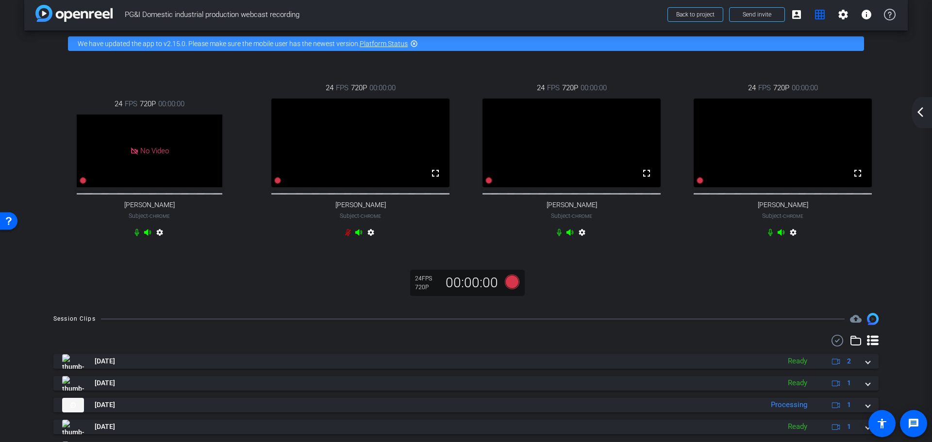
scroll to position [0, 0]
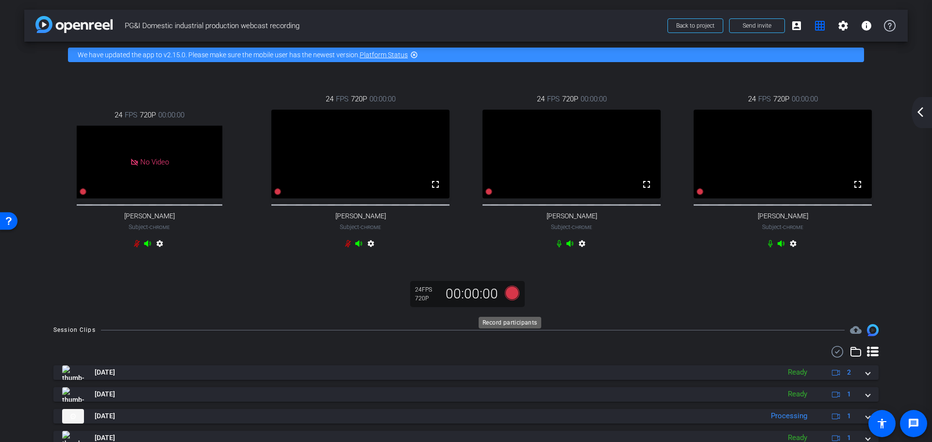
click at [512, 301] on icon at bounding box center [512, 293] width 15 height 15
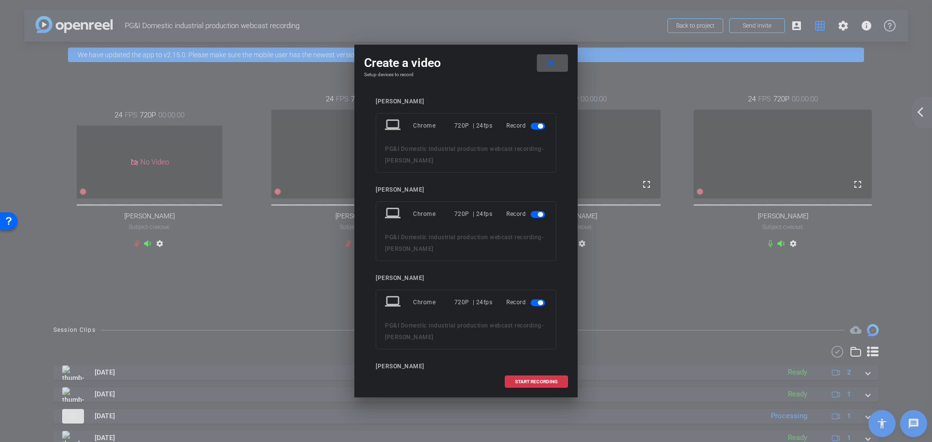
click at [531, 126] on span "button" at bounding box center [538, 126] width 15 height 7
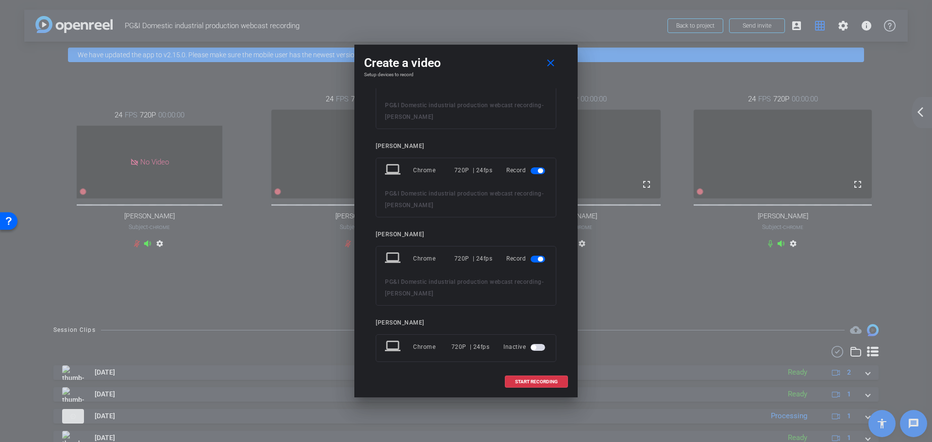
scroll to position [110, 0]
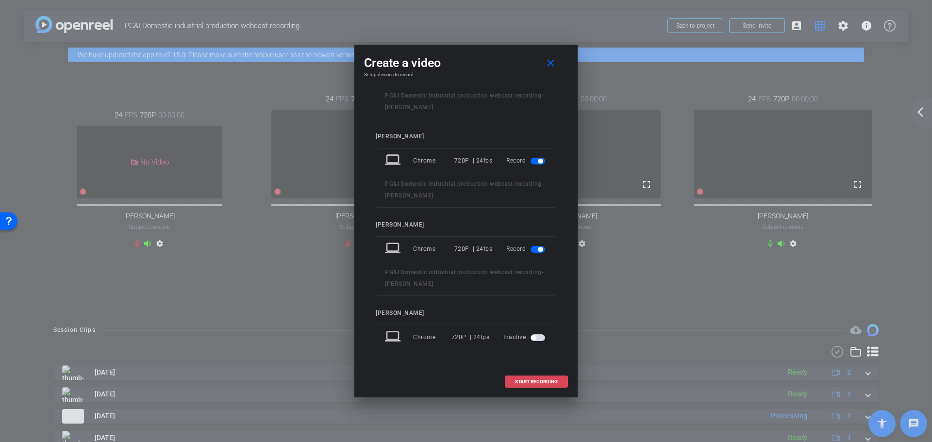
click at [529, 380] on span "START RECORDING" at bounding box center [536, 382] width 43 height 5
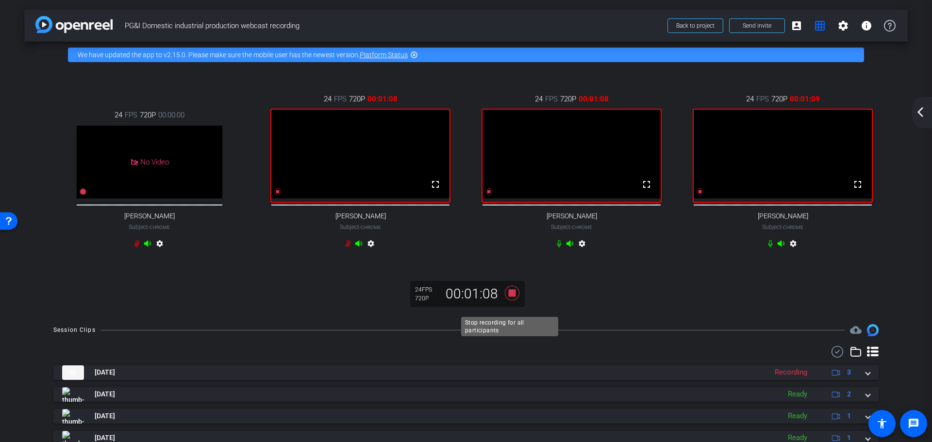
click at [506, 302] on icon at bounding box center [512, 293] width 23 height 17
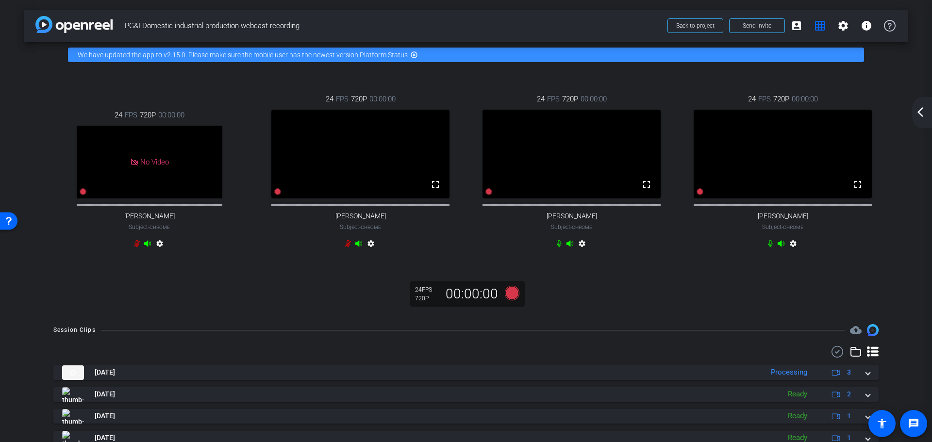
drag, startPoint x: 917, startPoint y: 113, endPoint x: 926, endPoint y: 110, distance: 9.7
click at [917, 113] on mat-icon "arrow_back_ios_new" at bounding box center [921, 112] width 12 height 12
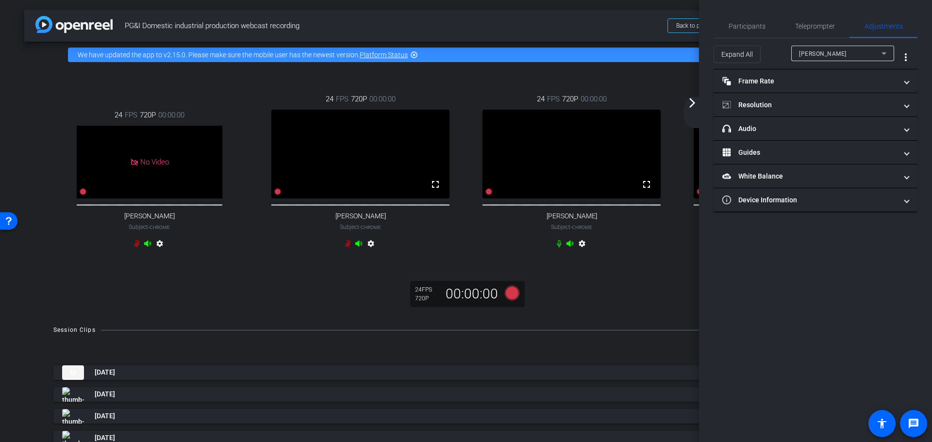
click at [885, 50] on icon at bounding box center [884, 54] width 12 height 12
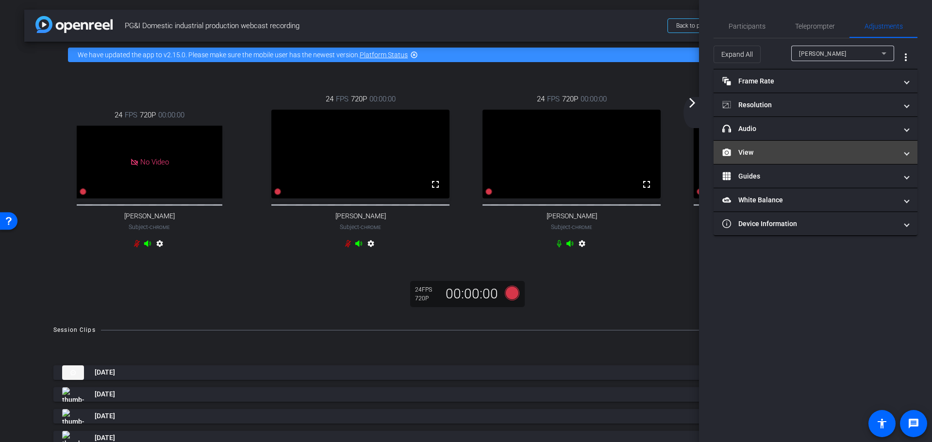
click at [905, 152] on span at bounding box center [907, 153] width 4 height 10
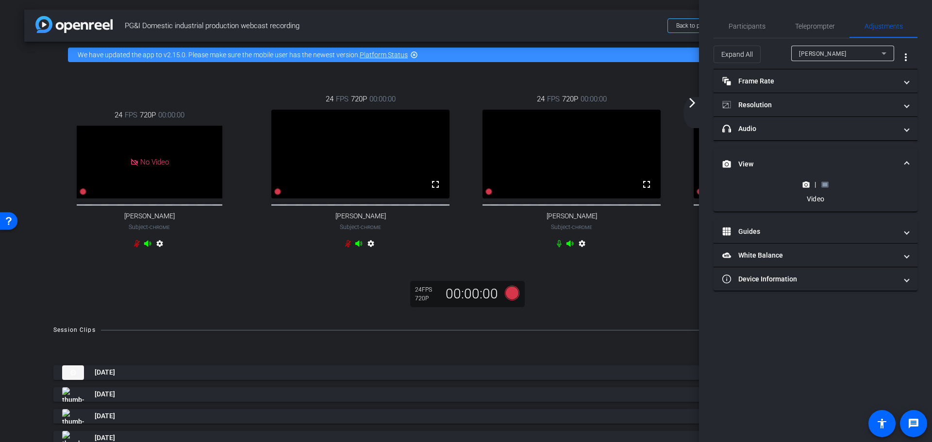
click at [823, 184] on rect at bounding box center [824, 185] width 5 height 4
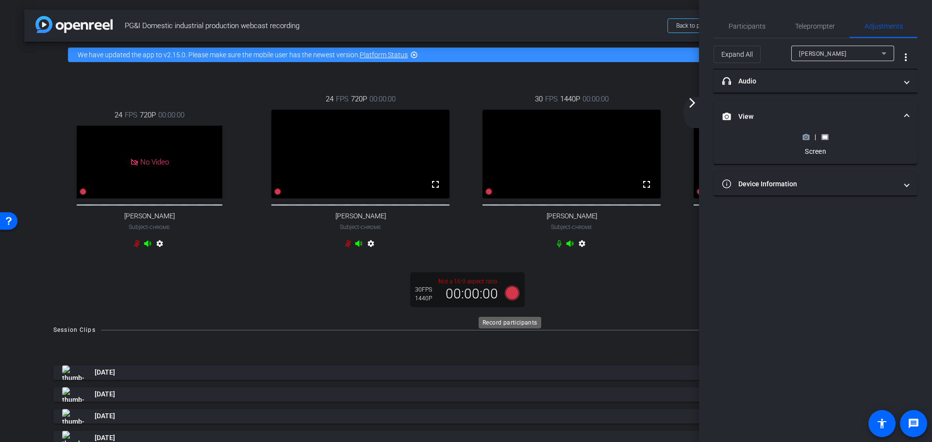
click at [505, 301] on icon at bounding box center [512, 293] width 15 height 15
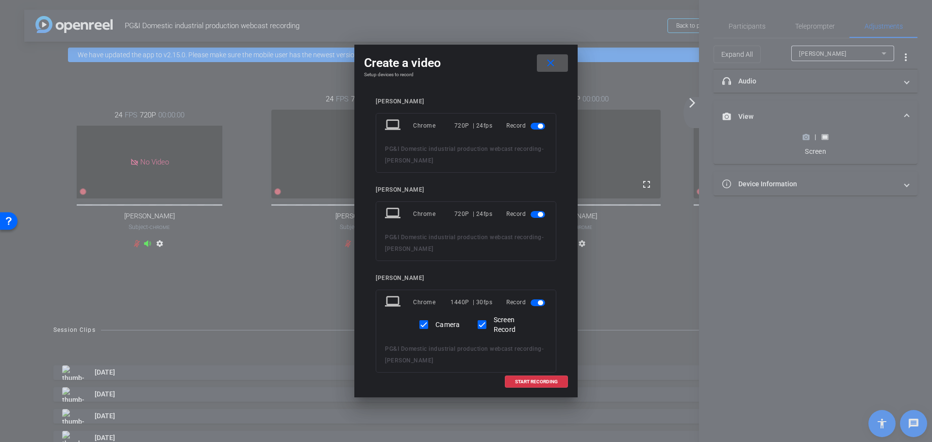
click at [531, 128] on span "button" at bounding box center [538, 126] width 15 height 7
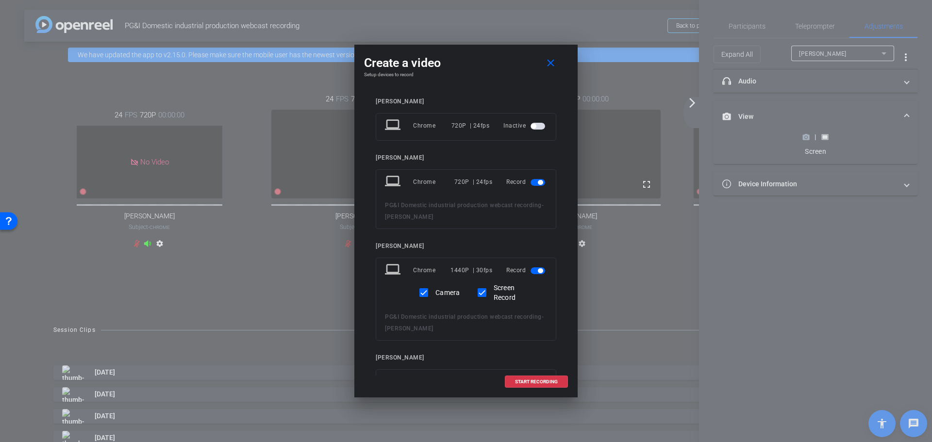
click at [531, 179] on span "button" at bounding box center [538, 182] width 15 height 7
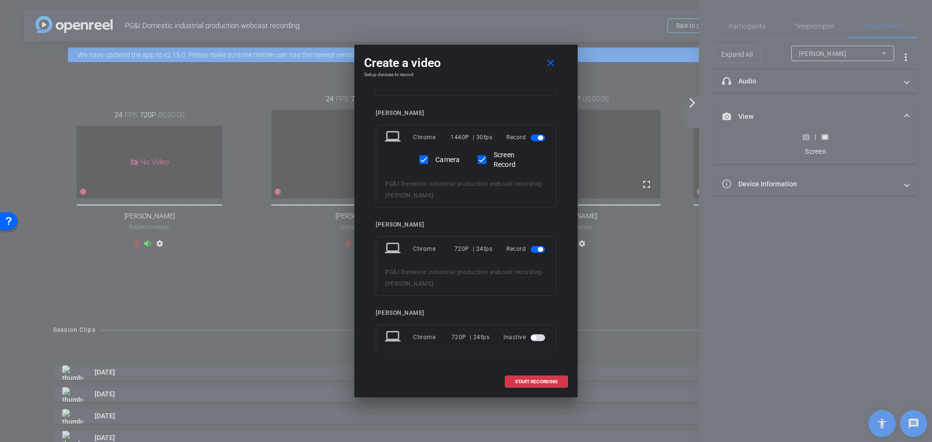
click at [532, 249] on span "button" at bounding box center [538, 249] width 15 height 7
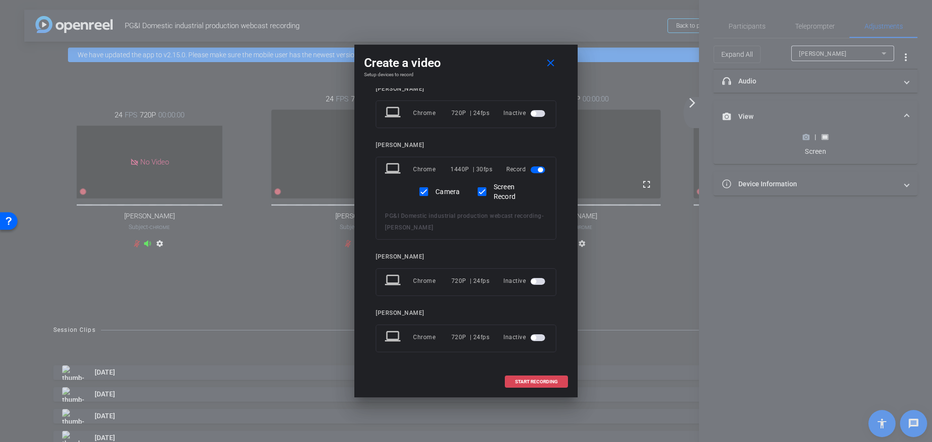
click at [537, 381] on span "START RECORDING" at bounding box center [536, 382] width 43 height 5
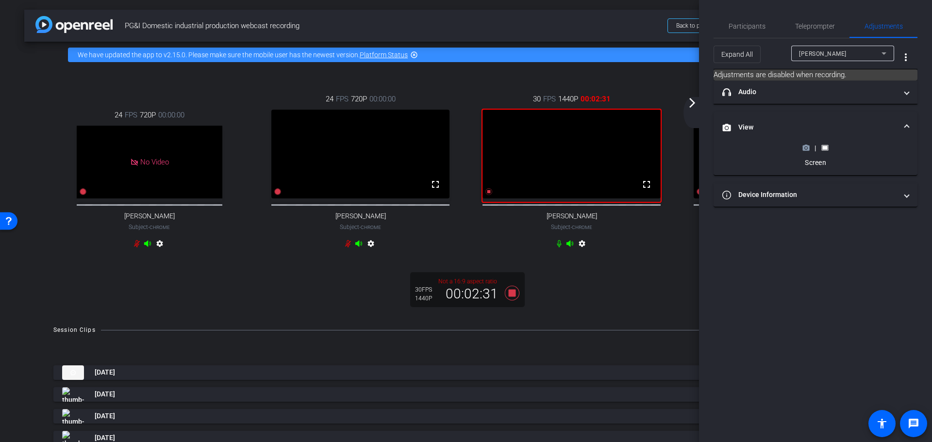
drag, startPoint x: 508, startPoint y: 301, endPoint x: 640, endPoint y: 282, distance: 132.9
click at [640, 282] on div "24 FPS 720P 00:00:00 No Video Stephanie Trapani Subject - Chrome settings 24 FP…" at bounding box center [466, 191] width 884 height 247
click at [510, 301] on icon at bounding box center [512, 293] width 15 height 15
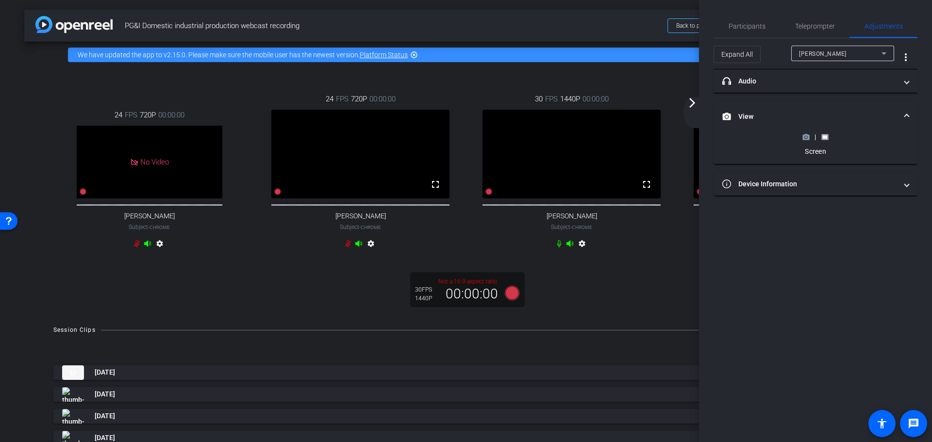
click at [806, 137] on circle at bounding box center [806, 137] width 2 height 2
click at [692, 99] on mat-icon "arrow_forward_ios" at bounding box center [693, 103] width 12 height 12
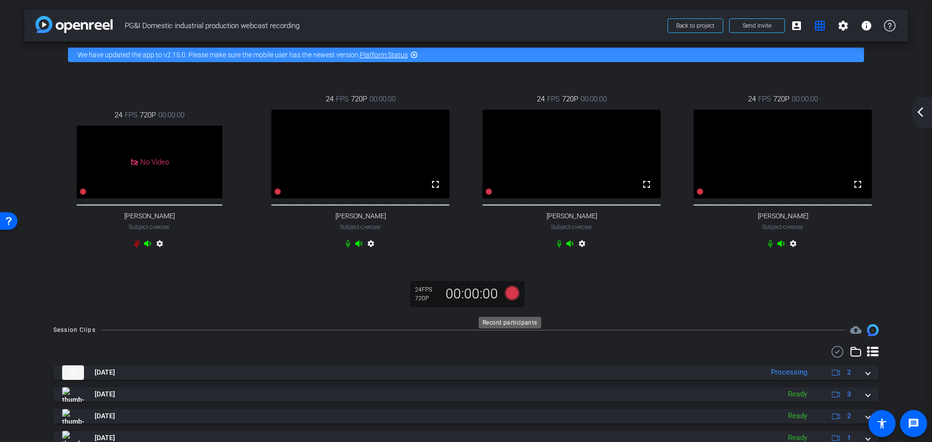
click at [510, 301] on icon at bounding box center [512, 293] width 15 height 15
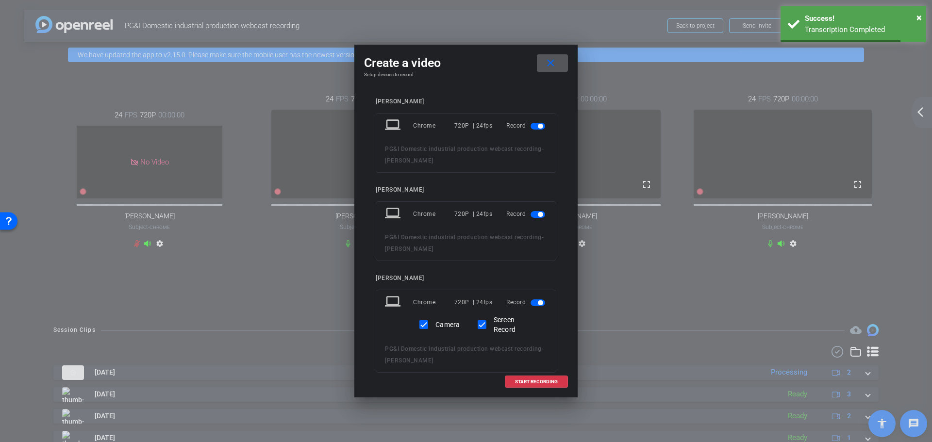
click at [538, 127] on span "button" at bounding box center [540, 126] width 5 height 5
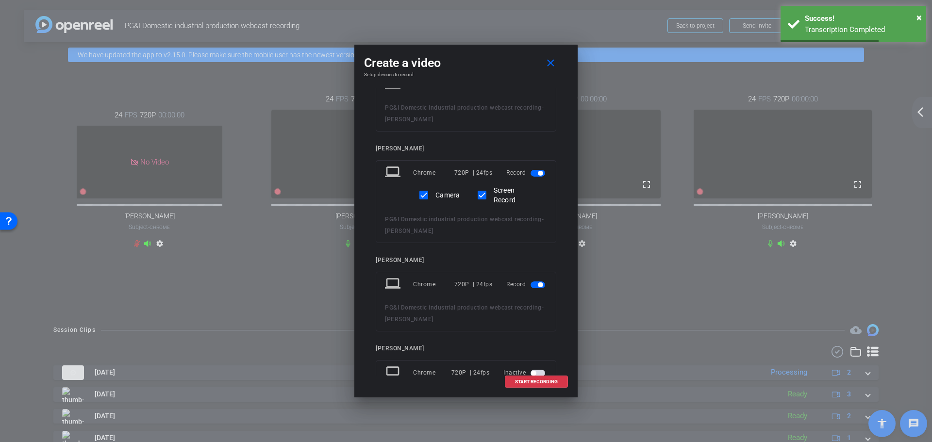
scroll to position [133, 0]
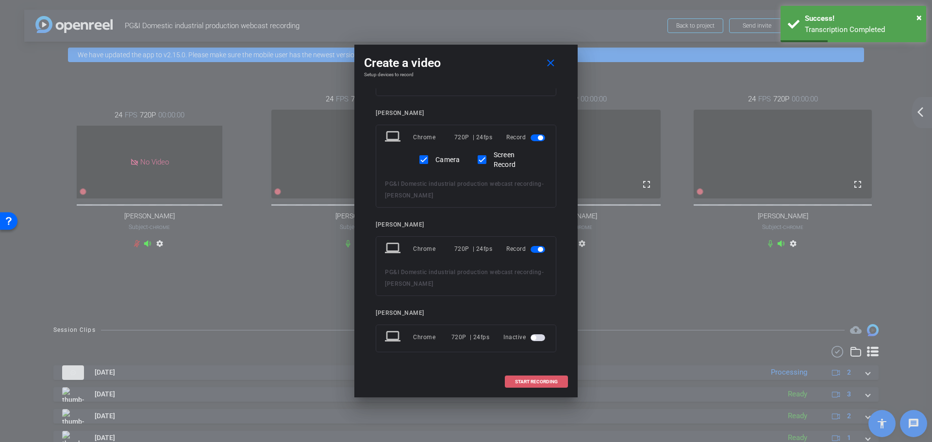
click at [534, 382] on span "START RECORDING" at bounding box center [536, 382] width 43 height 5
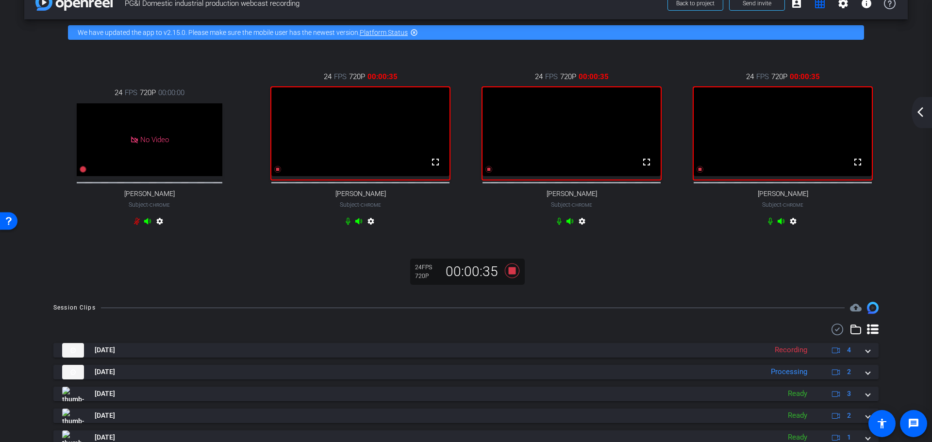
scroll to position [0, 0]
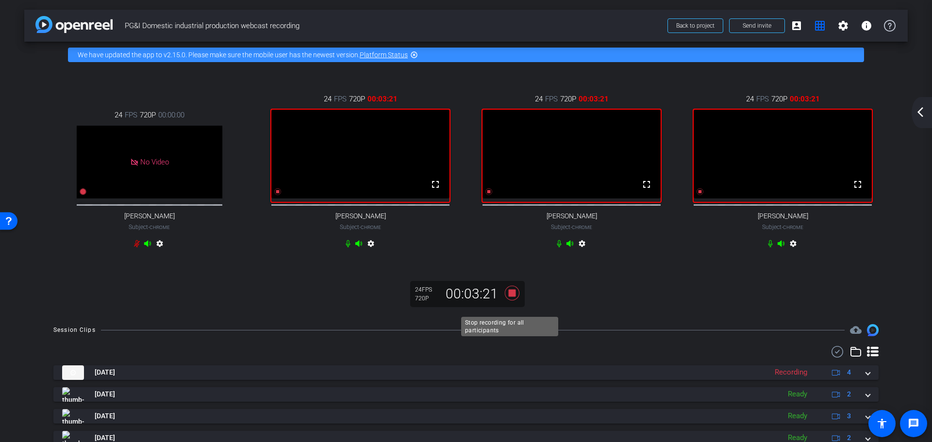
click at [510, 301] on icon at bounding box center [512, 293] width 15 height 15
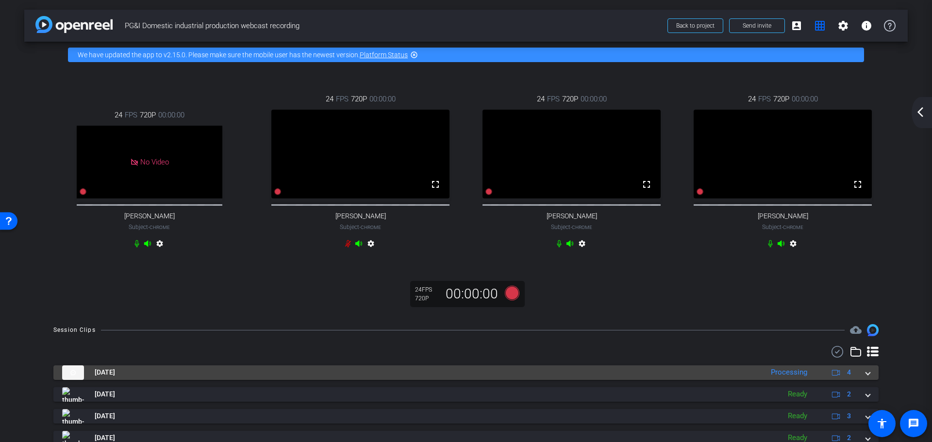
click at [866, 378] on span at bounding box center [868, 373] width 4 height 10
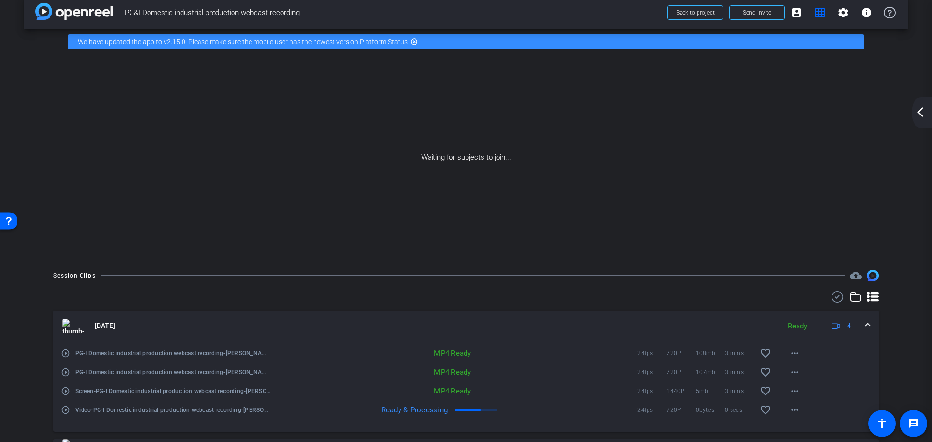
scroll to position [49, 0]
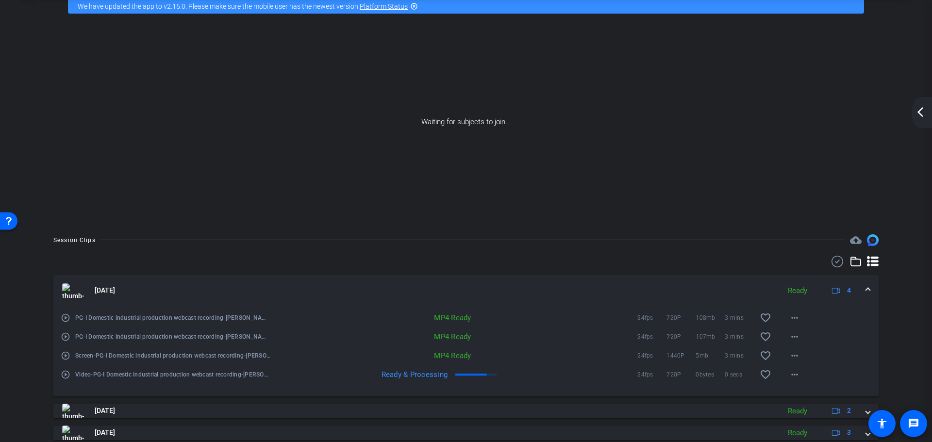
click at [866, 291] on span at bounding box center [868, 290] width 4 height 10
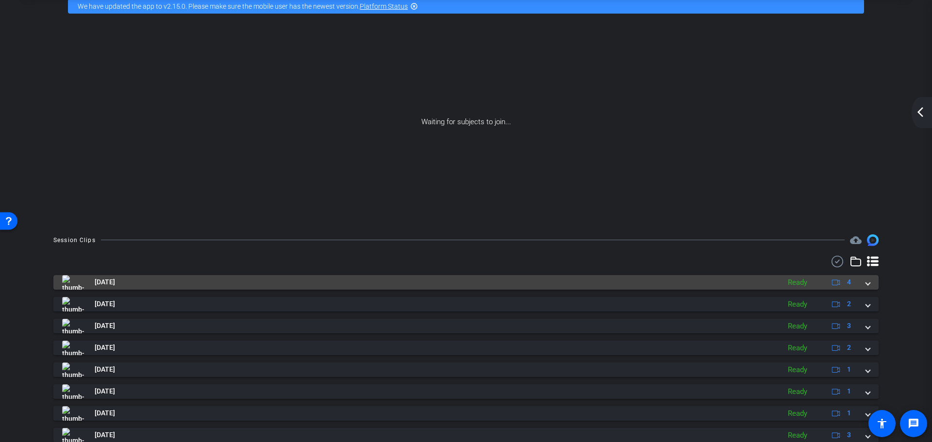
click at [866, 286] on span at bounding box center [868, 282] width 4 height 10
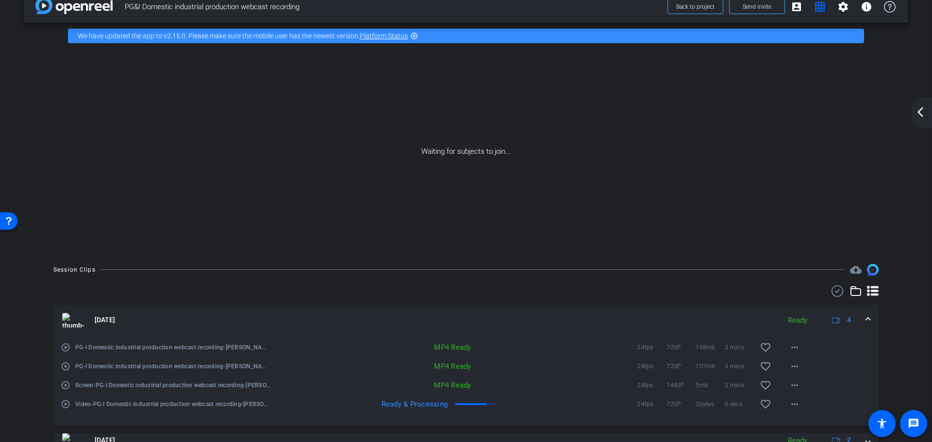
scroll to position [0, 0]
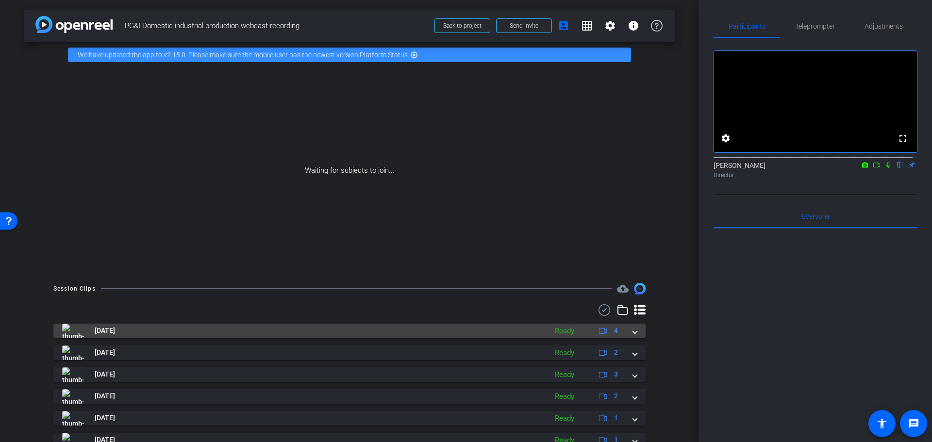
drag, startPoint x: 627, startPoint y: 330, endPoint x: 632, endPoint y: 329, distance: 5.1
click at [627, 330] on div "[DATE] Ready 4" at bounding box center [347, 331] width 571 height 15
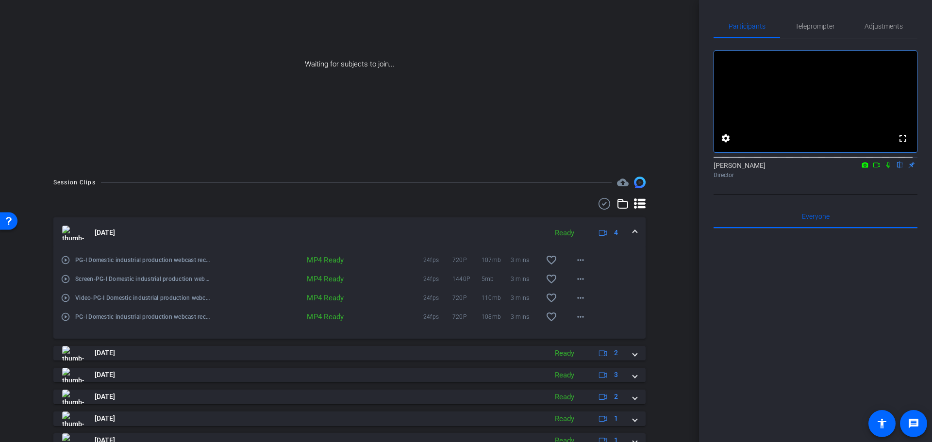
scroll to position [234, 0]
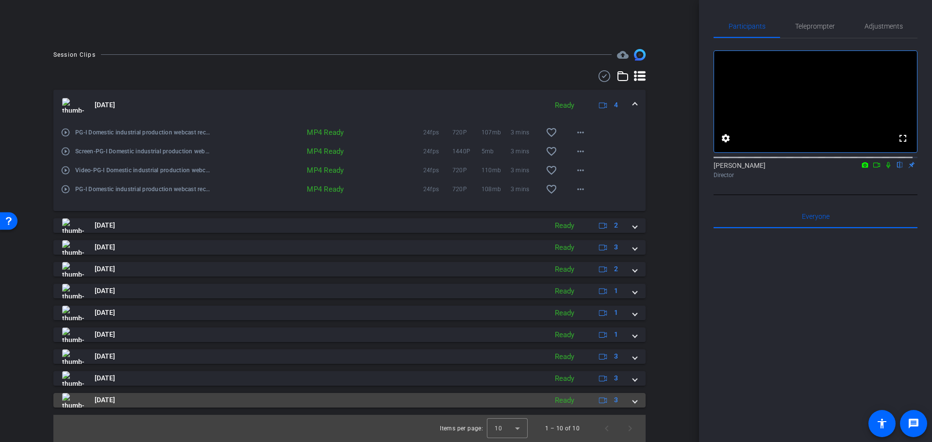
click at [633, 403] on span at bounding box center [635, 400] width 4 height 10
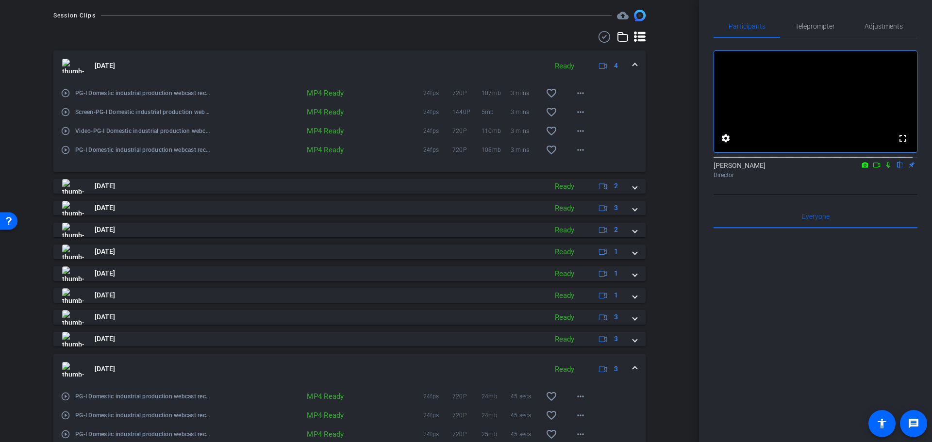
click at [633, 368] on mat-expansion-panel-header "[DATE] Ready 3" at bounding box center [349, 369] width 592 height 31
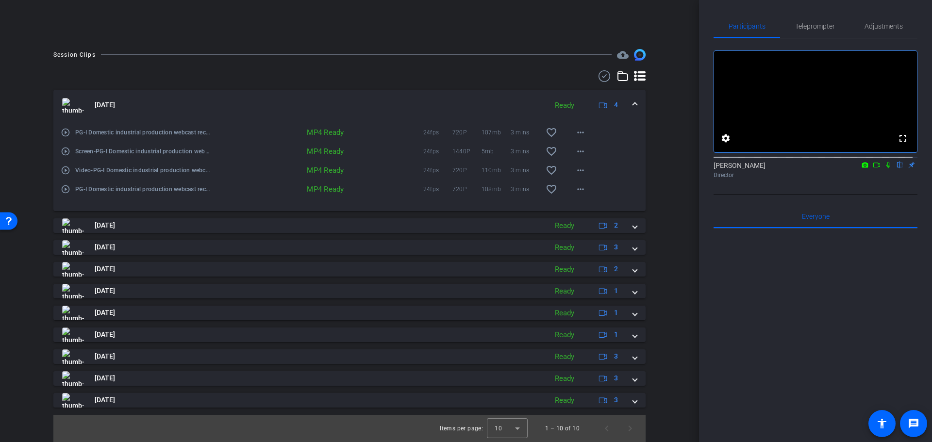
click at [635, 103] on mat-expansion-panel-header "[DATE] Ready 4" at bounding box center [349, 105] width 592 height 31
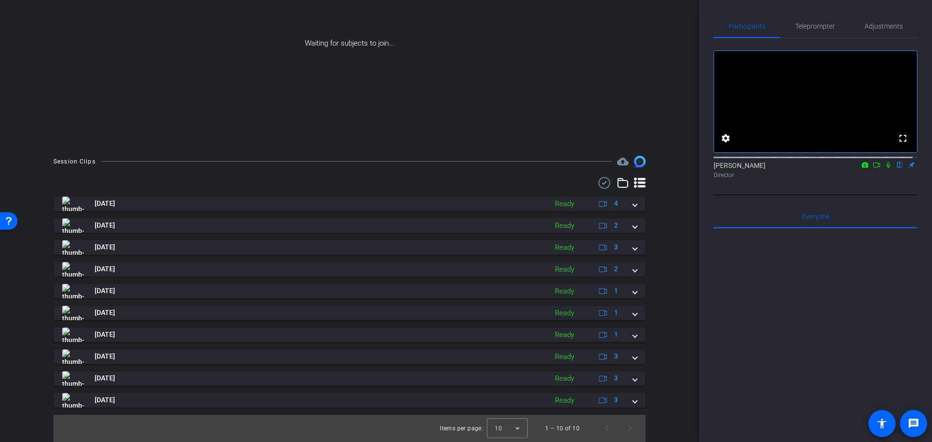
scroll to position [127, 0]
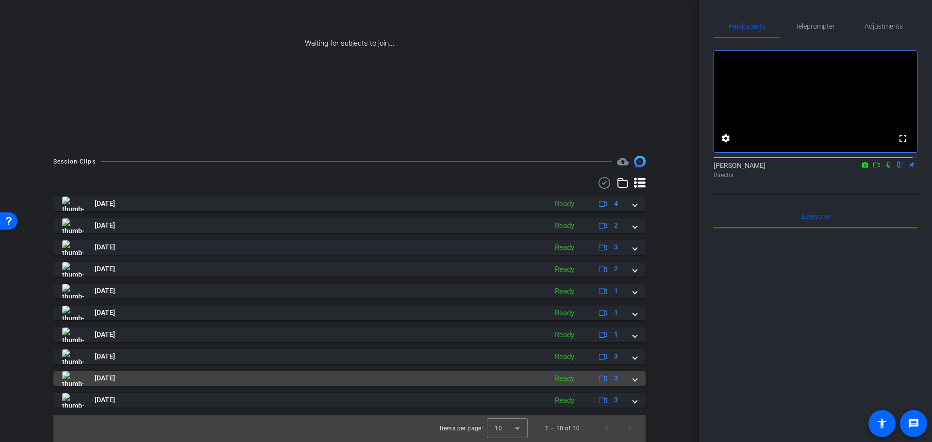
click at [633, 379] on span at bounding box center [635, 378] width 4 height 10
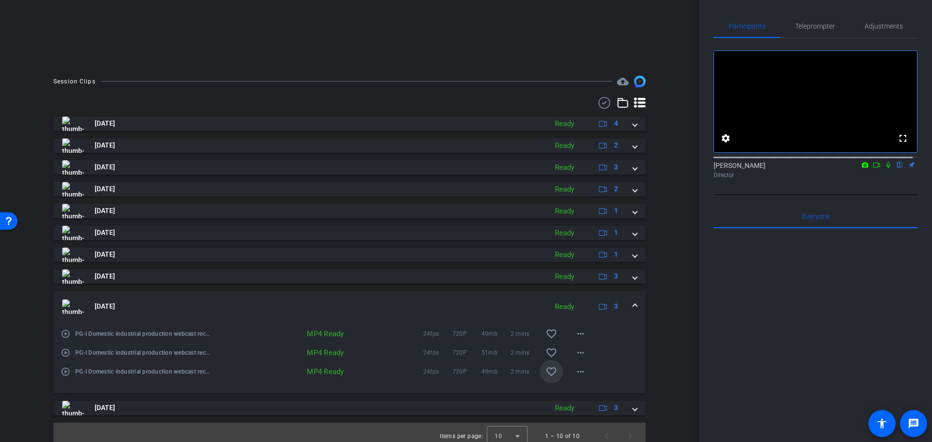
scroll to position [215, 0]
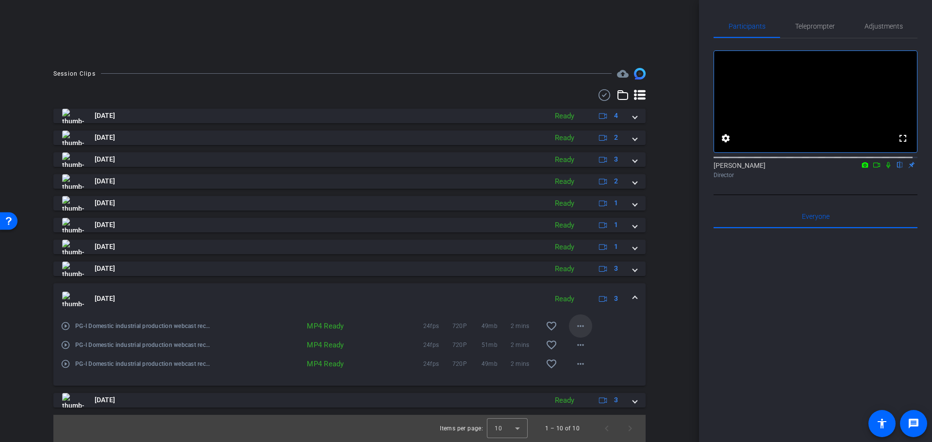
click at [577, 325] on mat-icon "more_horiz" at bounding box center [581, 326] width 12 height 12
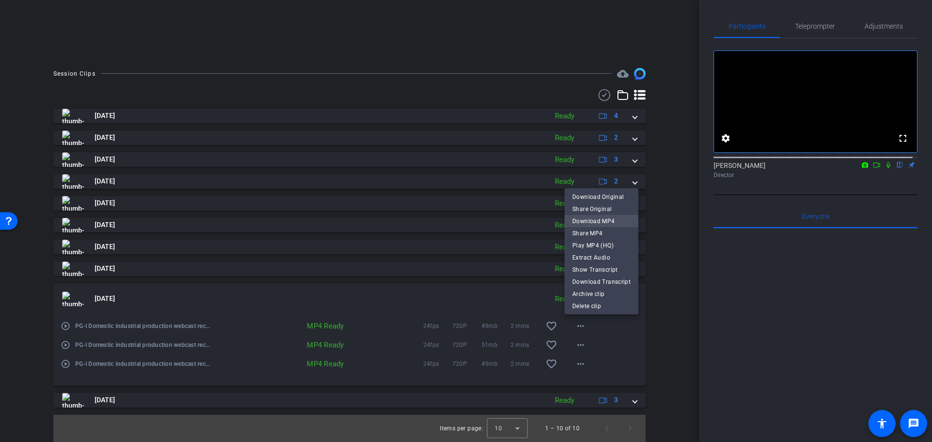
click at [596, 219] on span "Download MP4" at bounding box center [601, 221] width 58 height 12
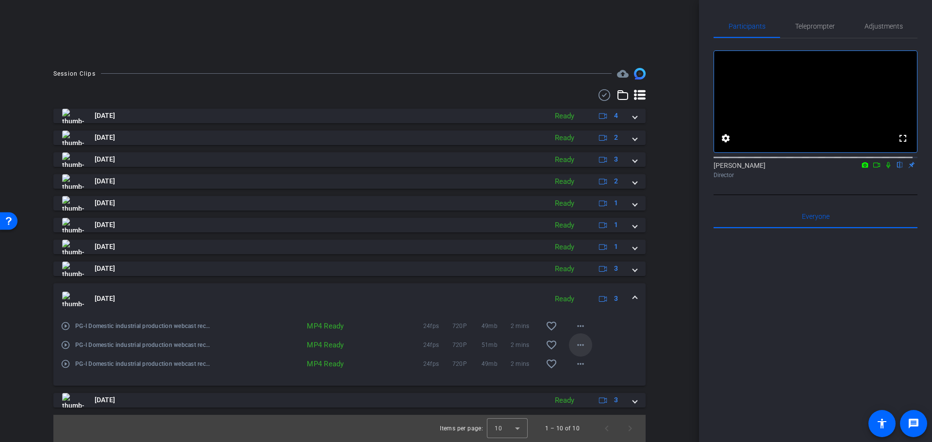
click at [578, 344] on mat-icon "more_horiz" at bounding box center [581, 345] width 12 height 12
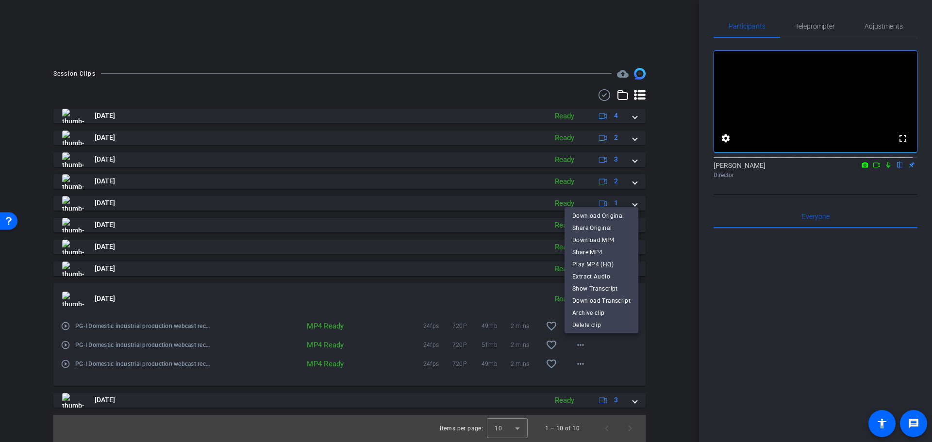
click at [591, 241] on span "Download MP4" at bounding box center [601, 240] width 58 height 12
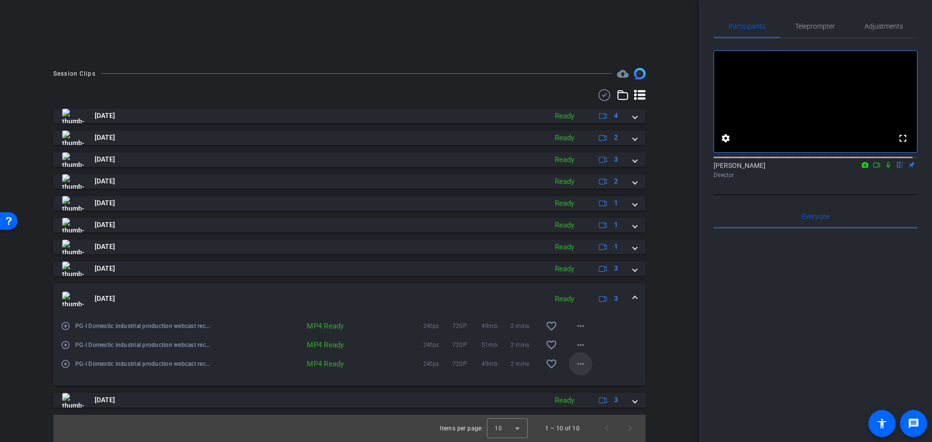
click at [576, 364] on mat-icon "more_horiz" at bounding box center [581, 364] width 12 height 12
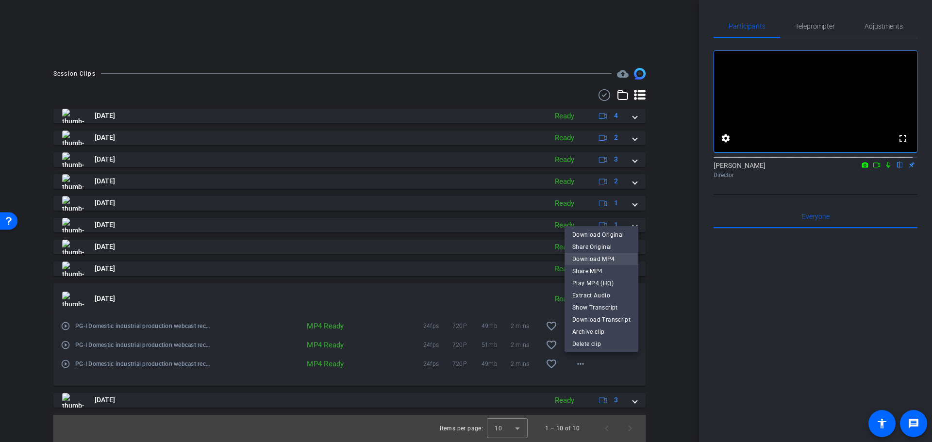
click at [593, 259] on span "Download MP4" at bounding box center [601, 259] width 58 height 12
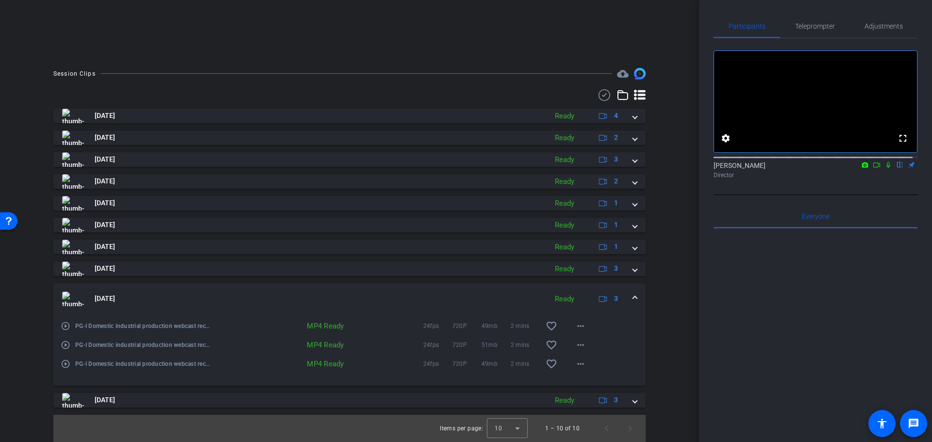
click at [633, 297] on span at bounding box center [635, 299] width 4 height 10
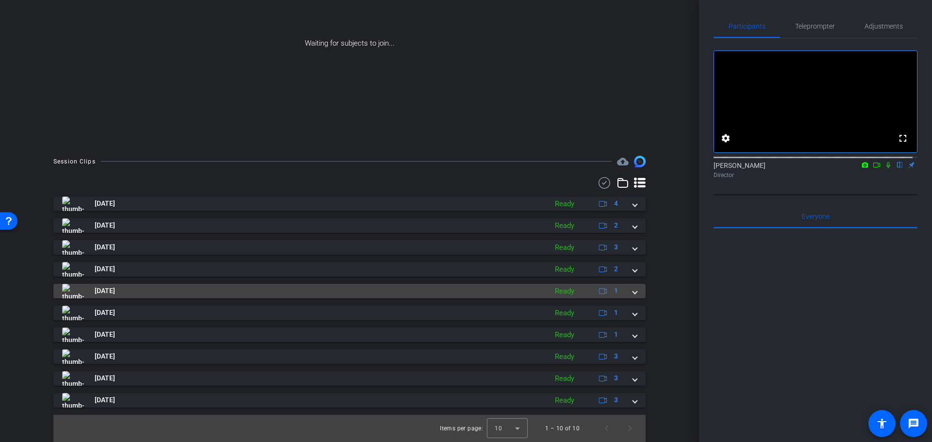
scroll to position [127, 0]
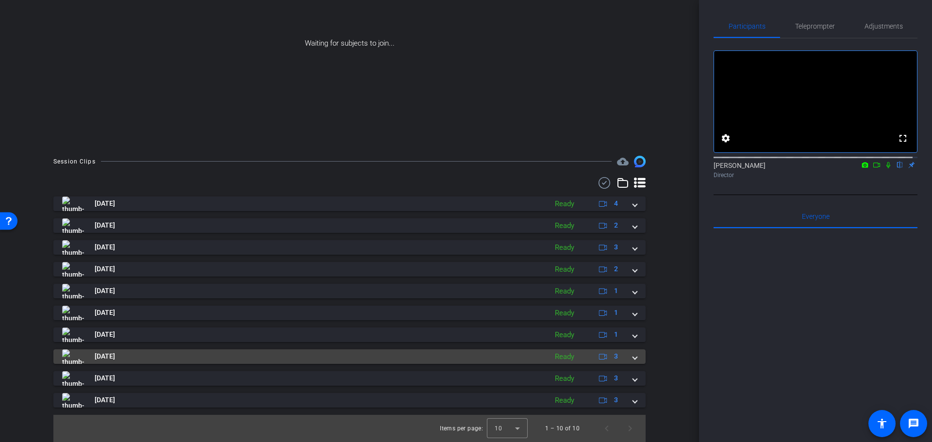
click at [633, 357] on span at bounding box center [635, 357] width 4 height 10
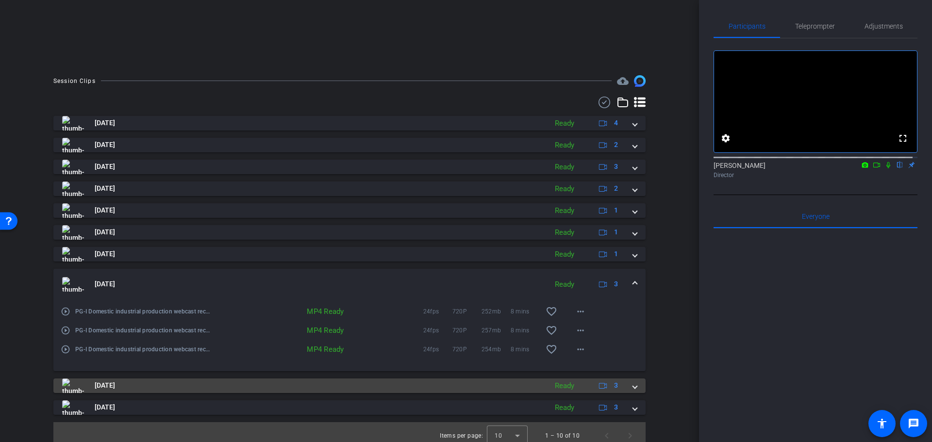
scroll to position [215, 0]
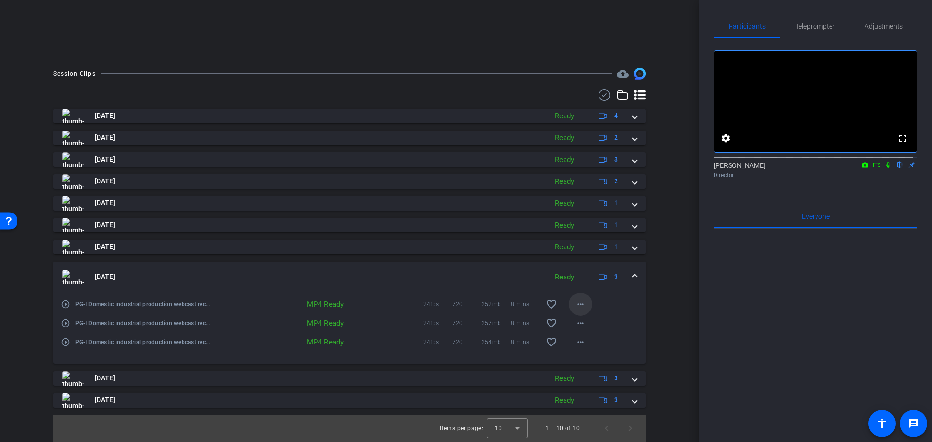
click at [580, 301] on mat-icon "more_horiz" at bounding box center [581, 305] width 12 height 12
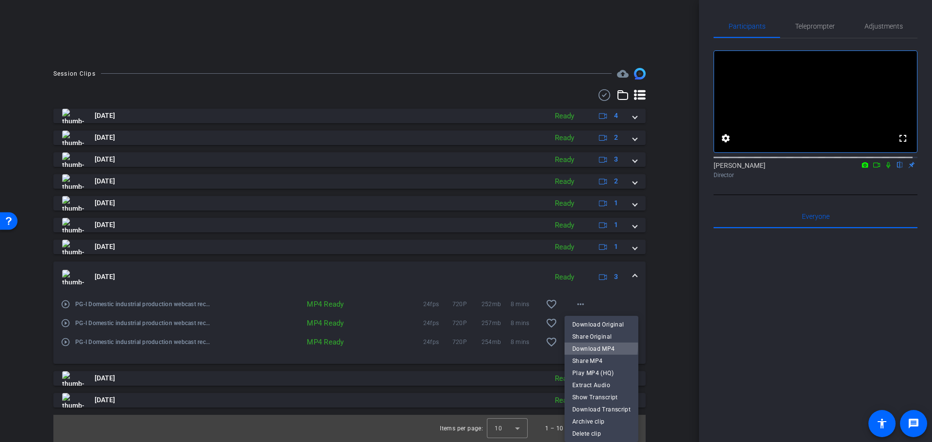
click at [595, 347] on span "Download MP4" at bounding box center [601, 349] width 58 height 12
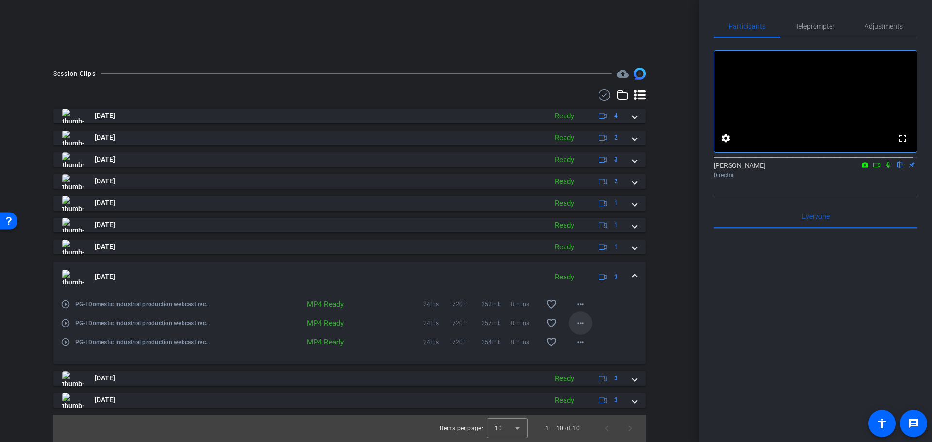
click at [576, 324] on mat-icon "more_horiz" at bounding box center [581, 324] width 12 height 12
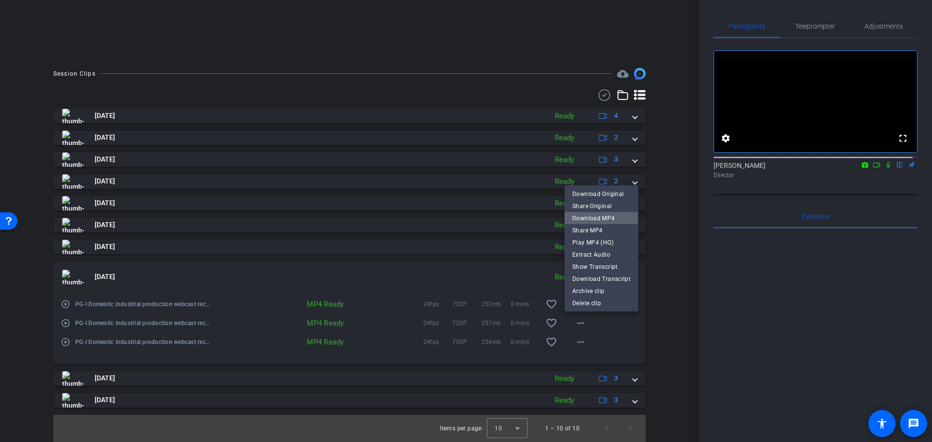
click at [601, 218] on span "Download MP4" at bounding box center [601, 218] width 58 height 12
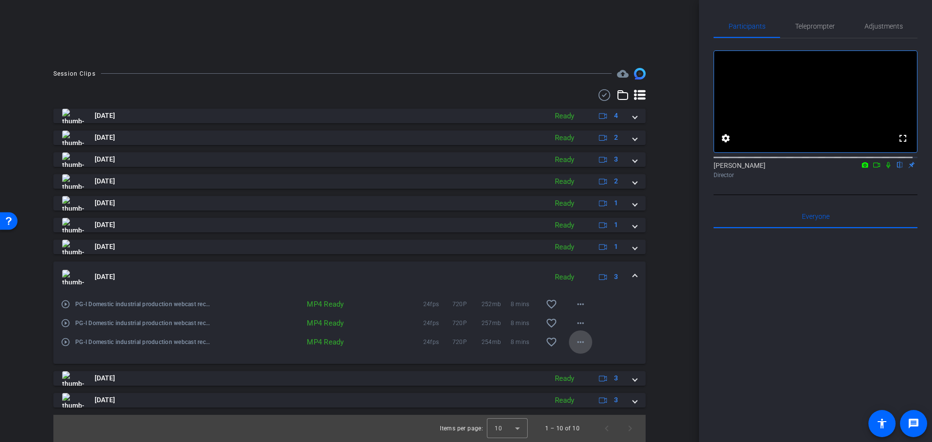
click at [576, 339] on mat-icon "more_horiz" at bounding box center [581, 342] width 12 height 12
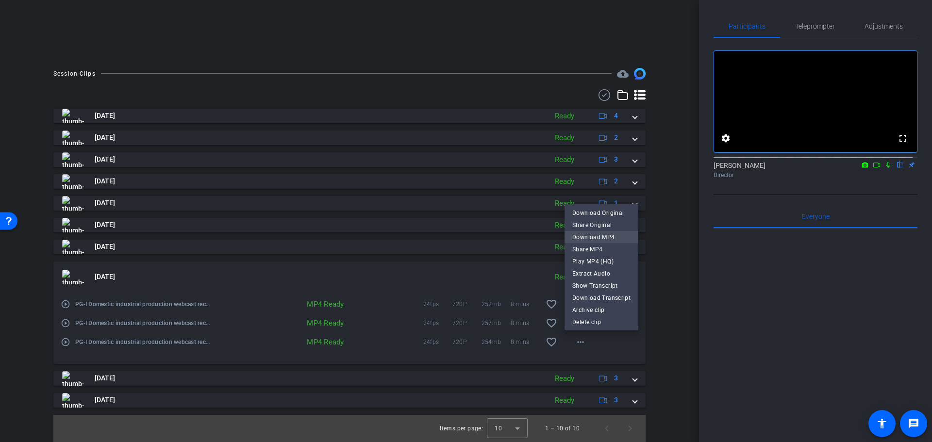
click at [608, 235] on span "Download MP4" at bounding box center [601, 237] width 58 height 12
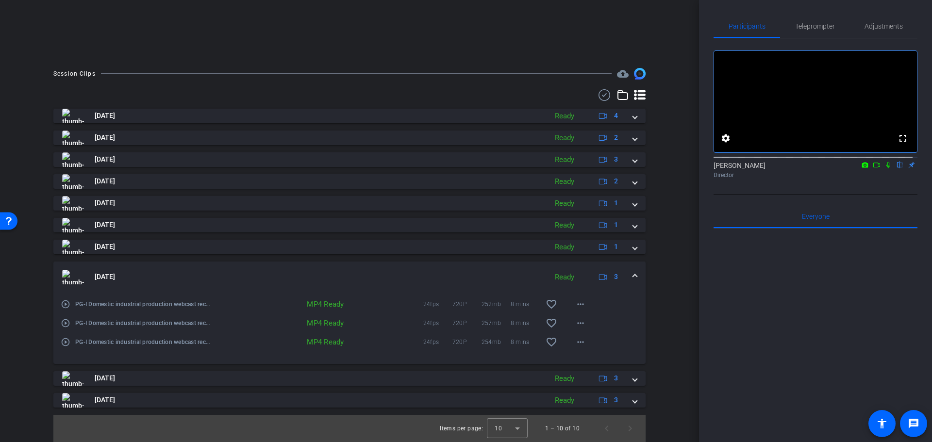
click at [633, 278] on span at bounding box center [635, 277] width 4 height 10
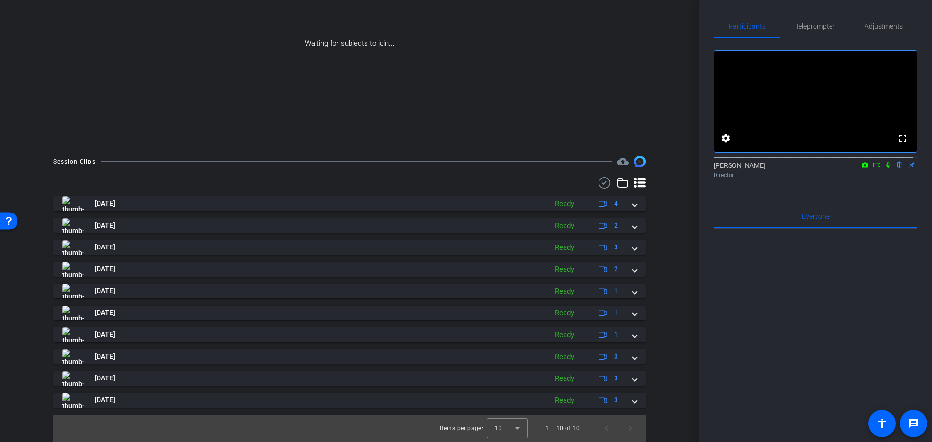
scroll to position [127, 0]
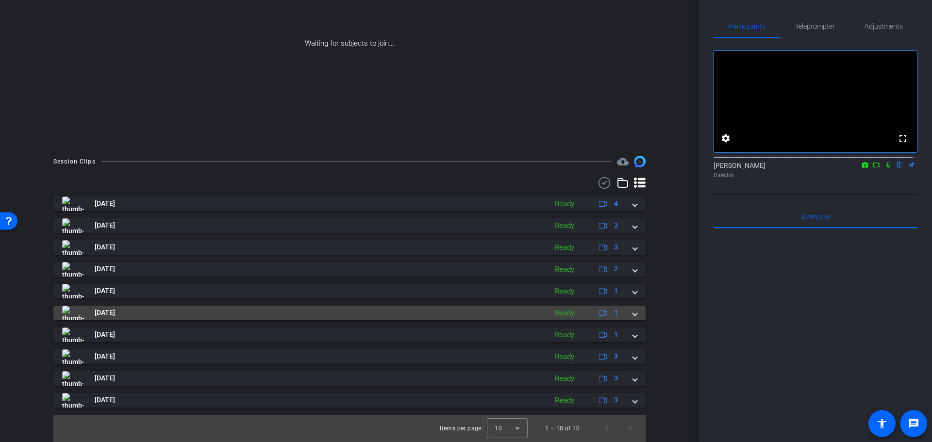
click at [633, 313] on span at bounding box center [635, 313] width 4 height 10
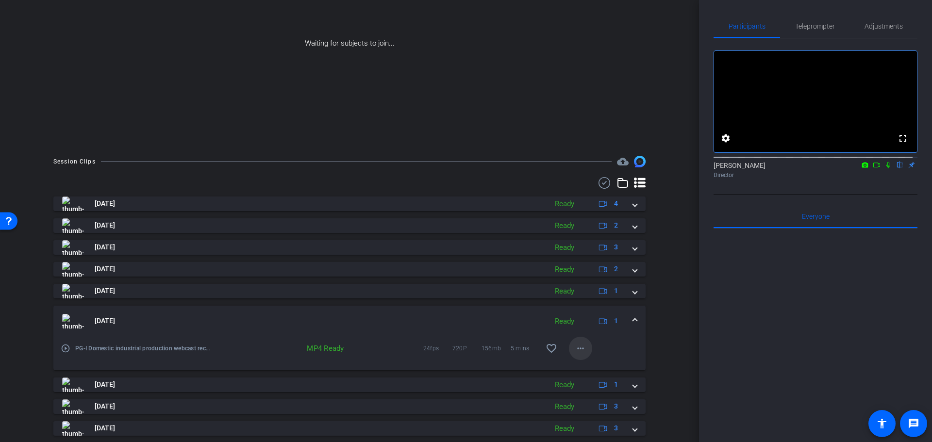
click at [575, 347] on mat-icon "more_horiz" at bounding box center [581, 349] width 12 height 12
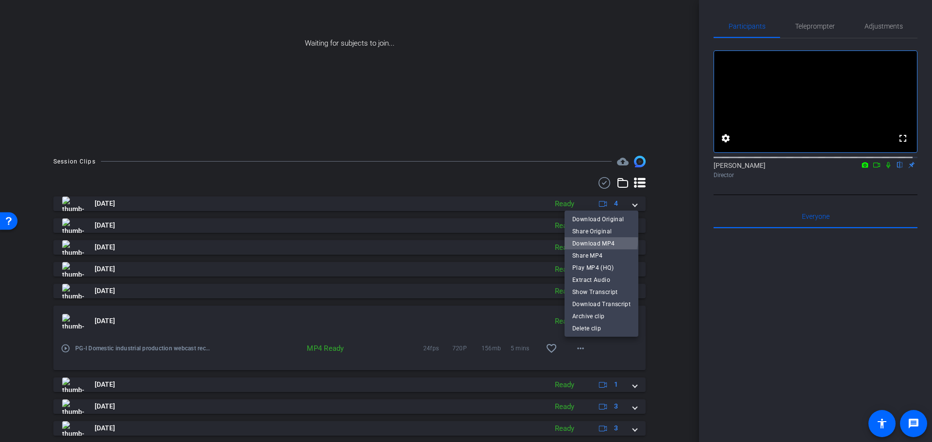
click at [597, 241] on span "Download MP4" at bounding box center [601, 243] width 58 height 12
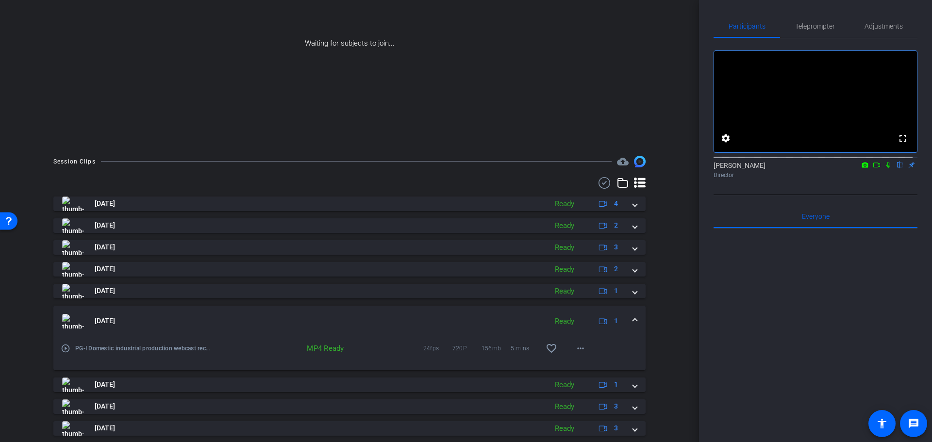
click at [633, 318] on span at bounding box center [635, 321] width 4 height 10
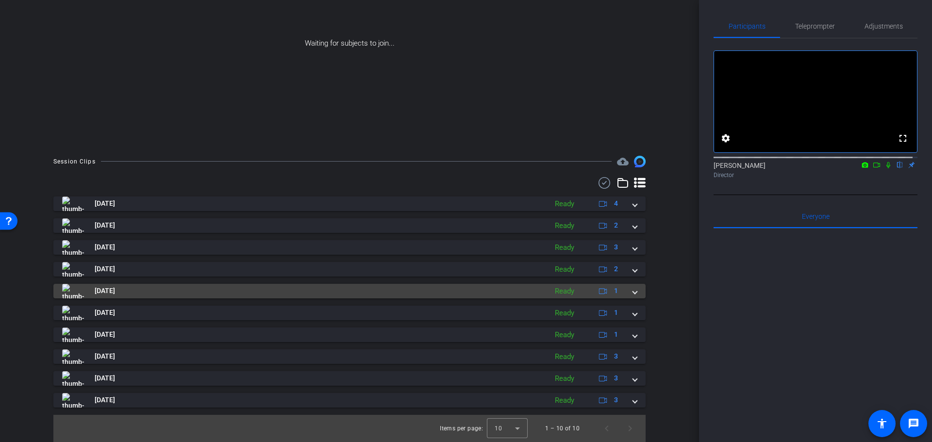
click at [633, 291] on span at bounding box center [635, 291] width 4 height 10
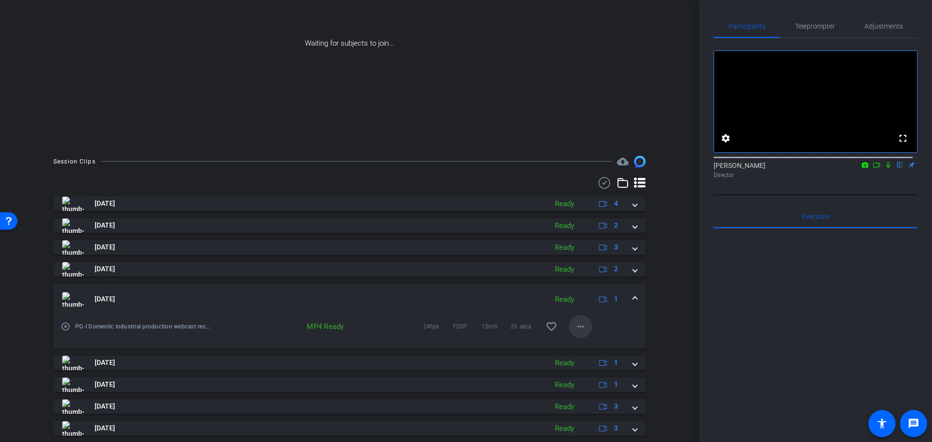
click at [576, 325] on mat-icon "more_horiz" at bounding box center [581, 327] width 12 height 12
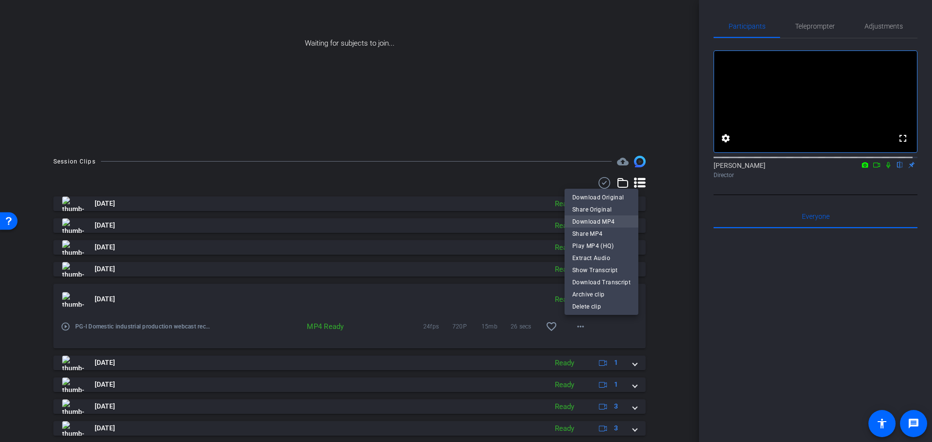
click at [595, 218] on span "Download MP4" at bounding box center [601, 222] width 58 height 12
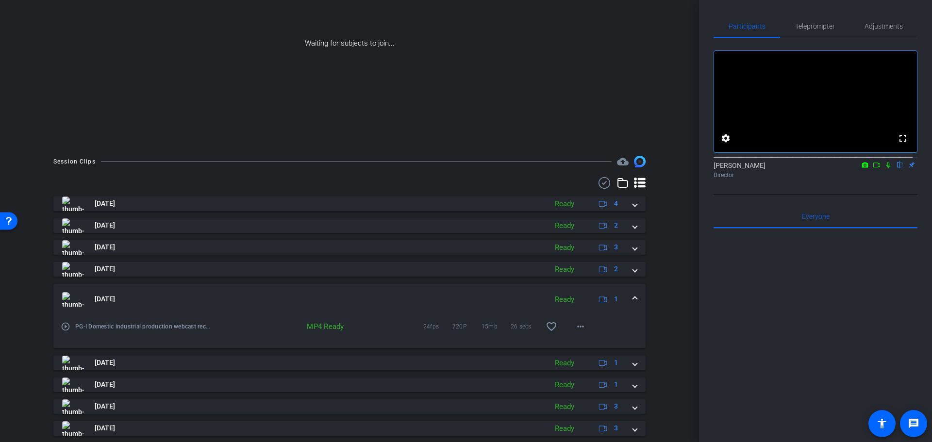
click at [633, 298] on span at bounding box center [635, 299] width 4 height 10
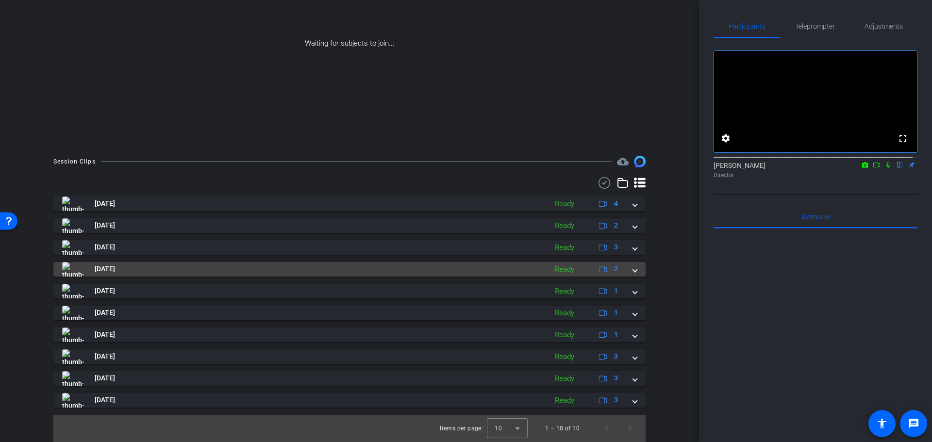
click at [633, 268] on span at bounding box center [635, 269] width 4 height 10
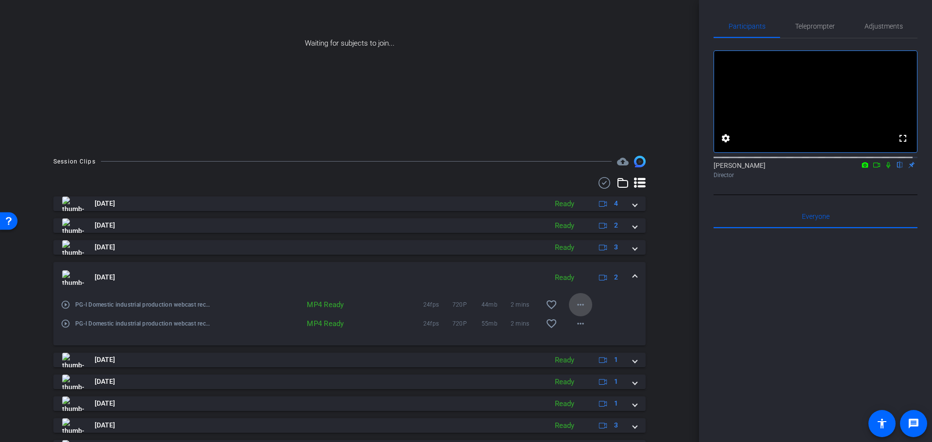
click at [577, 303] on mat-icon "more_horiz" at bounding box center [581, 305] width 12 height 12
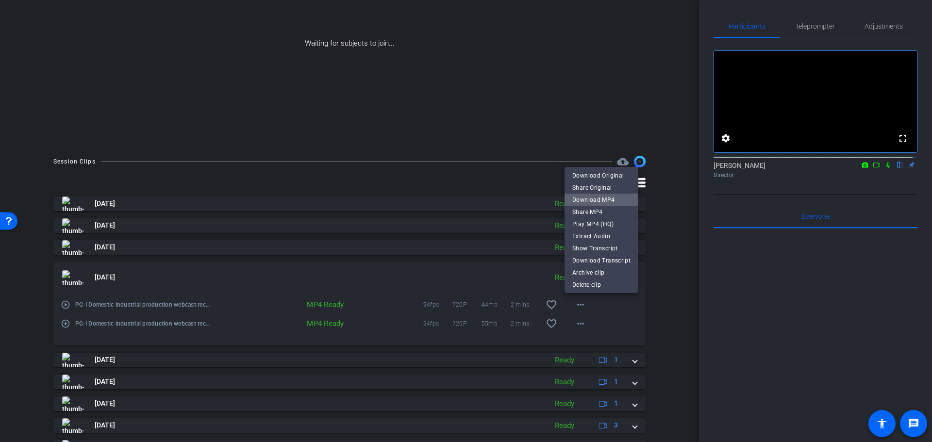
click at [600, 201] on span "Download MP4" at bounding box center [601, 200] width 58 height 12
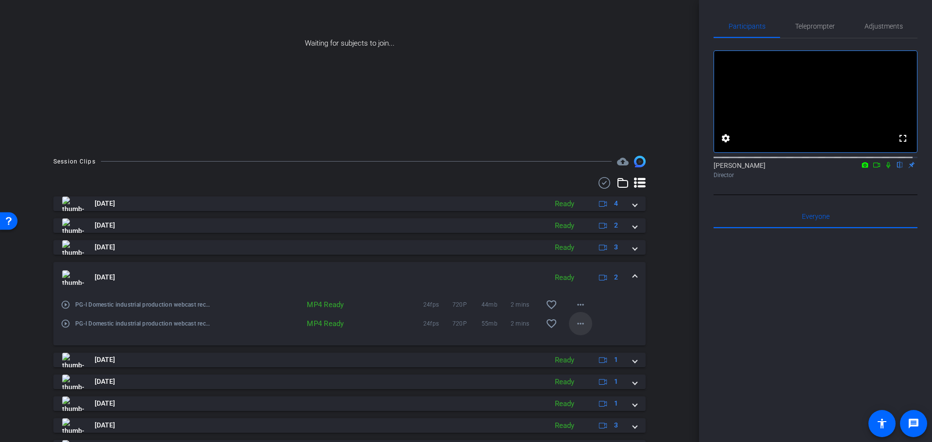
click at [579, 321] on mat-icon "more_horiz" at bounding box center [581, 324] width 12 height 12
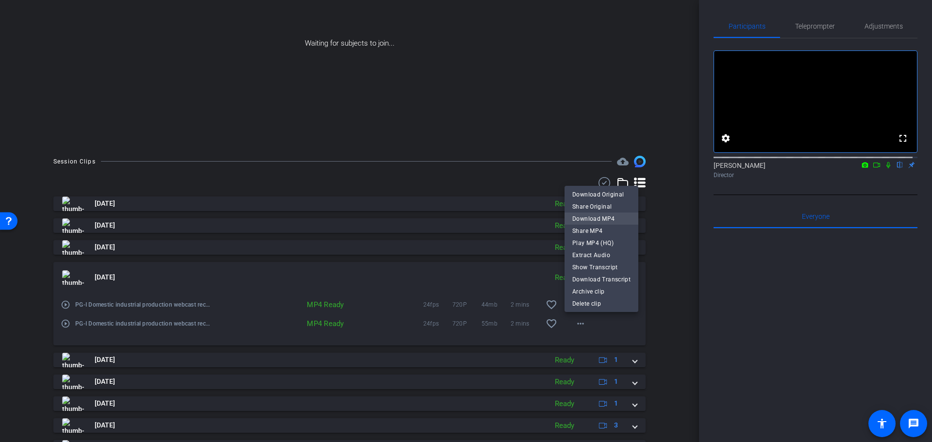
click at [596, 218] on span "Download MP4" at bounding box center [601, 219] width 58 height 12
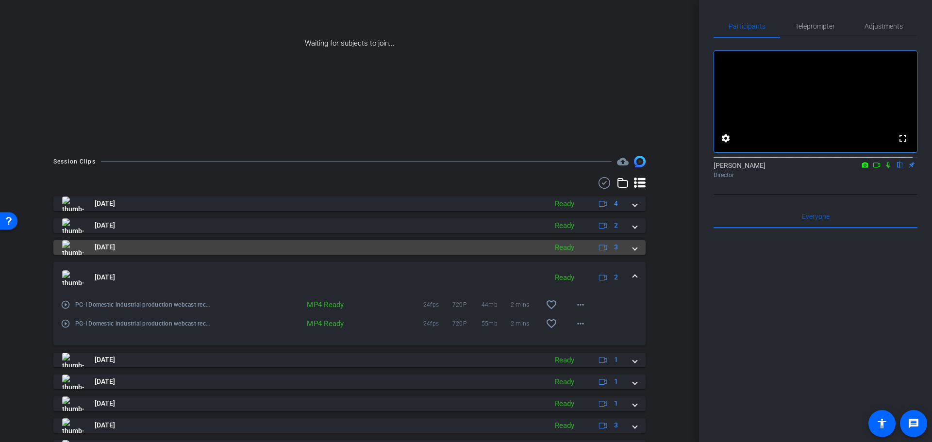
click at [626, 246] on div "[DATE] Ready 3" at bounding box center [347, 247] width 571 height 15
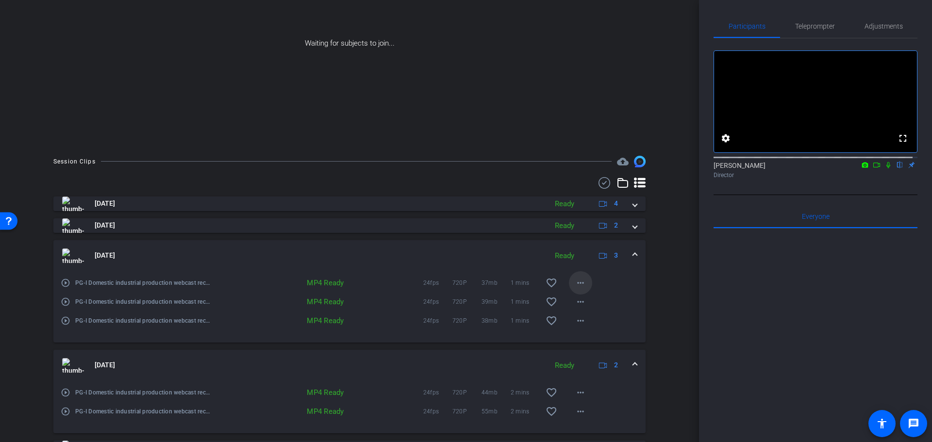
click at [579, 282] on mat-icon "more_horiz" at bounding box center [581, 283] width 12 height 12
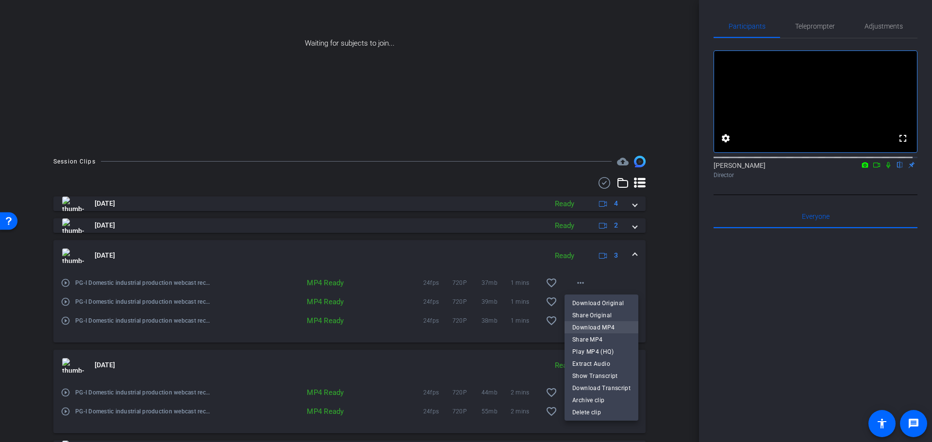
click at [594, 327] on span "Download MP4" at bounding box center [601, 327] width 58 height 12
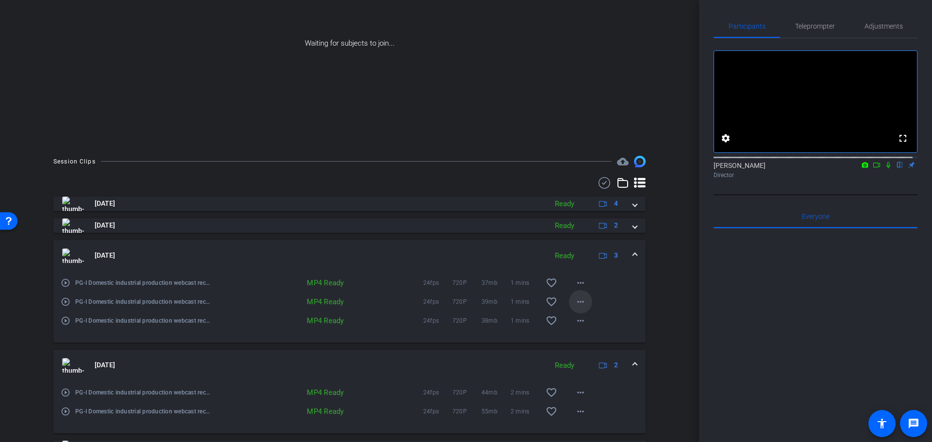
click at [577, 302] on mat-icon "more_horiz" at bounding box center [581, 302] width 12 height 12
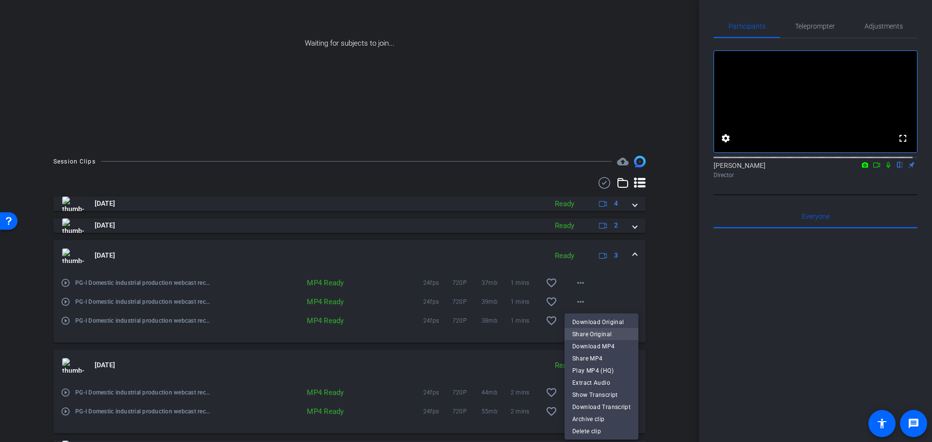
click at [597, 343] on span "Download MP4" at bounding box center [601, 346] width 58 height 12
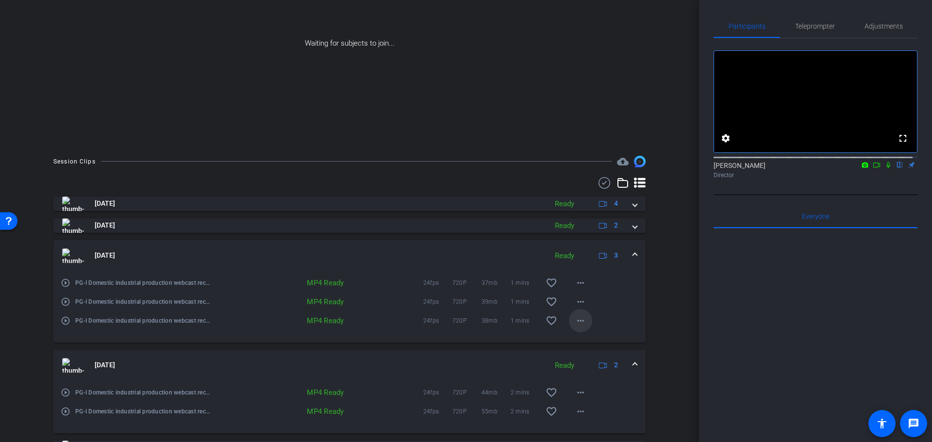
click at [578, 315] on mat-icon "more_horiz" at bounding box center [581, 321] width 12 height 12
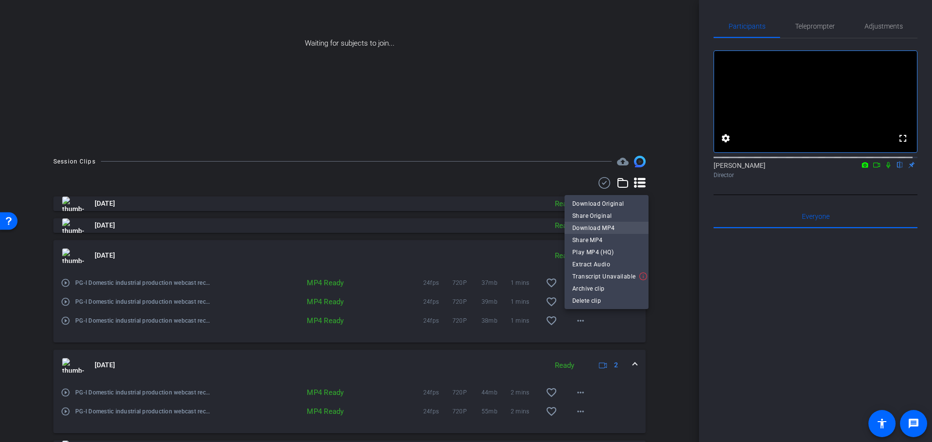
click at [599, 230] on span "Download MP4" at bounding box center [606, 228] width 68 height 12
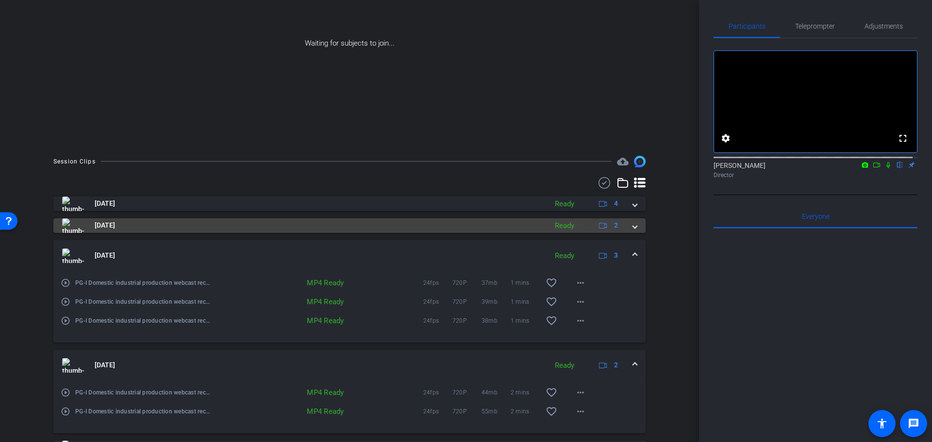
click at [633, 223] on mat-expansion-panel-header "[DATE] Ready 2" at bounding box center [349, 225] width 592 height 15
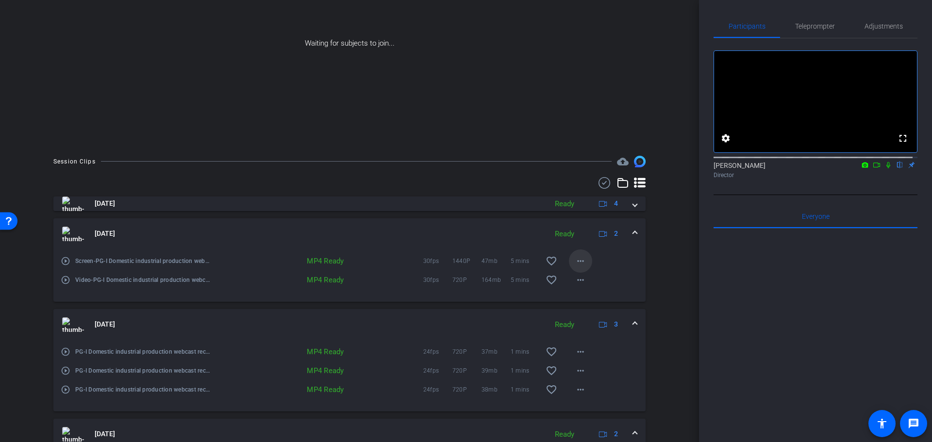
click at [578, 261] on mat-icon "more_horiz" at bounding box center [581, 261] width 12 height 12
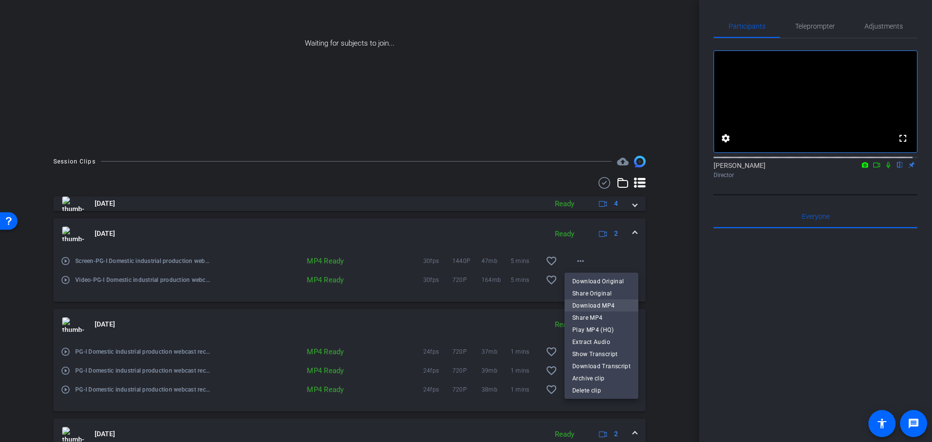
click at [597, 306] on span "Download MP4" at bounding box center [601, 306] width 58 height 12
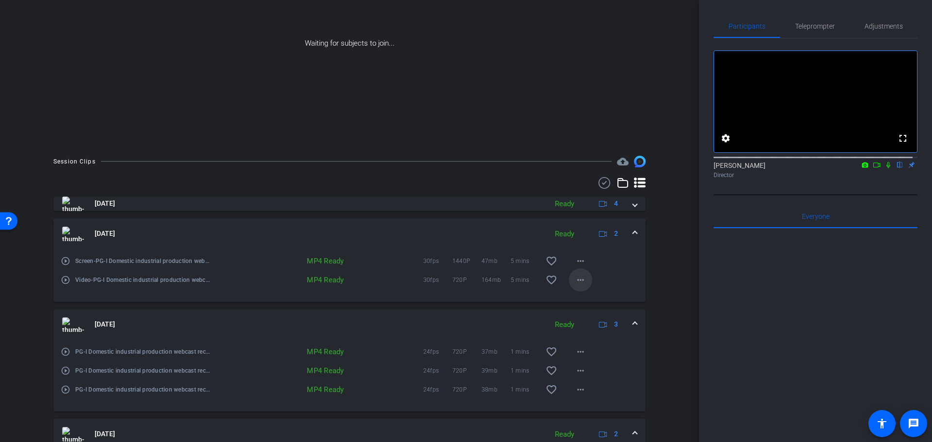
click at [577, 280] on mat-icon "more_horiz" at bounding box center [581, 280] width 12 height 12
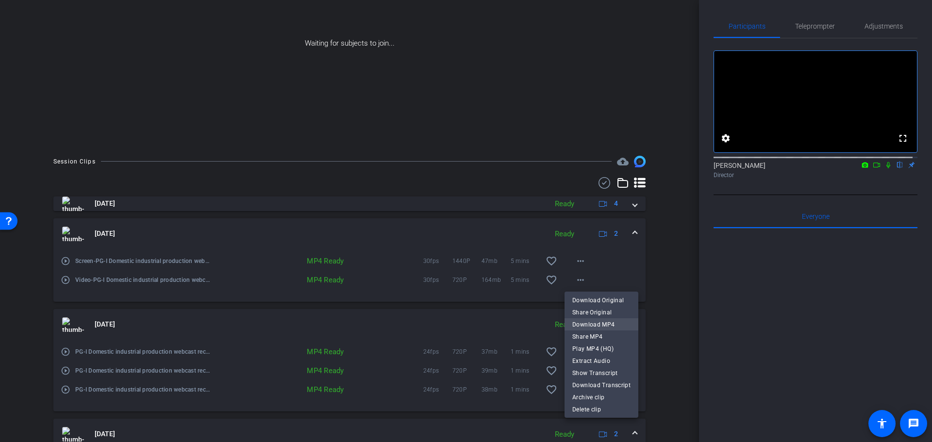
click at [595, 326] on span "Download MP4" at bounding box center [601, 324] width 58 height 12
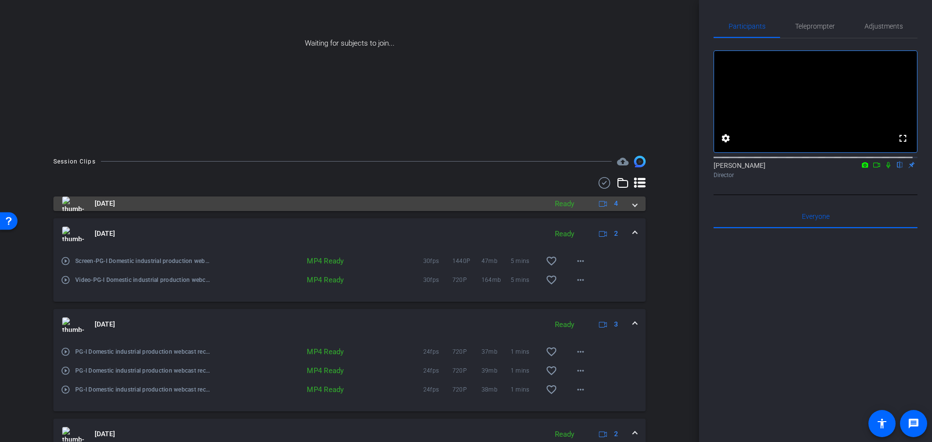
click at [625, 206] on div "[DATE] Ready 4" at bounding box center [347, 204] width 571 height 15
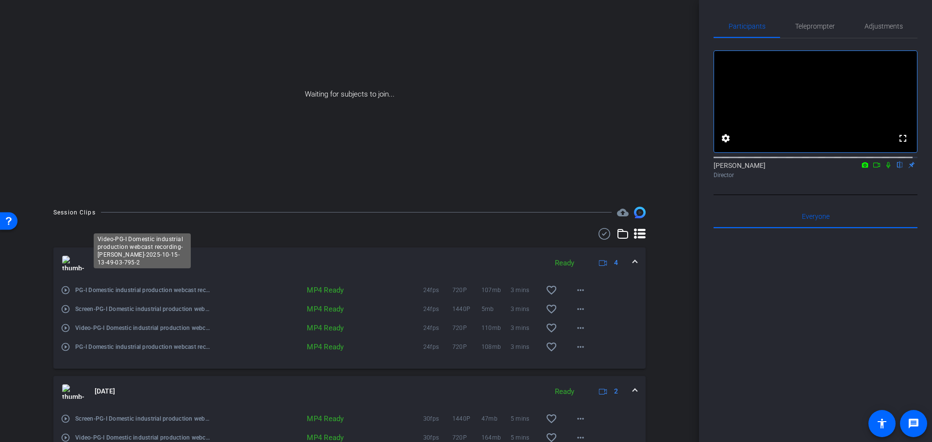
scroll to position [30, 0]
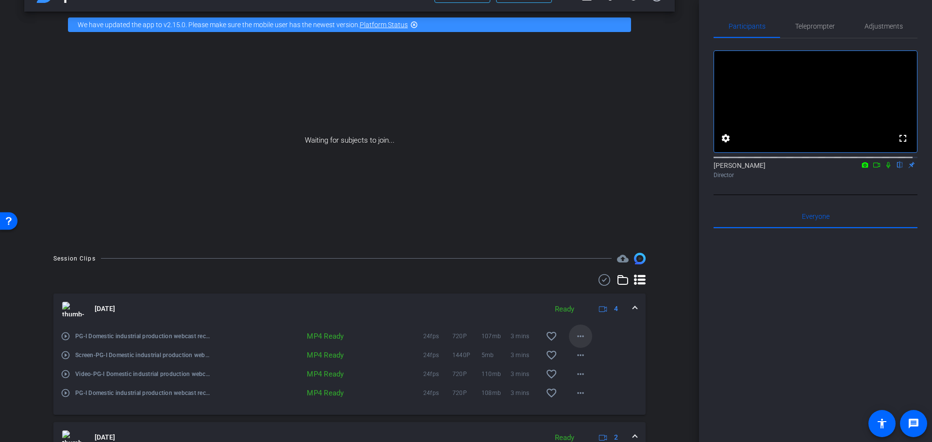
click at [575, 335] on mat-icon "more_horiz" at bounding box center [581, 337] width 12 height 12
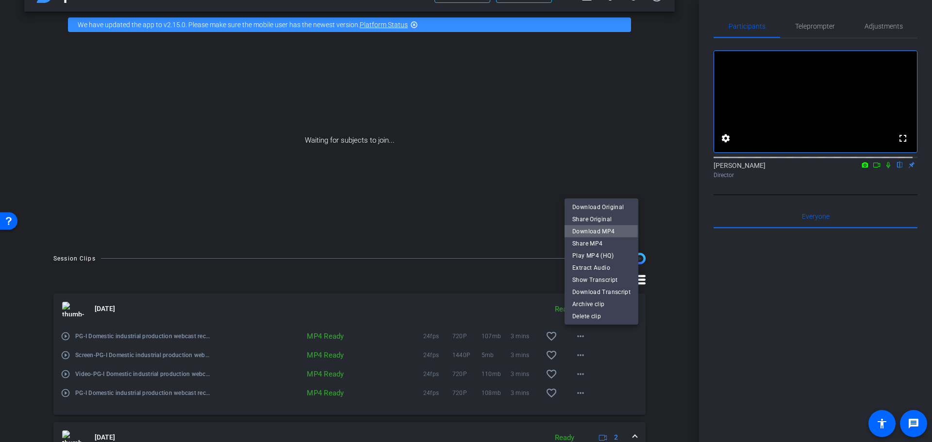
click at [594, 231] on span "Download MP4" at bounding box center [601, 231] width 58 height 12
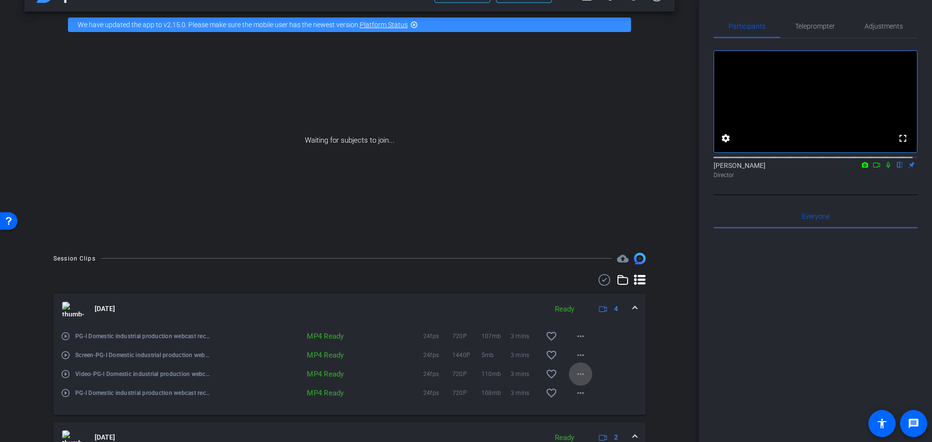
click at [578, 372] on mat-icon "more_horiz" at bounding box center [581, 374] width 12 height 12
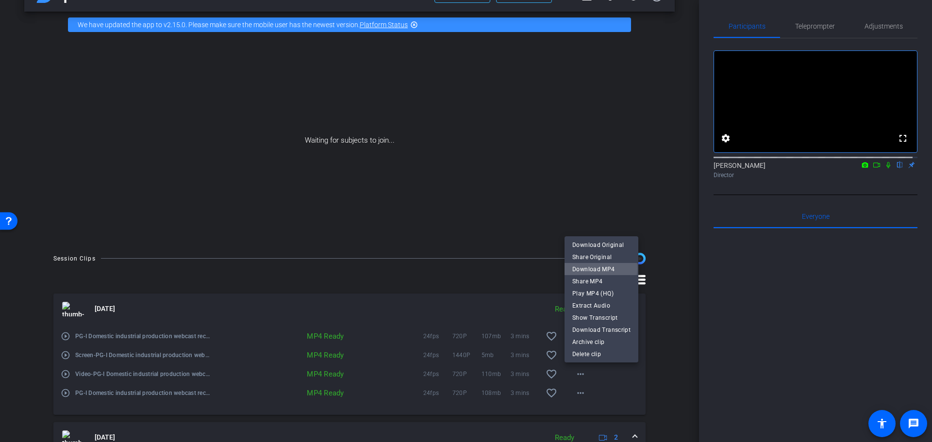
click at [600, 268] on span "Download MP4" at bounding box center [601, 269] width 58 height 12
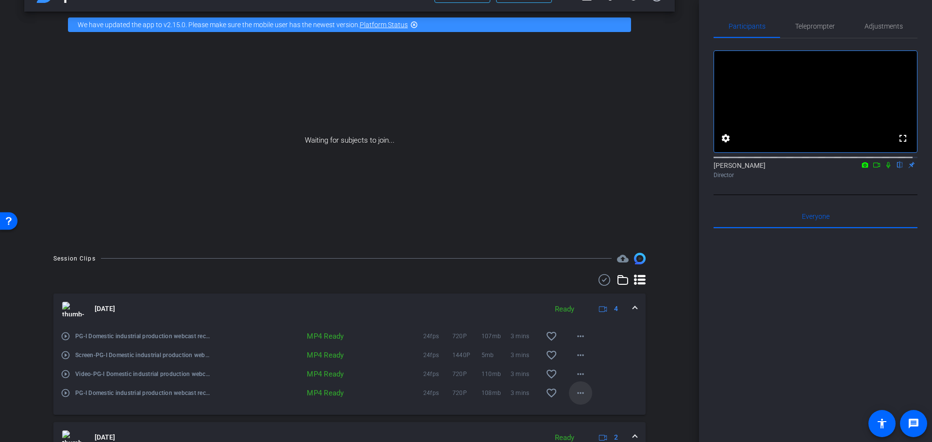
click at [580, 393] on mat-icon "more_horiz" at bounding box center [581, 393] width 12 height 12
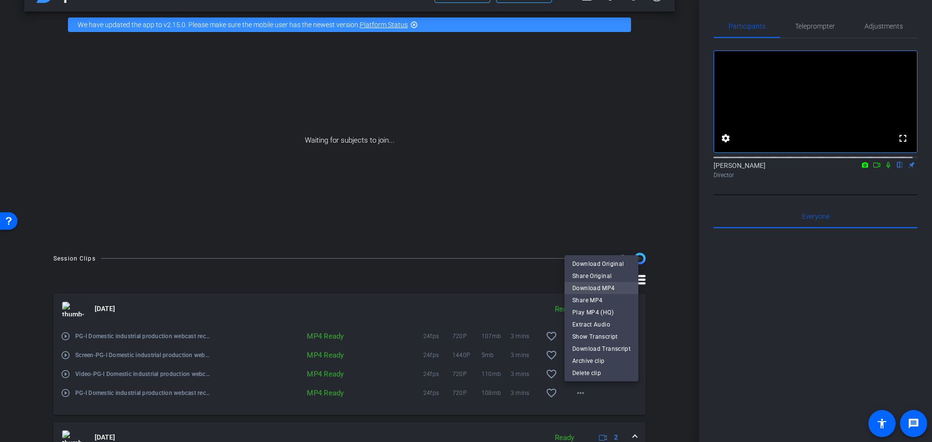
click at [601, 285] on span "Download MP4" at bounding box center [601, 288] width 58 height 12
